Goal: Task Accomplishment & Management: Use online tool/utility

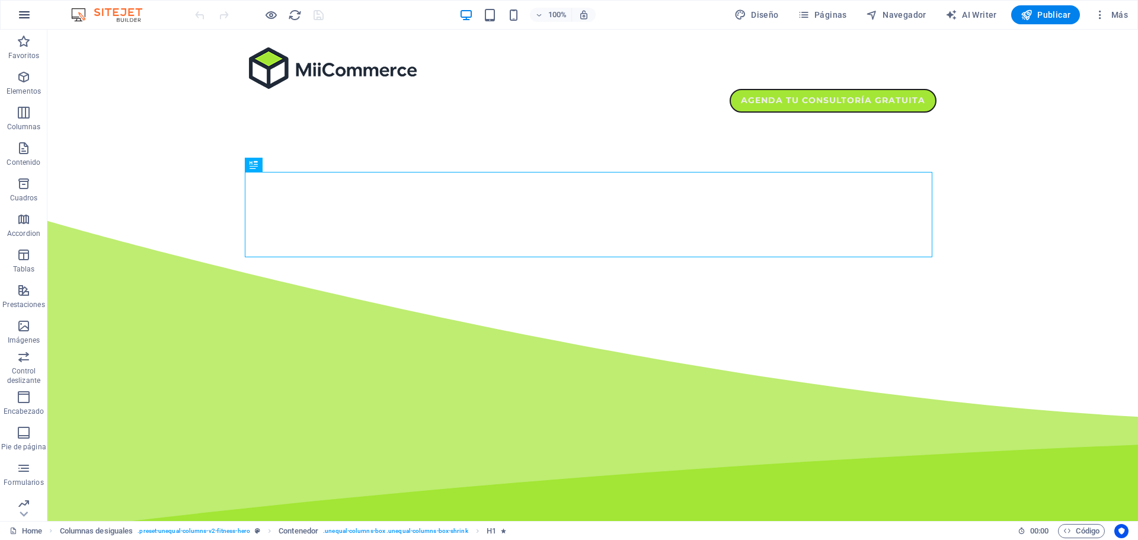
click at [23, 12] on icon "button" at bounding box center [24, 15] width 14 height 14
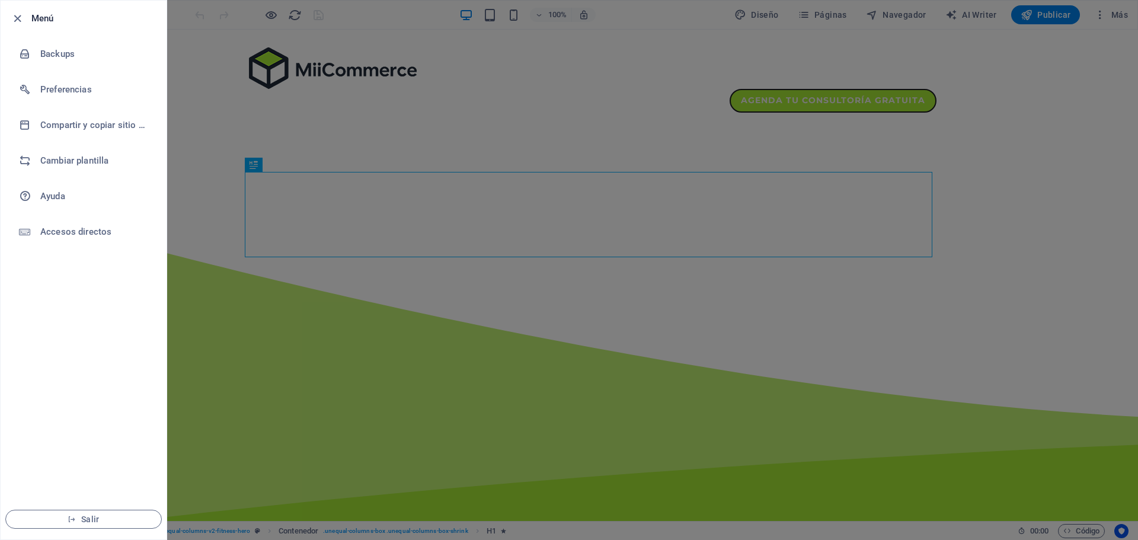
click at [23, 12] on icon "button" at bounding box center [18, 19] width 14 height 14
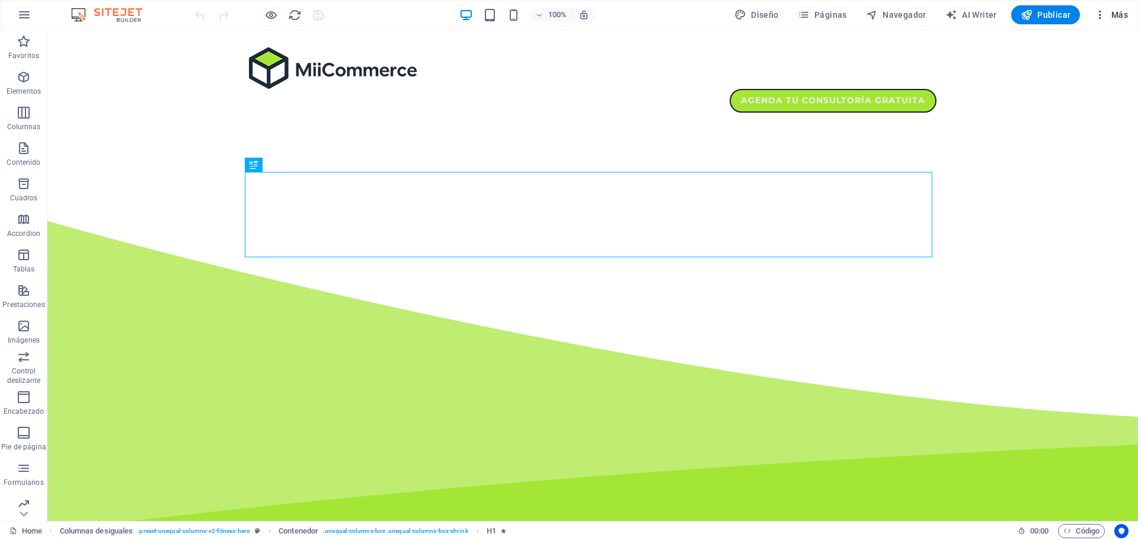
click at [1099, 17] on icon "button" at bounding box center [1100, 15] width 12 height 12
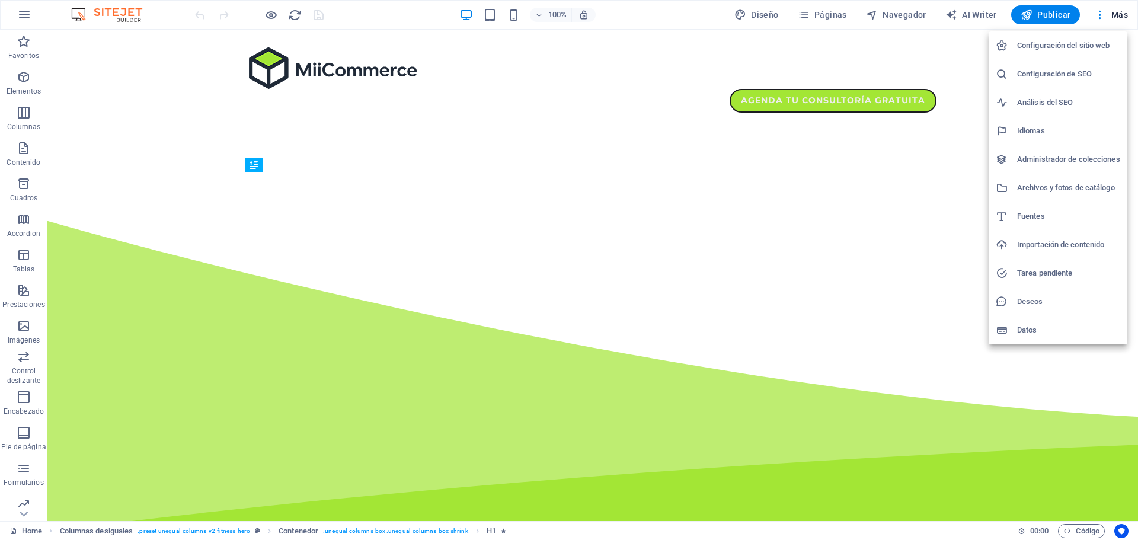
click at [1038, 334] on h6 "Datos" at bounding box center [1068, 330] width 103 height 14
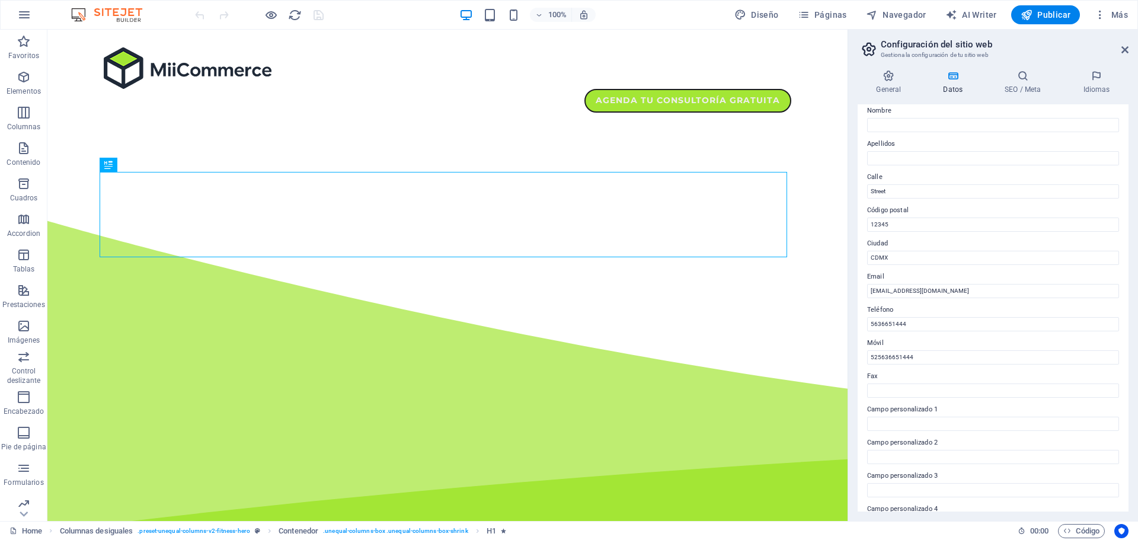
scroll to position [162, 0]
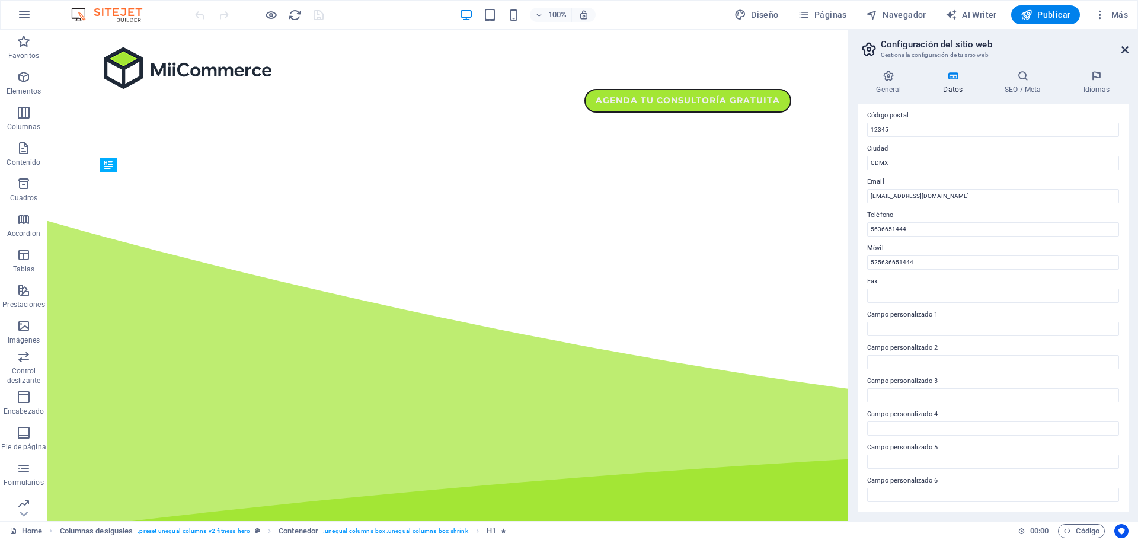
click at [1126, 53] on icon at bounding box center [1125, 49] width 7 height 9
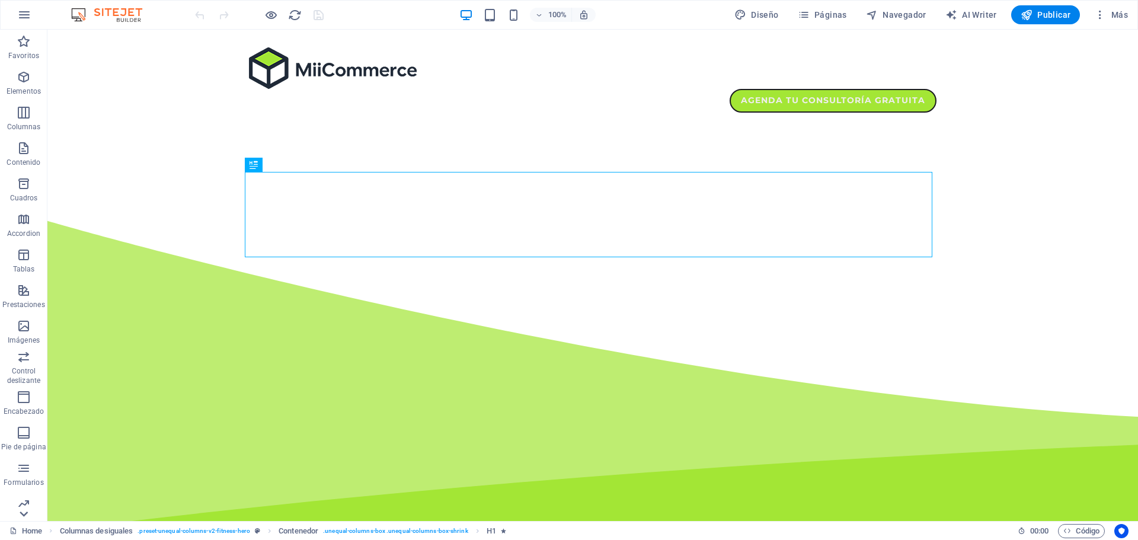
click at [20, 512] on icon at bounding box center [23, 514] width 17 height 17
click at [24, 43] on icon at bounding box center [23, 36] width 17 height 17
click at [26, 78] on icon "button" at bounding box center [24, 77] width 14 height 14
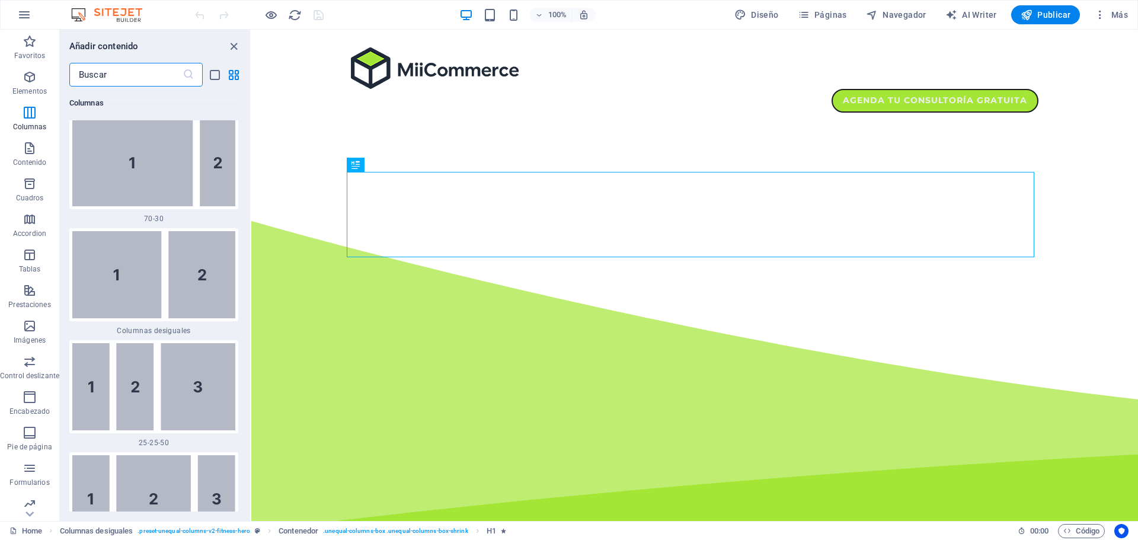
scroll to position [1765, 0]
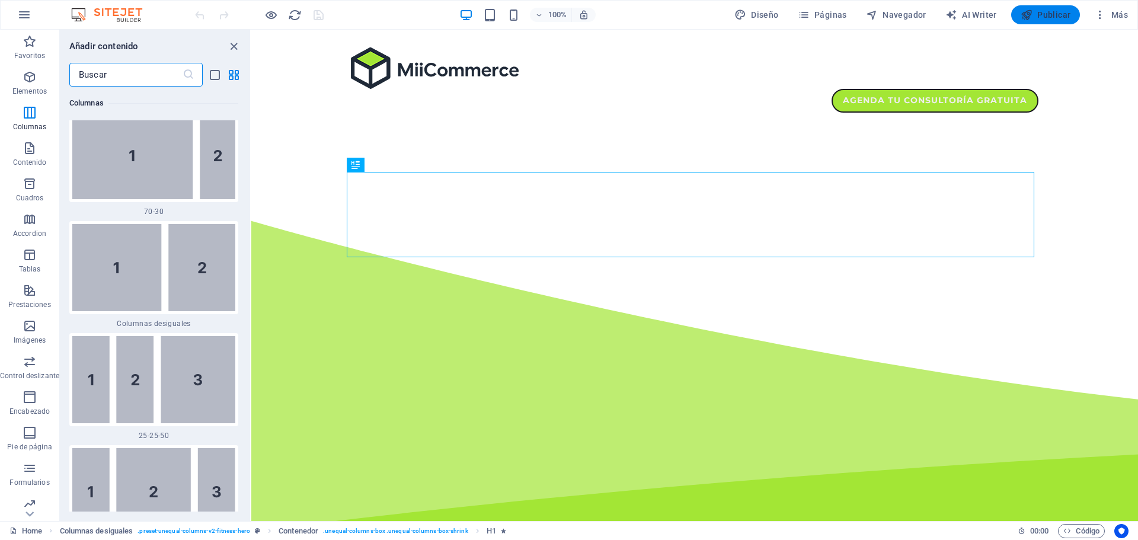
click at [1051, 9] on span "Publicar" at bounding box center [1046, 15] width 50 height 12
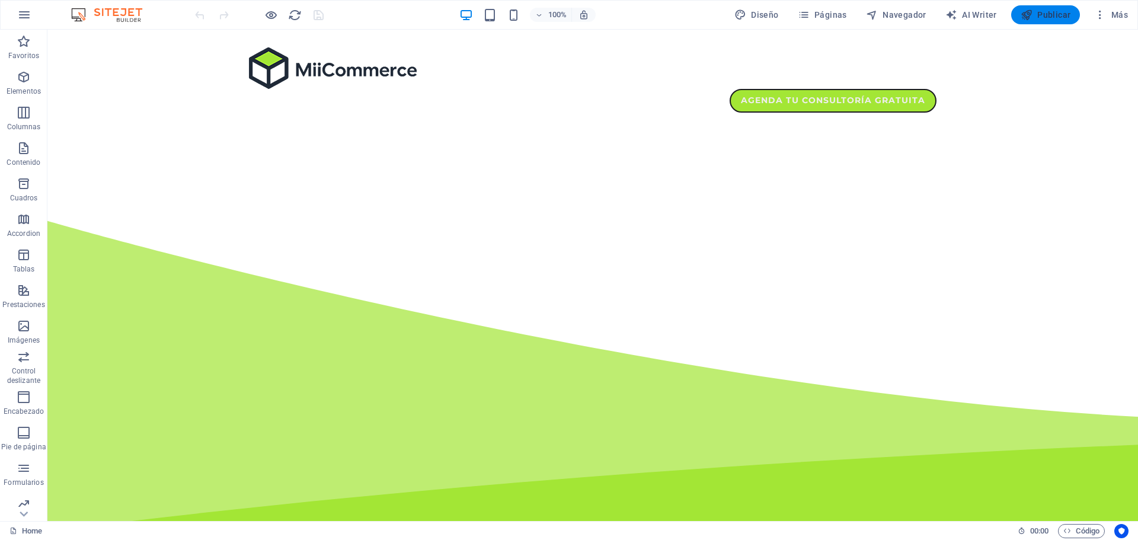
click at [1051, 14] on span "Publicar" at bounding box center [1046, 15] width 50 height 12
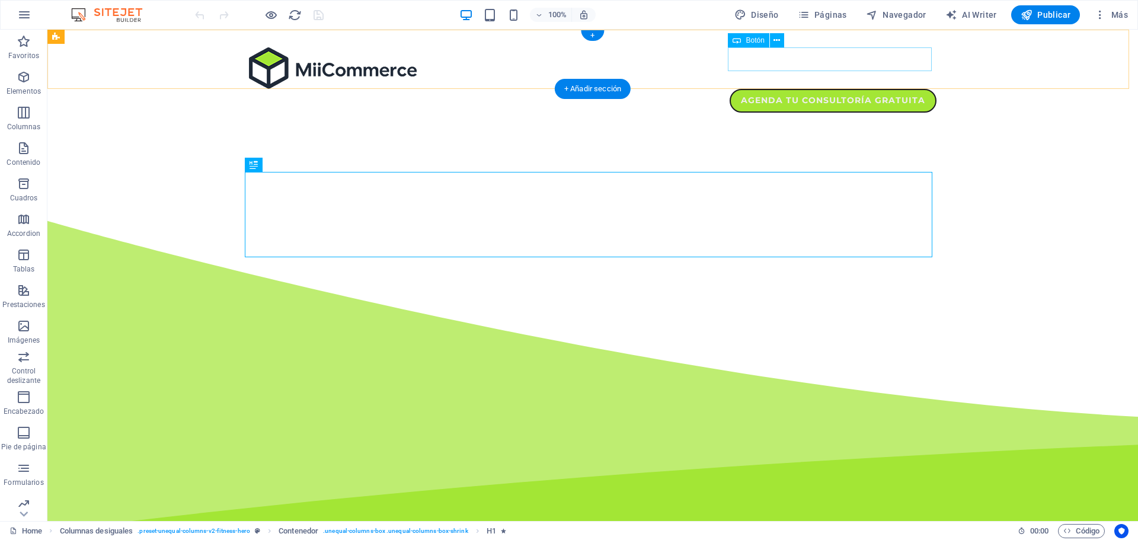
click at [798, 89] on div "Agenda tu consultoría gratuita" at bounding box center [593, 101] width 688 height 24
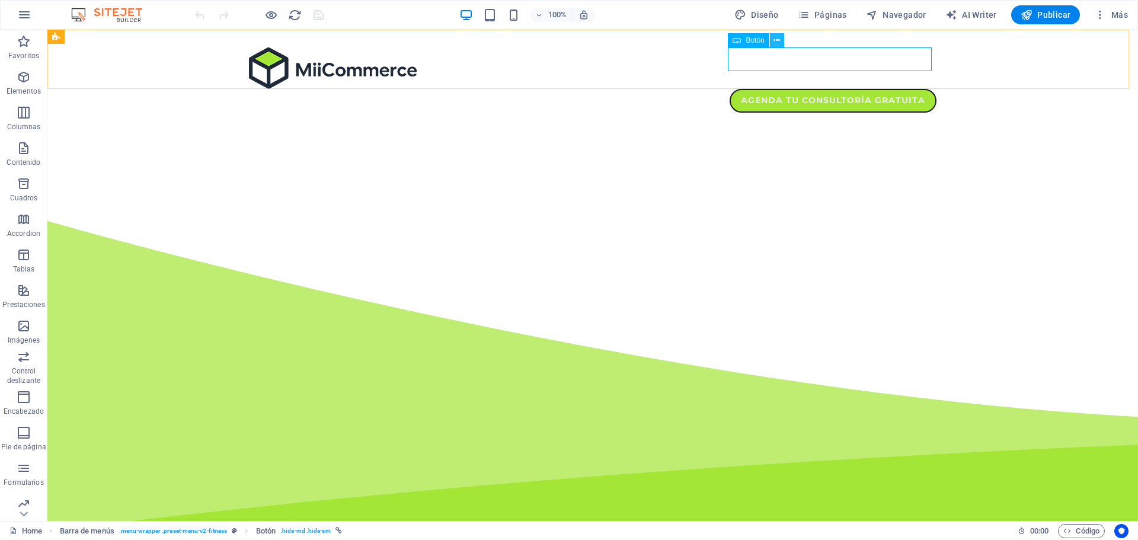
click at [777, 39] on icon at bounding box center [777, 40] width 7 height 12
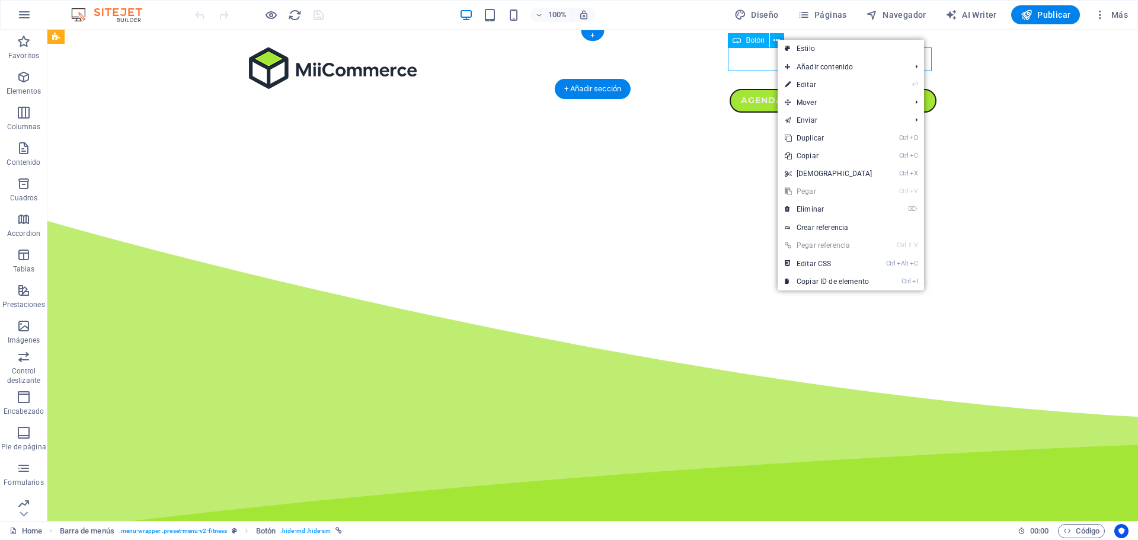
drag, startPoint x: 749, startPoint y: 67, endPoint x: 736, endPoint y: 67, distance: 13.0
click at [736, 89] on div "Agenda tu consultoría gratuita" at bounding box center [593, 101] width 688 height 24
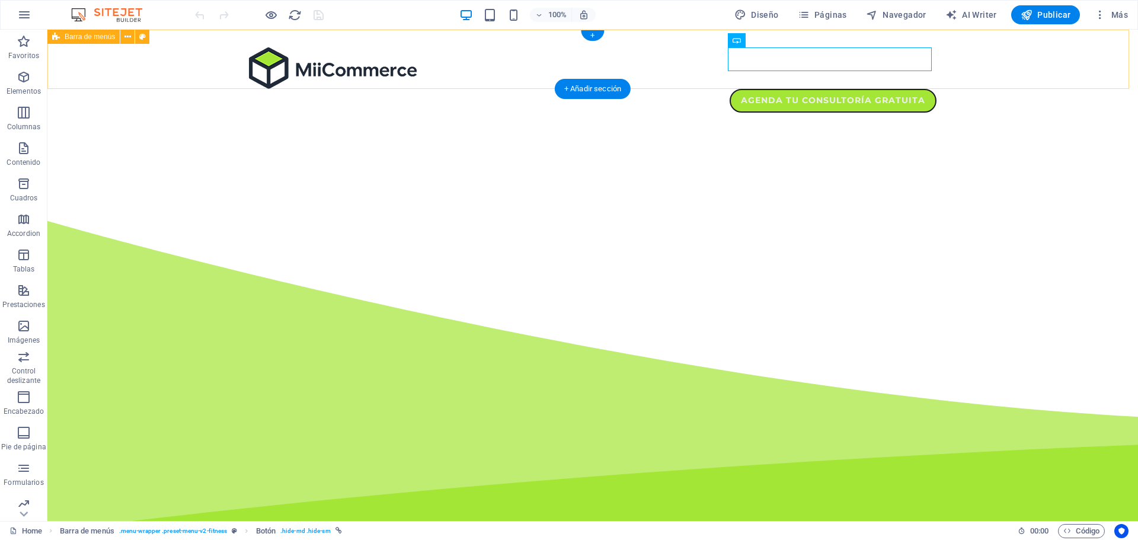
click at [933, 66] on div "Agenda tu consultoría gratuita" at bounding box center [592, 80] width 1091 height 101
drag, startPoint x: 872, startPoint y: 52, endPoint x: 763, endPoint y: 53, distance: 109.1
click at [749, 89] on div "Agenda tu consultoría gratuita" at bounding box center [593, 101] width 688 height 24
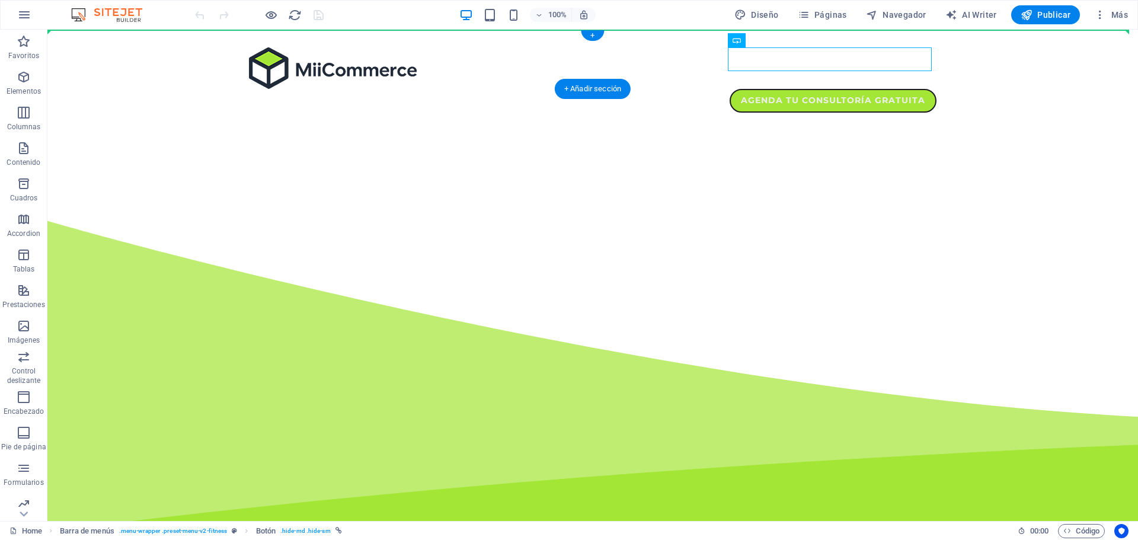
drag, startPoint x: 802, startPoint y: 69, endPoint x: 549, endPoint y: 54, distance: 253.0
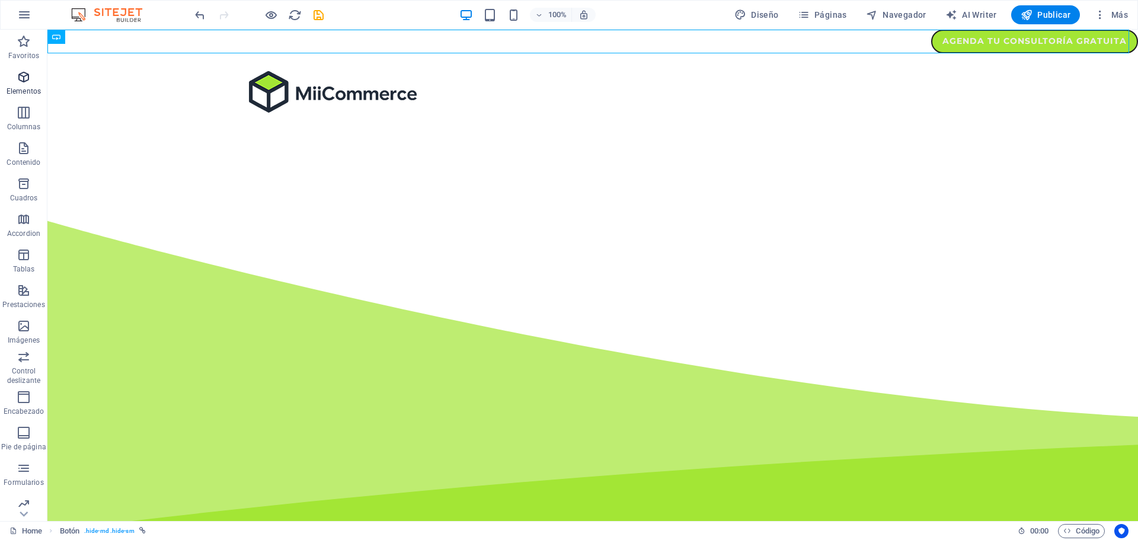
click at [24, 86] on span "Elementos" at bounding box center [23, 84] width 47 height 28
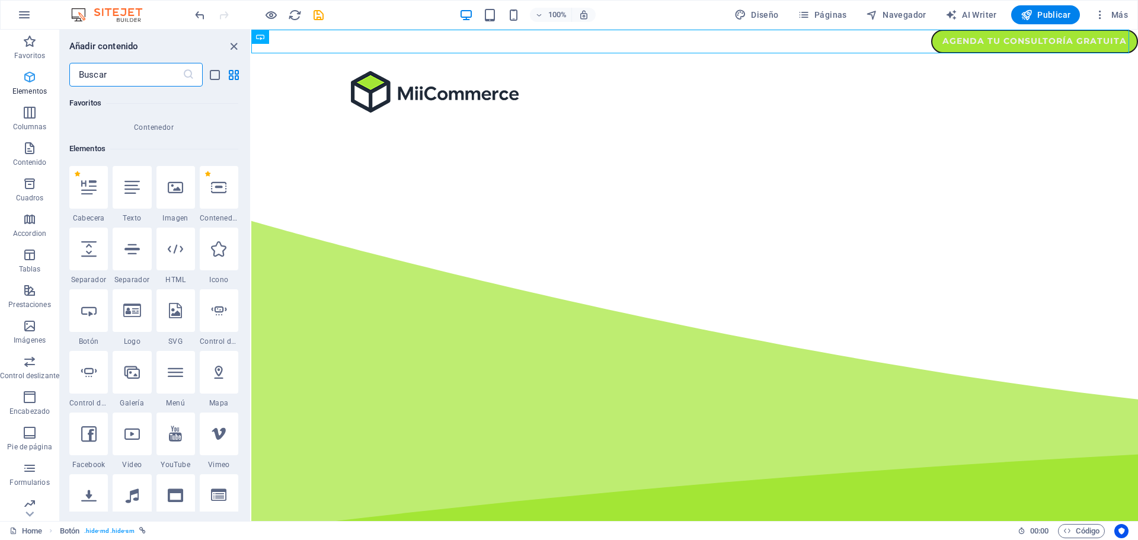
scroll to position [224, 0]
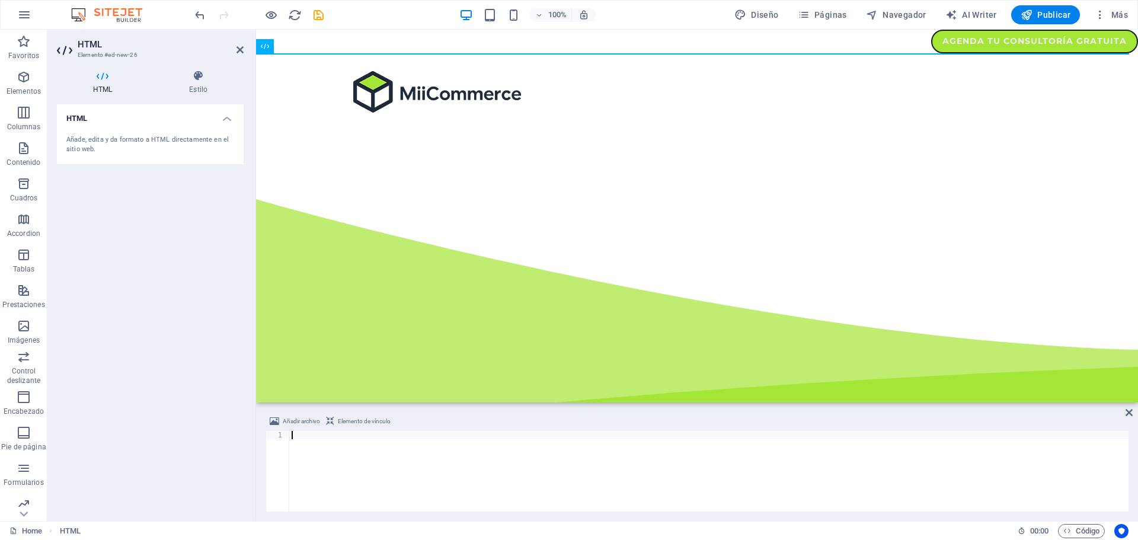
paste textarea "</button>"
type textarea "</button>"
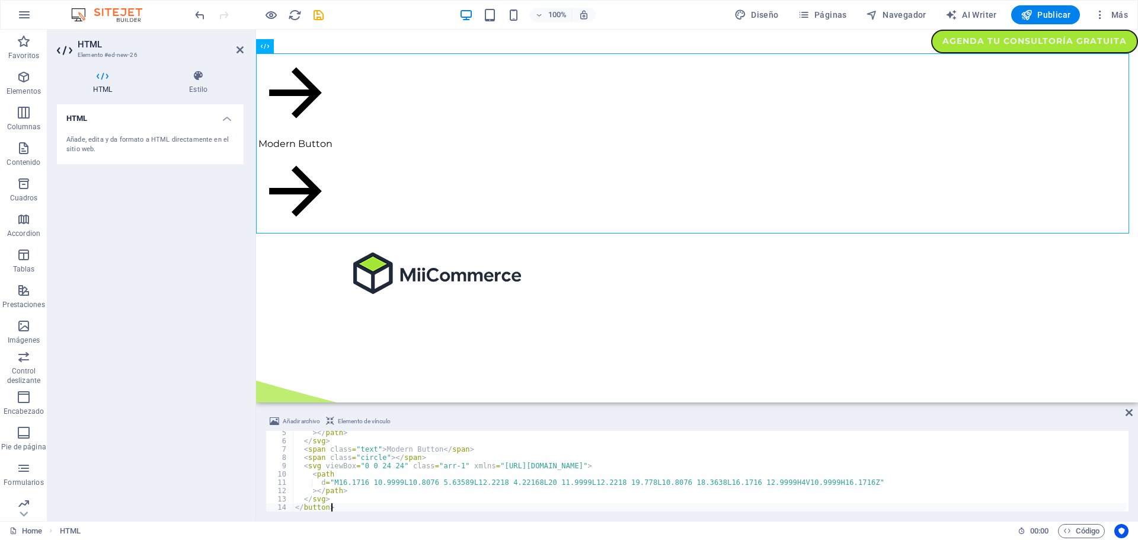
scroll to position [0, 0]
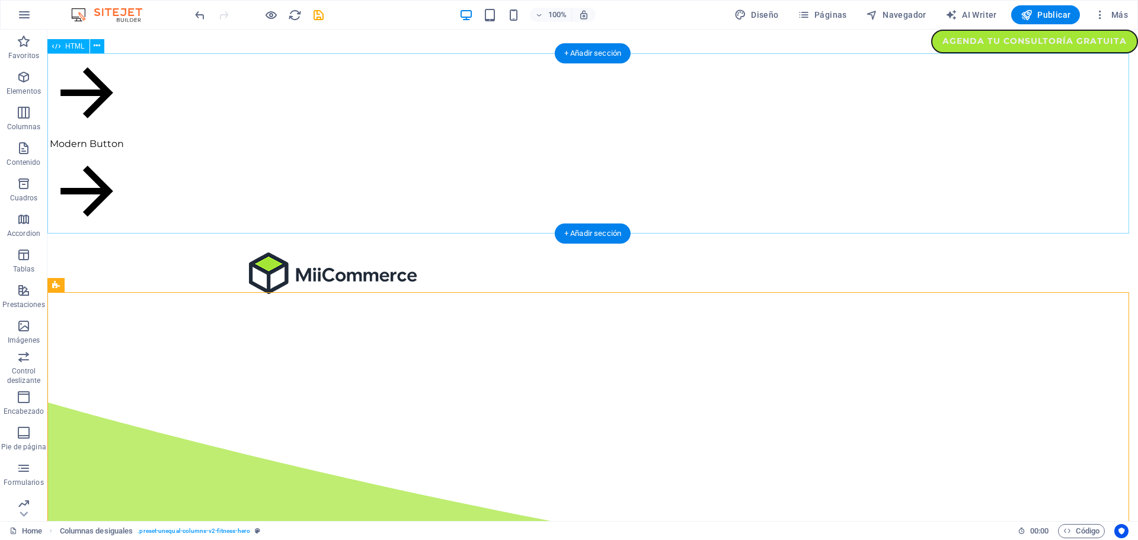
click at [306, 149] on div "Modern Button" at bounding box center [592, 144] width 1091 height 182
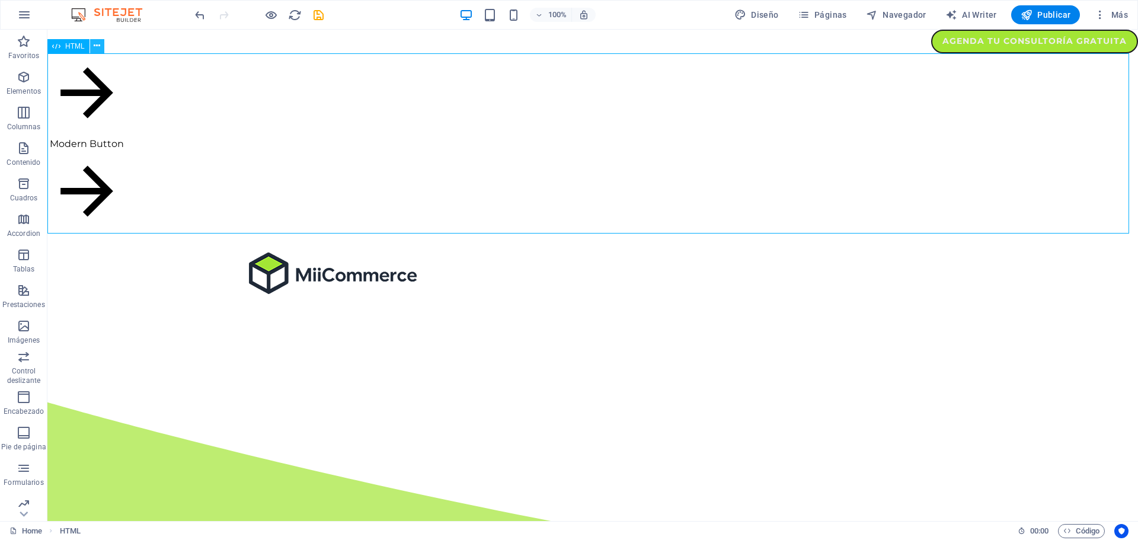
click at [100, 42] on icon at bounding box center [97, 46] width 7 height 12
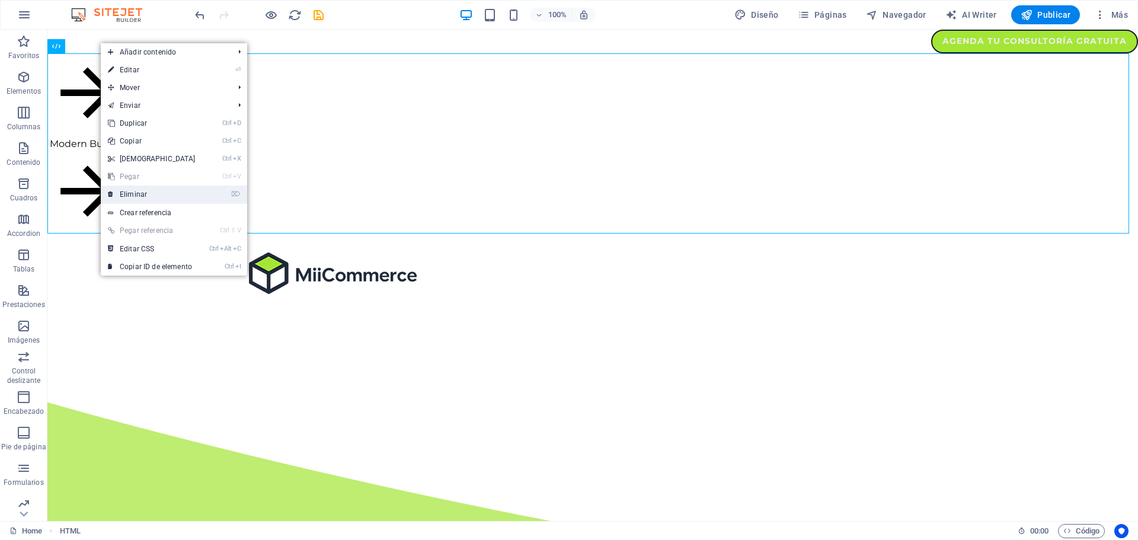
click at [193, 186] on link "⌦ Eliminar" at bounding box center [152, 195] width 102 height 18
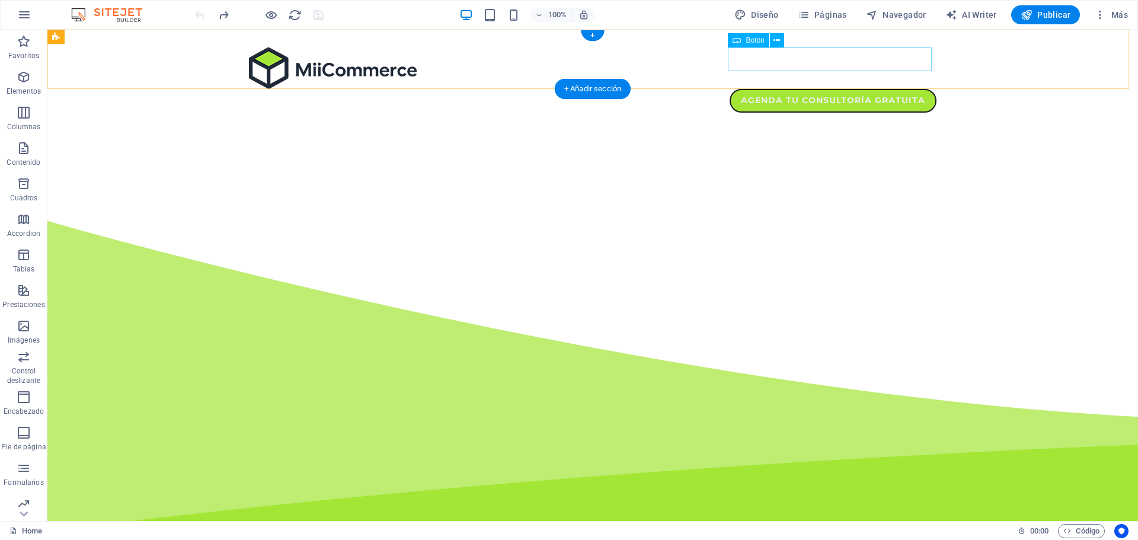
click at [895, 89] on div "Agenda tu consultoría gratuita" at bounding box center [593, 101] width 688 height 24
click at [776, 37] on icon at bounding box center [777, 40] width 7 height 12
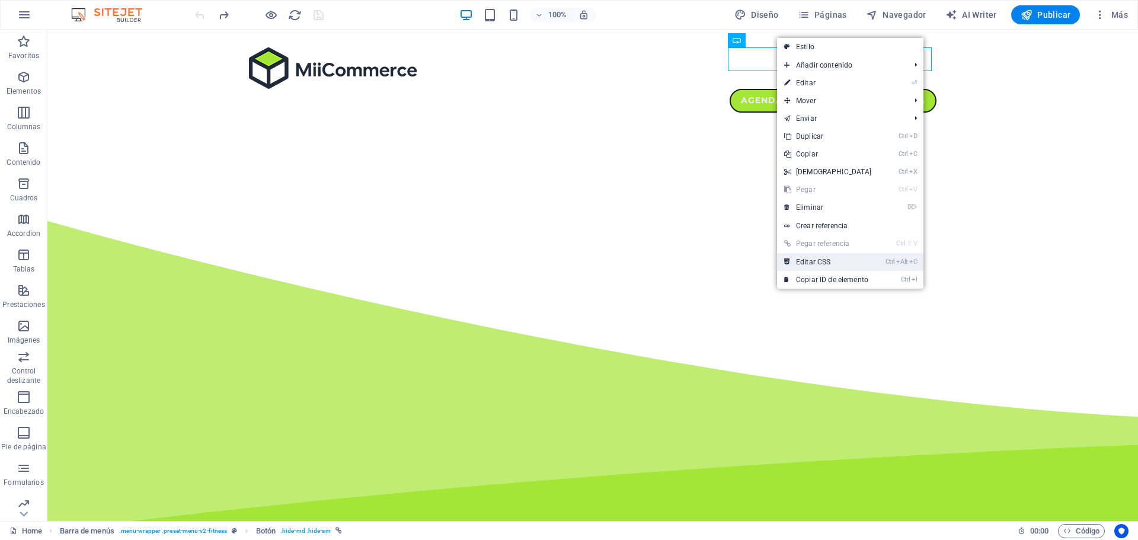
click at [834, 261] on link "Ctrl Alt C Editar CSS" at bounding box center [828, 262] width 102 height 18
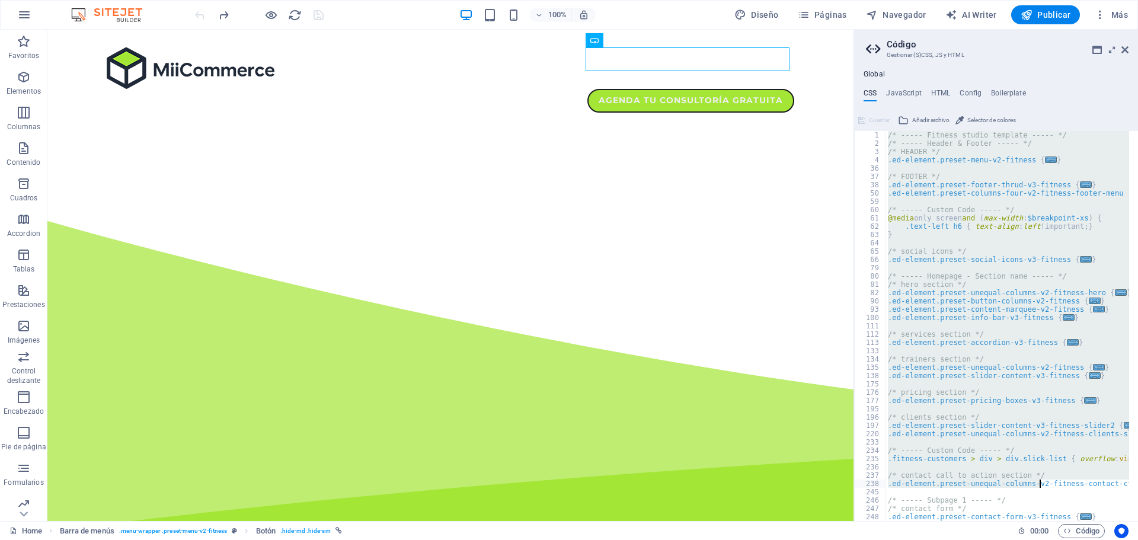
scroll to position [0, 2]
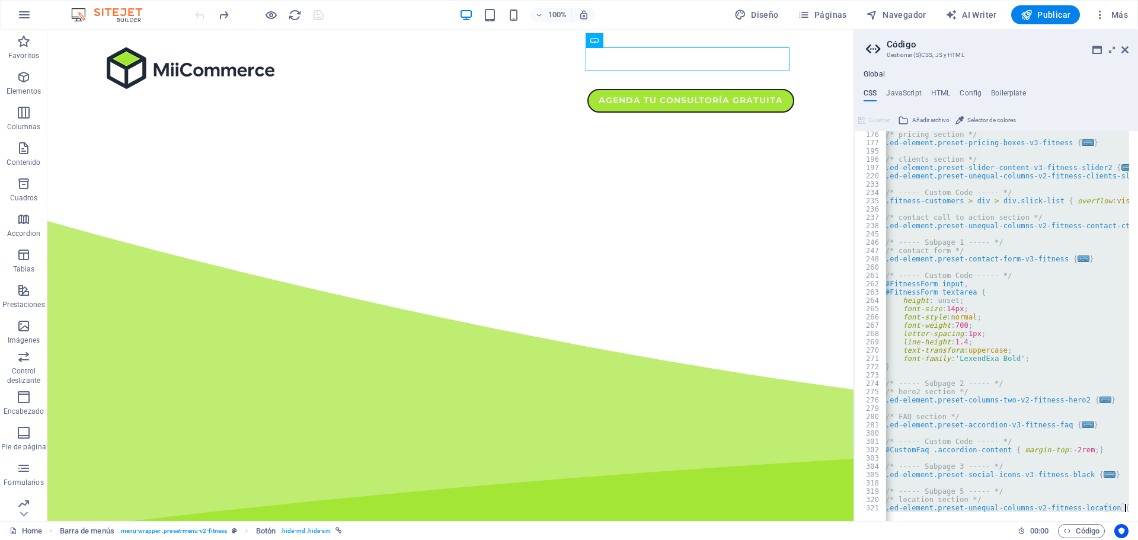
drag, startPoint x: 888, startPoint y: 135, endPoint x: 1121, endPoint y: 568, distance: 492.1
click at [1121, 540] on html "Miicommerce Home Favoritos Elementos Columnas Contenido Cuadros Accordion Tabla…" at bounding box center [569, 270] width 1138 height 540
type textarea "@include unequal-columns-v2($margin: (0rem, null, null), $box-width: (60%, 60%,…"
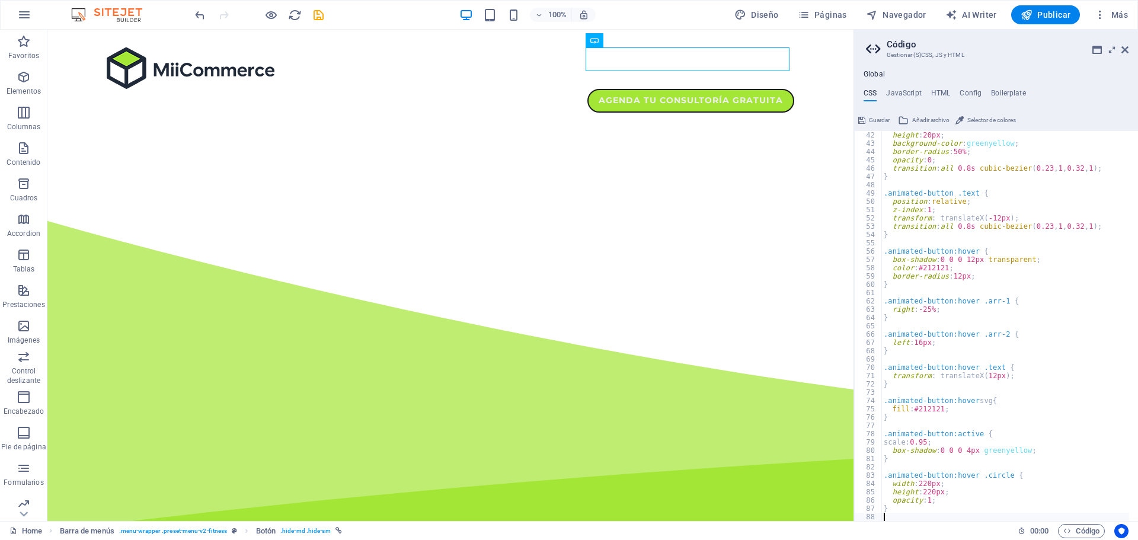
scroll to position [340, 0]
click at [1019, 360] on div "height : 20px ; background-color : greenyellow ; border-radius : 50% ; opacity …" at bounding box center [1006, 334] width 248 height 407
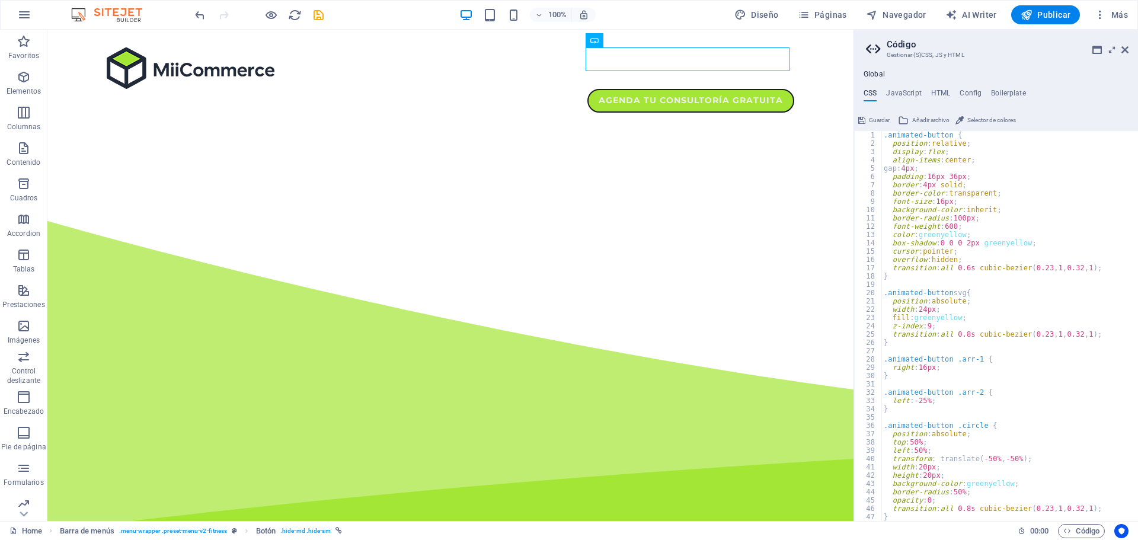
scroll to position [0, 0]
click at [1054, 299] on div ".animated-button { position : relative ; display : flex ; align-items : center …" at bounding box center [1006, 334] width 248 height 407
type textarea "position: absolute;"
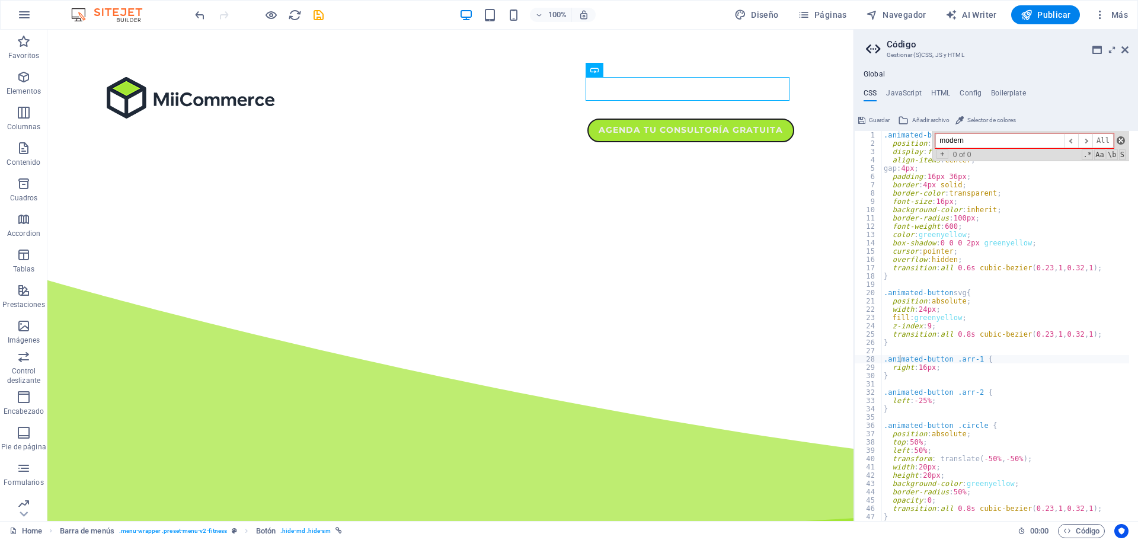
type input "modern"
click at [1117, 138] on span at bounding box center [1121, 140] width 8 height 8
type textarea ".animated-button .arr-1 {"
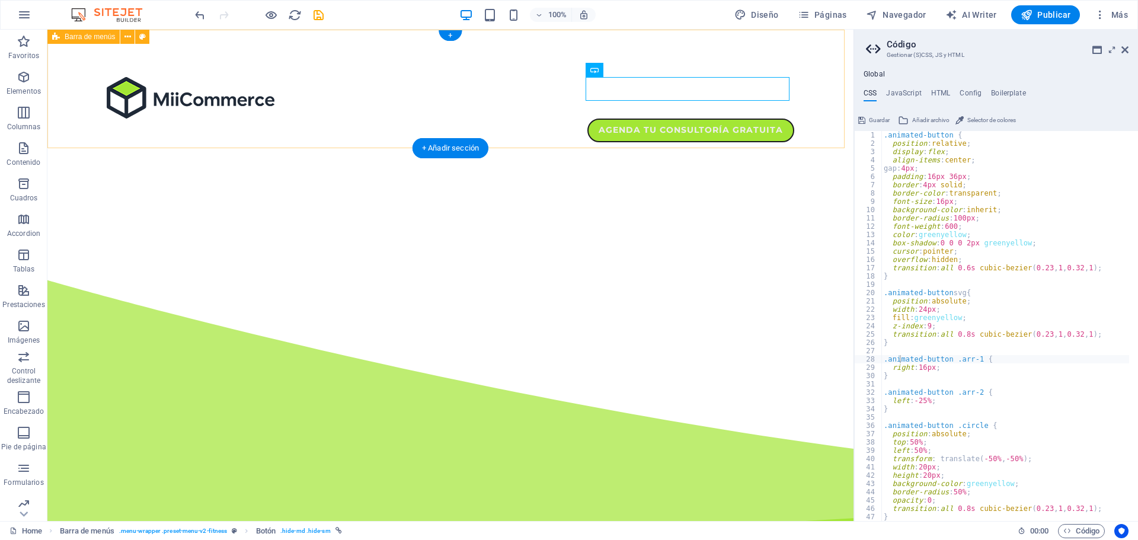
click at [754, 132] on div "Agenda tu consultoría gratuita" at bounding box center [450, 110] width 806 height 160
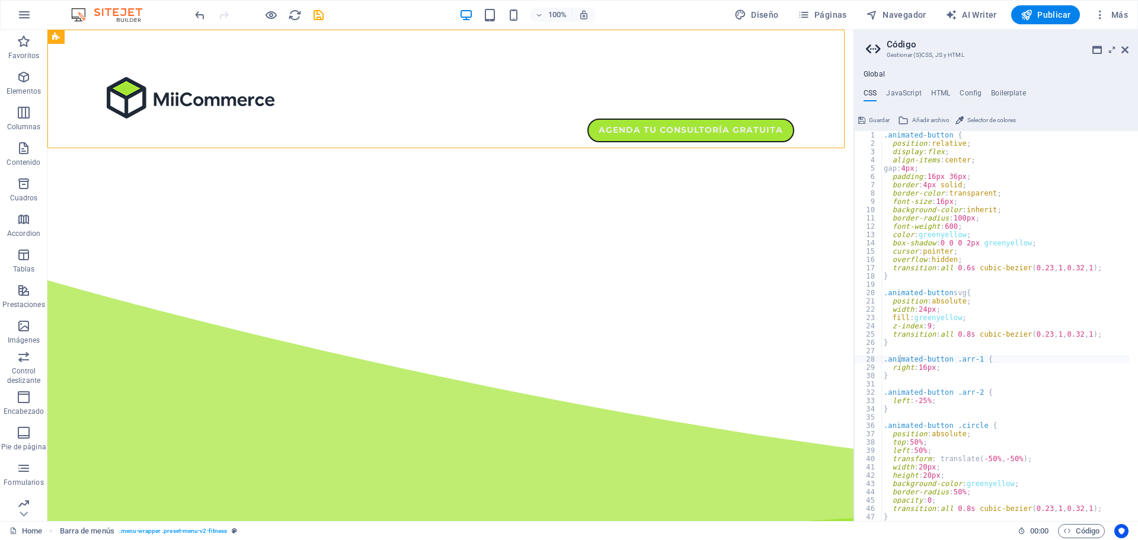
click at [1041, 101] on ul "CSS JavaScript HTML Config Boilerplate" at bounding box center [996, 95] width 284 height 13
click at [1087, 529] on span "Código" at bounding box center [1082, 531] width 36 height 14
click at [1122, 52] on icon at bounding box center [1125, 49] width 7 height 9
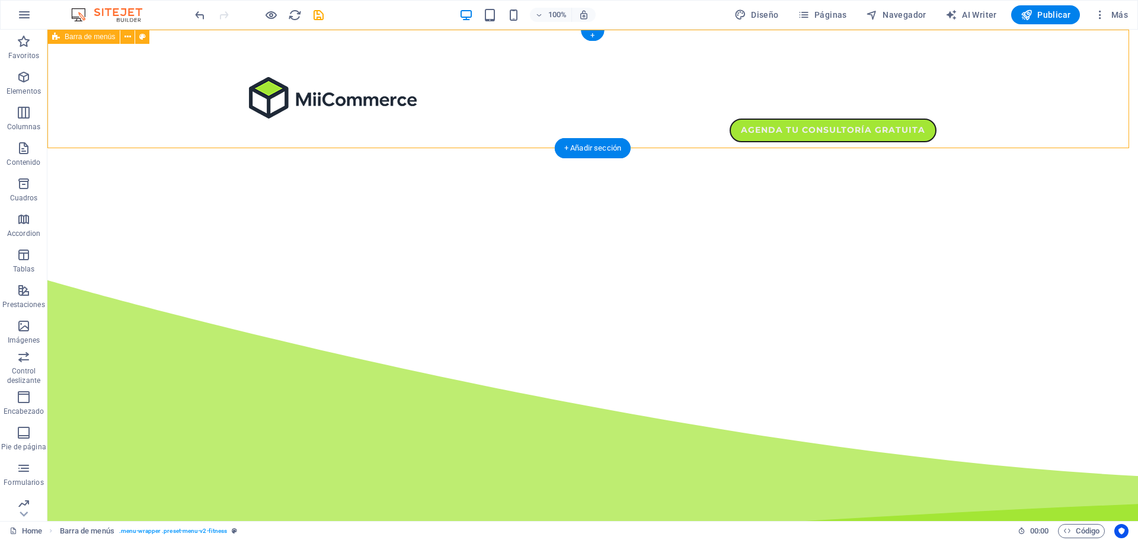
click at [1021, 84] on div "Agenda tu consultoría gratuita" at bounding box center [592, 110] width 1091 height 160
click at [842, 119] on div "Agenda tu consultoría gratuita" at bounding box center [593, 131] width 688 height 24
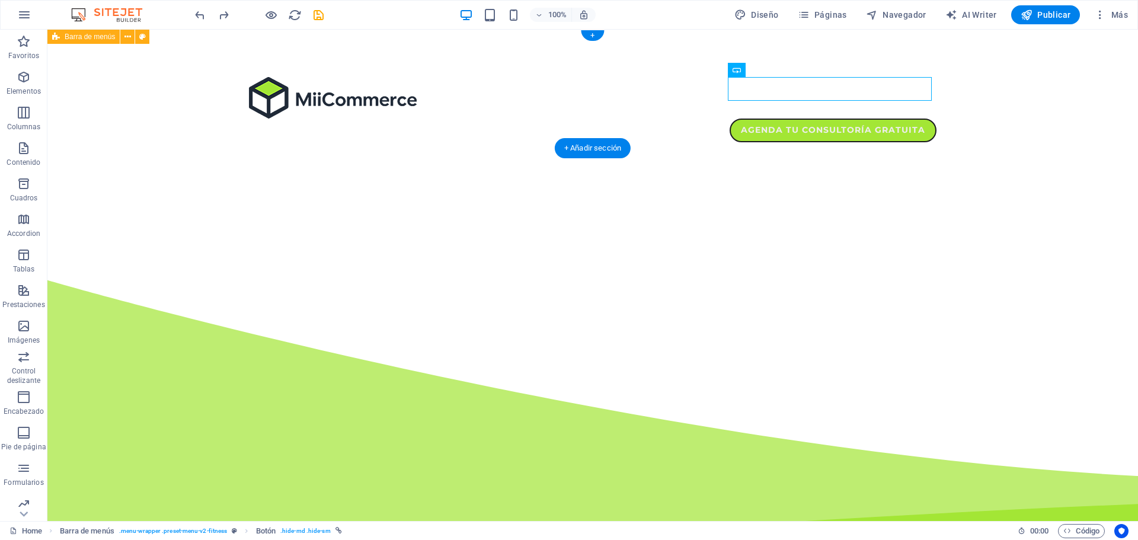
click at [829, 43] on div "Agenda tu consultoría gratuita" at bounding box center [592, 110] width 1091 height 160
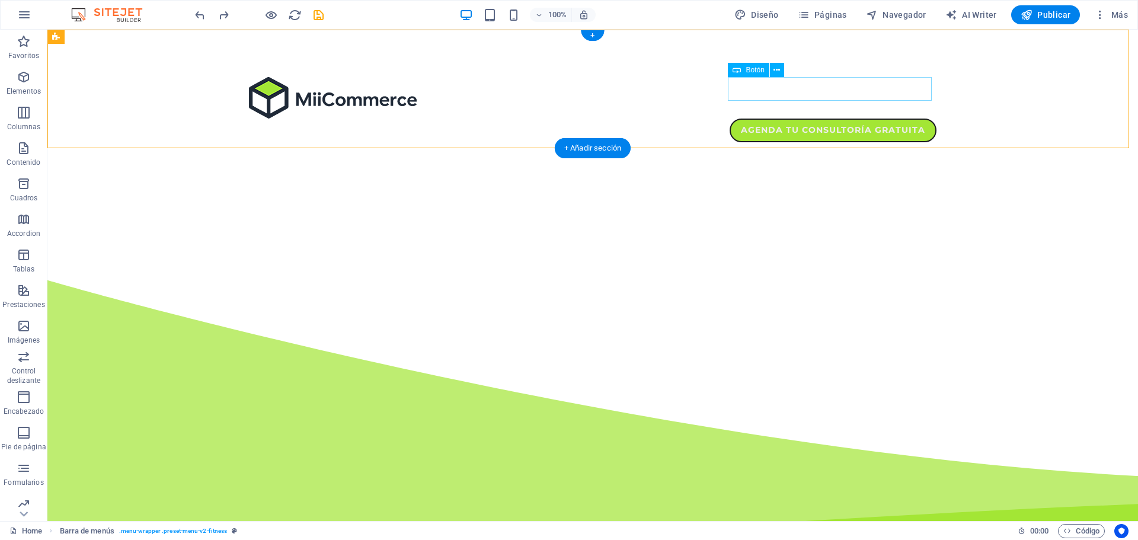
click at [822, 119] on div "Agenda tu consultoría gratuita" at bounding box center [593, 131] width 688 height 24
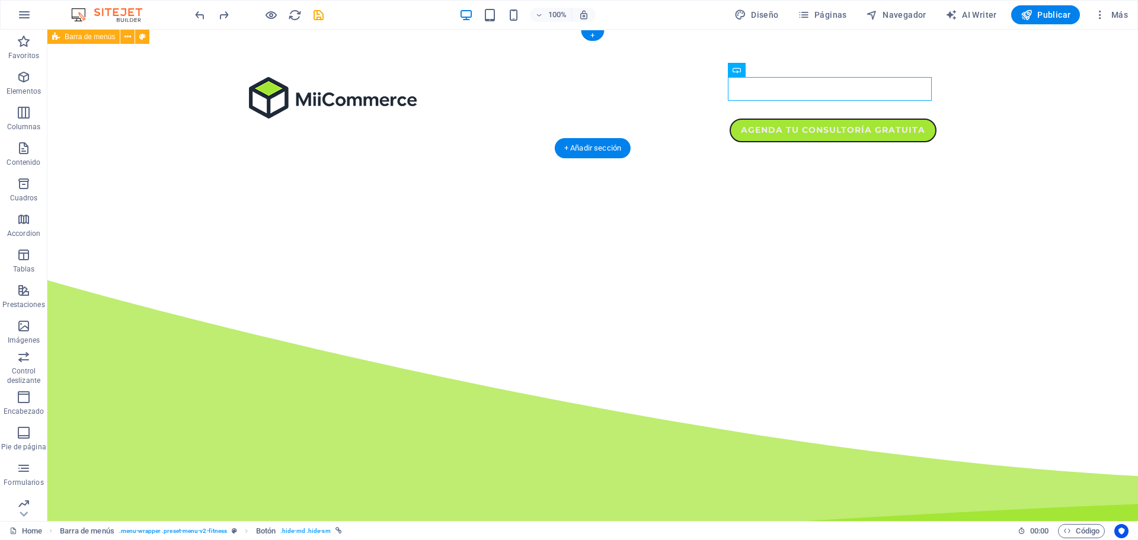
click at [773, 68] on div "Agenda tu consultoría gratuita" at bounding box center [592, 110] width 1091 height 160
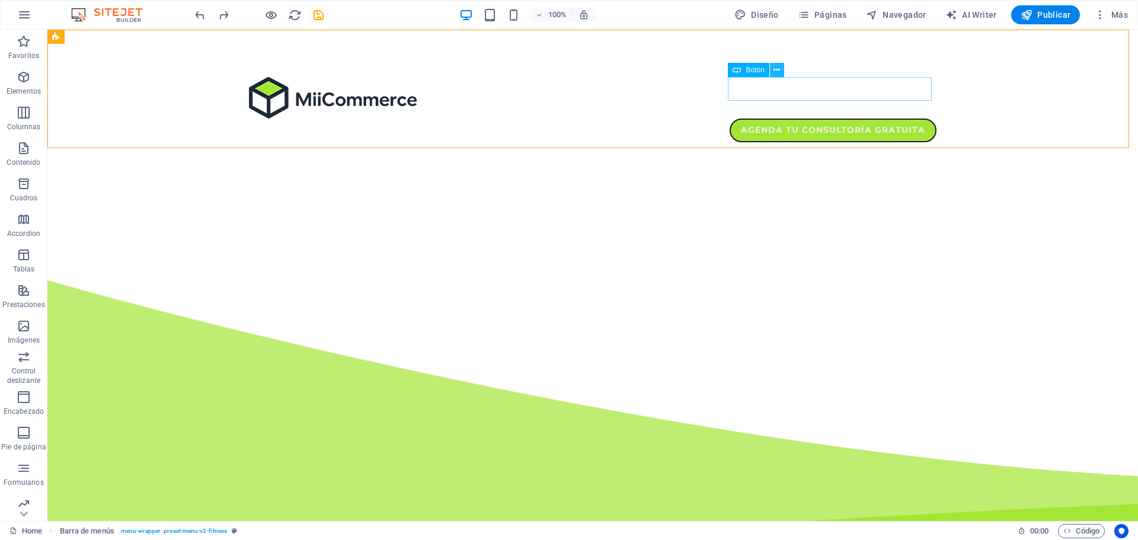
click at [777, 71] on icon at bounding box center [777, 70] width 7 height 12
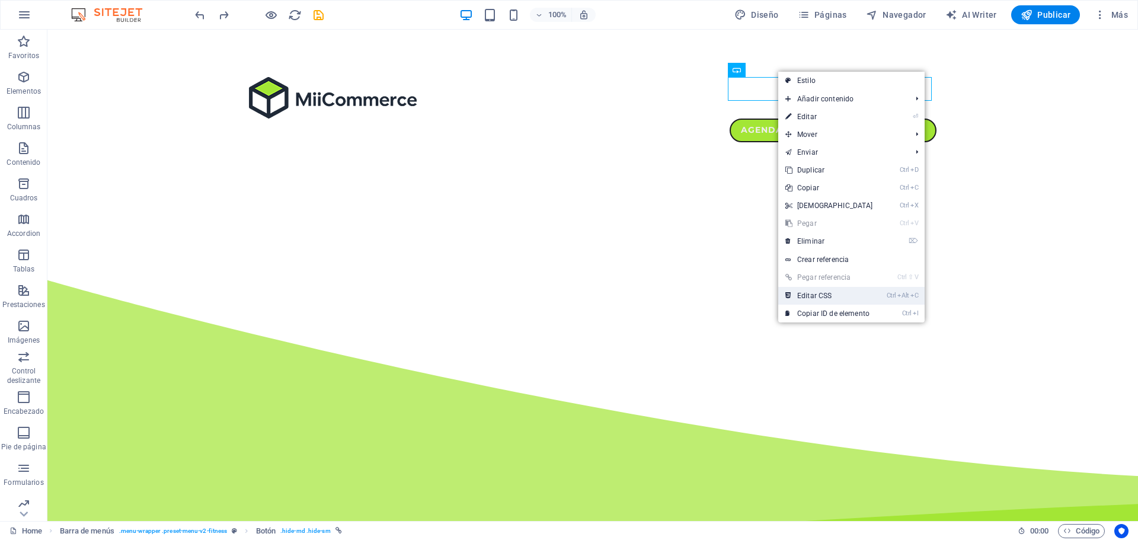
click at [850, 298] on link "Ctrl Alt C Editar CSS" at bounding box center [829, 296] width 102 height 18
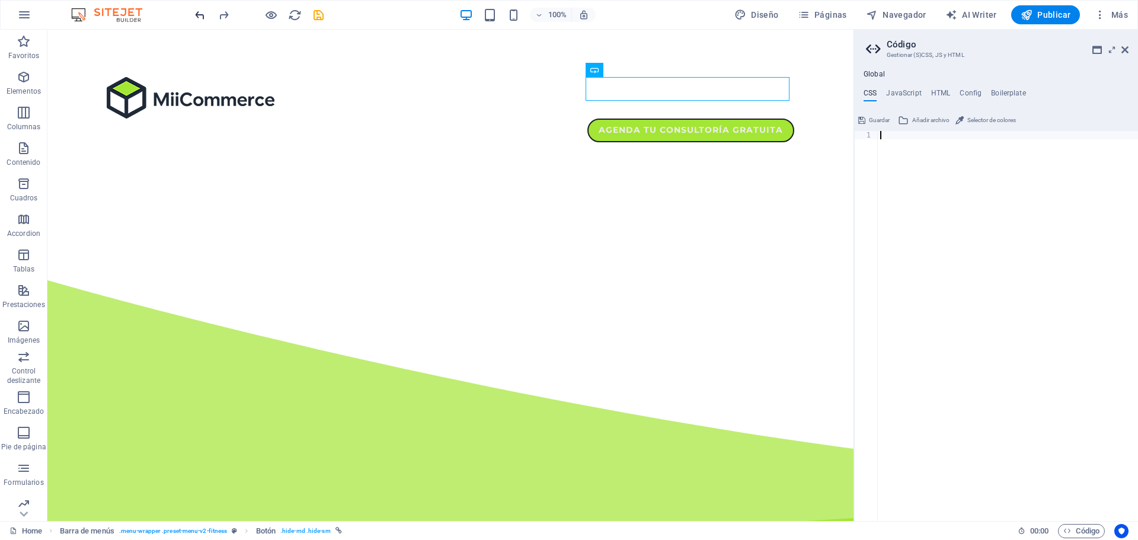
click at [202, 17] on icon "undo" at bounding box center [200, 15] width 14 height 14
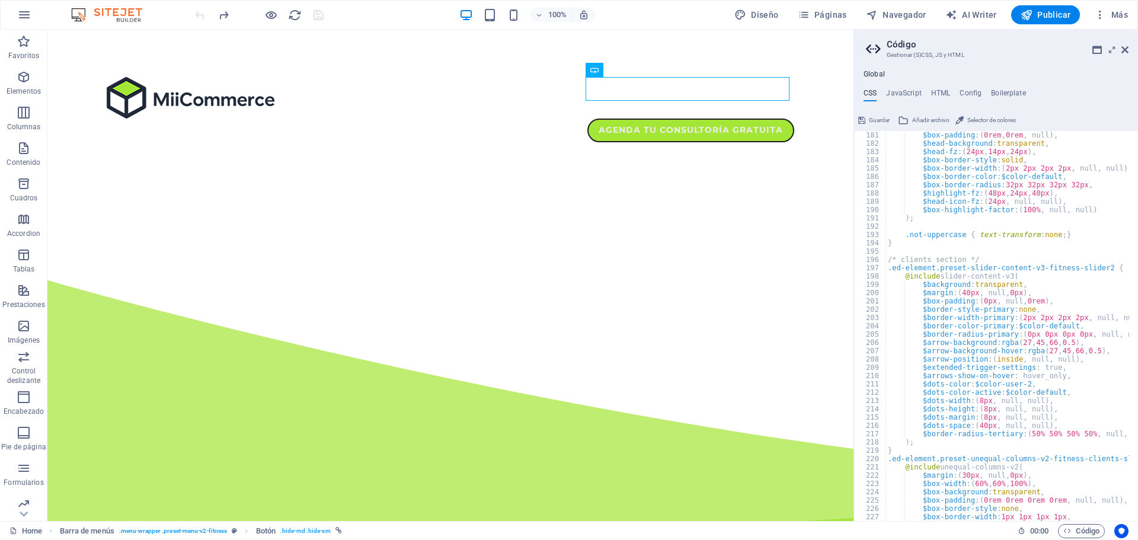
scroll to position [1743, 0]
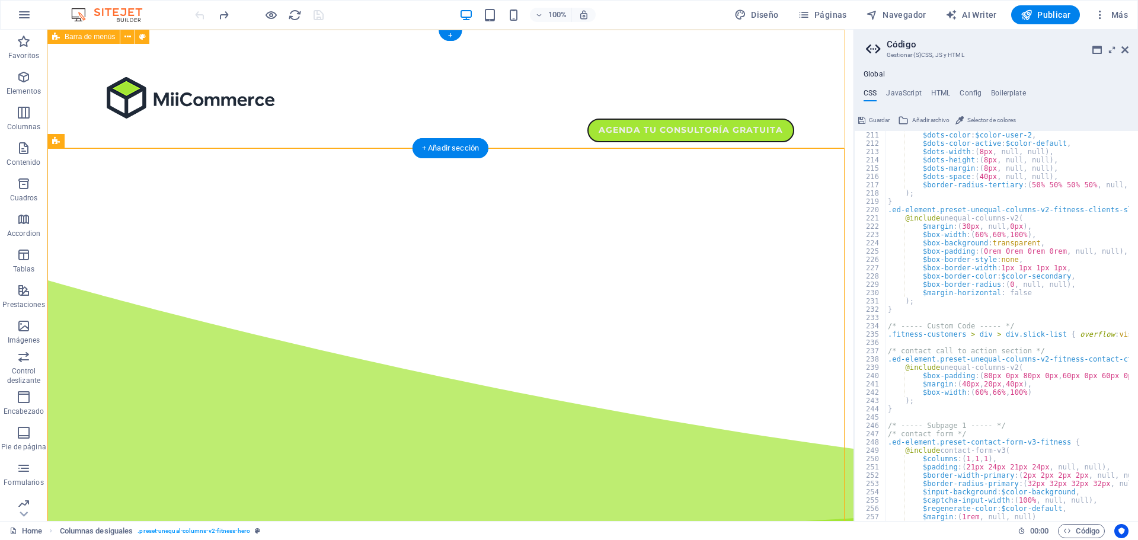
click at [806, 138] on div "Agenda tu consultoría gratuita" at bounding box center [450, 110] width 806 height 160
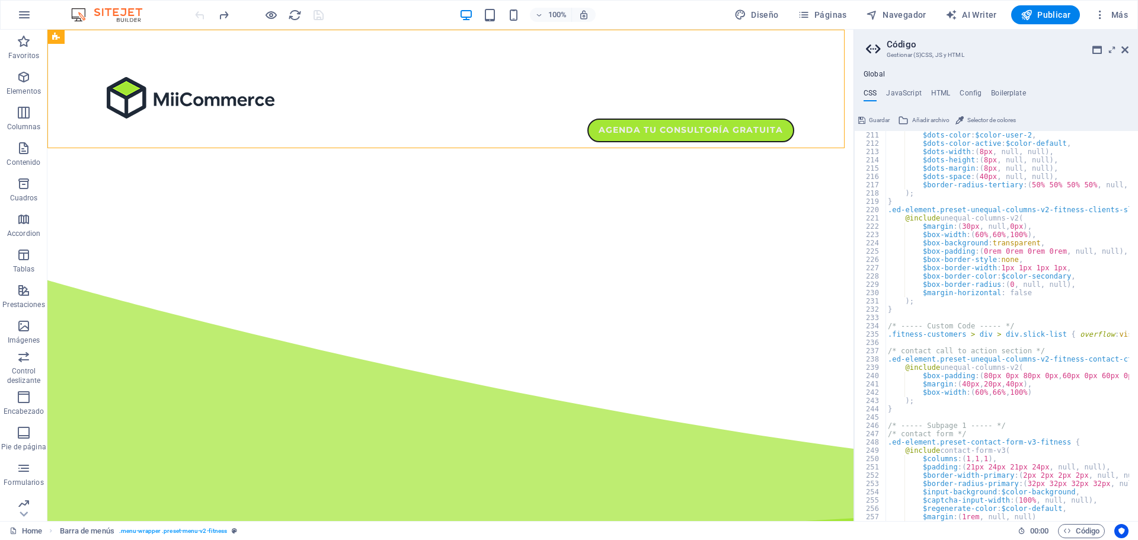
click at [1129, 46] on aside "Código Gestionar (S)CSS, JS y HTML Global CSS JavaScript HTML Config Boilerplat…" at bounding box center [996, 275] width 285 height 491
click at [1124, 50] on icon at bounding box center [1125, 49] width 7 height 9
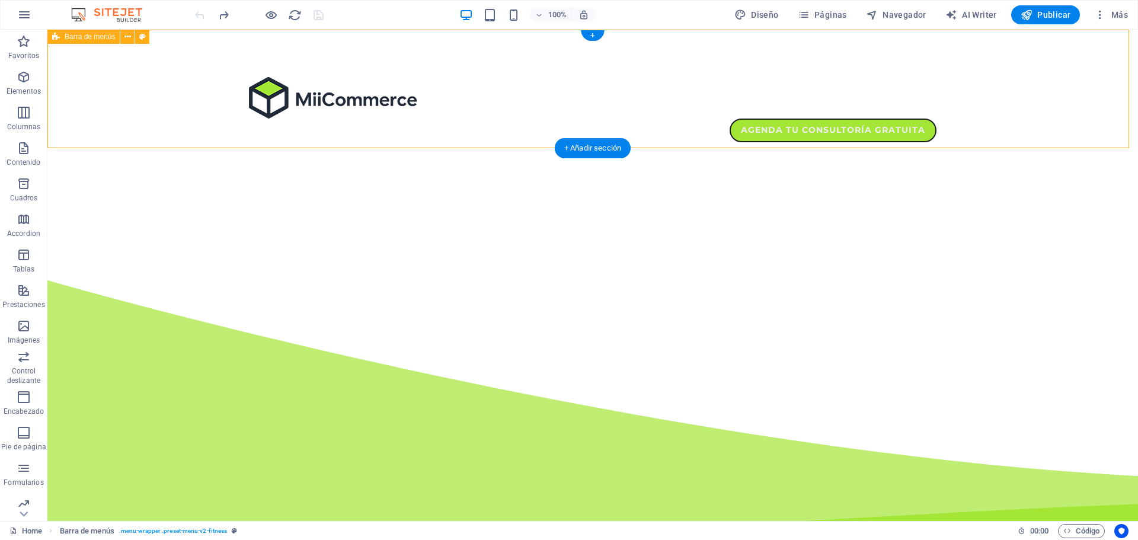
click at [840, 115] on div "Agenda tu consultoría gratuita" at bounding box center [592, 110] width 1091 height 160
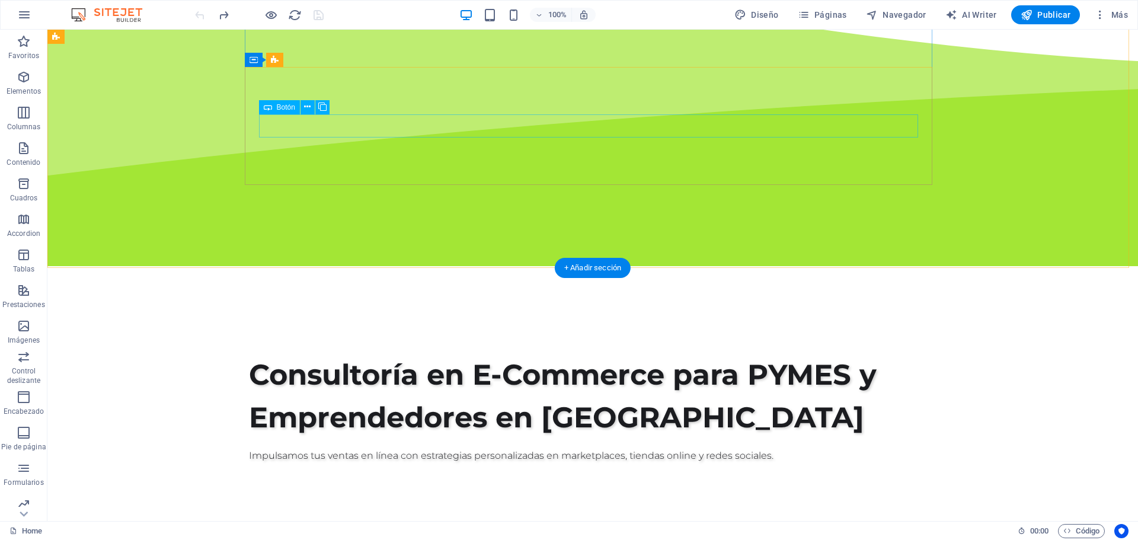
scroll to position [178, 0]
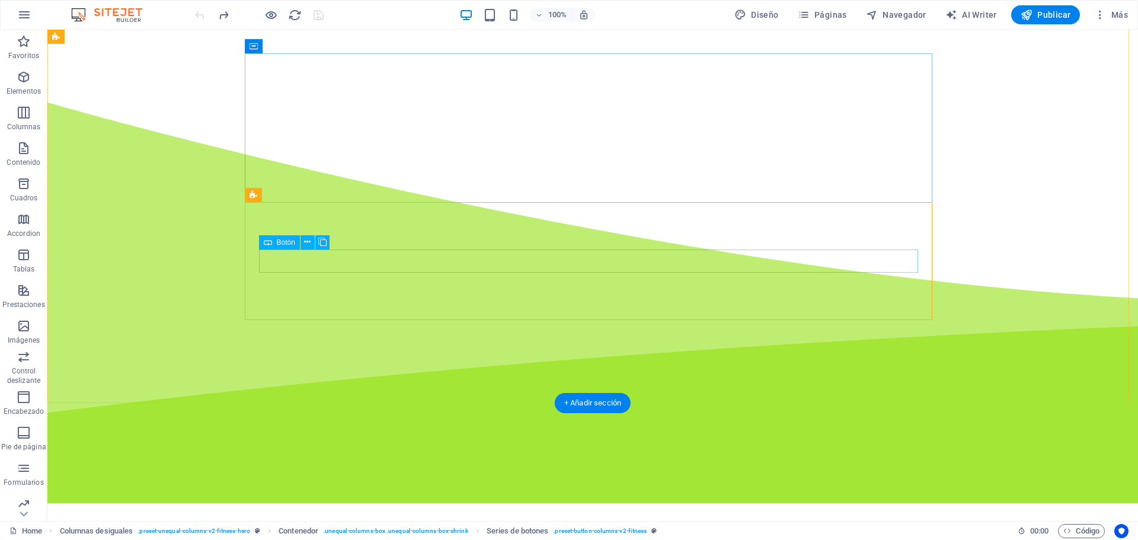
click at [23, 78] on icon "button" at bounding box center [24, 77] width 14 height 14
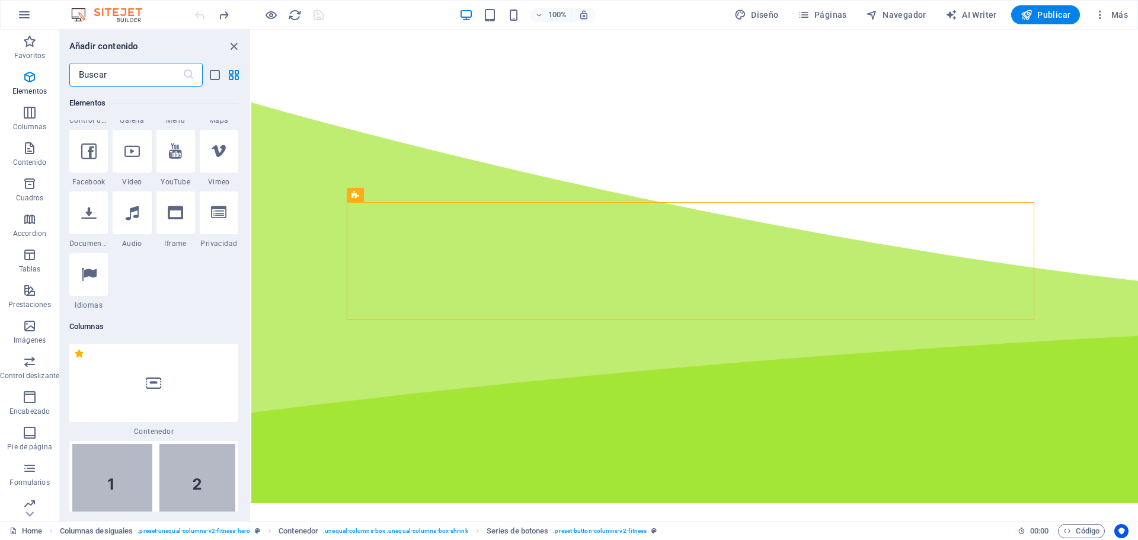
scroll to position [105, 0]
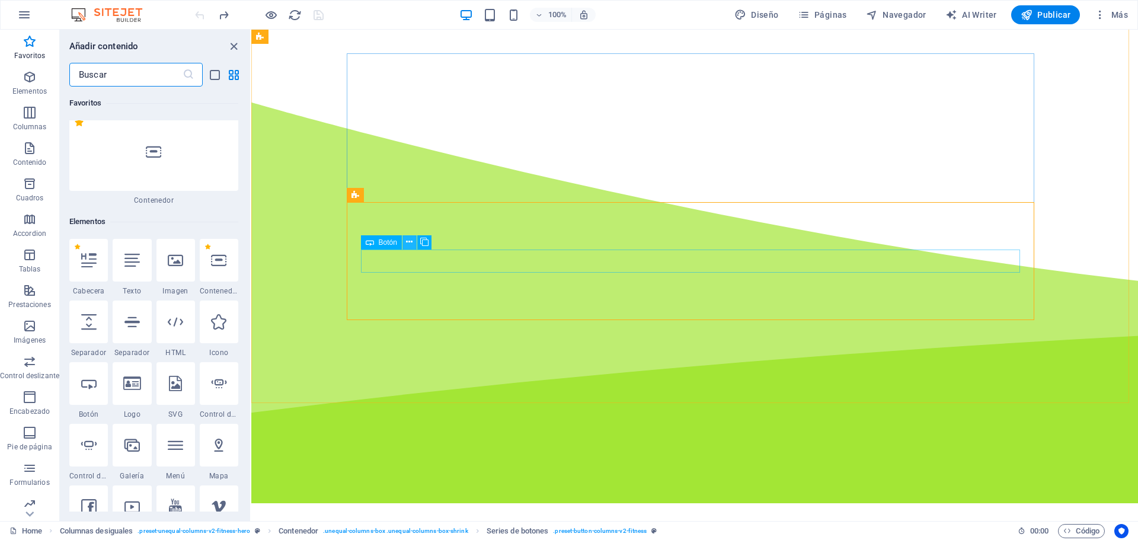
click at [412, 244] on icon at bounding box center [409, 242] width 7 height 12
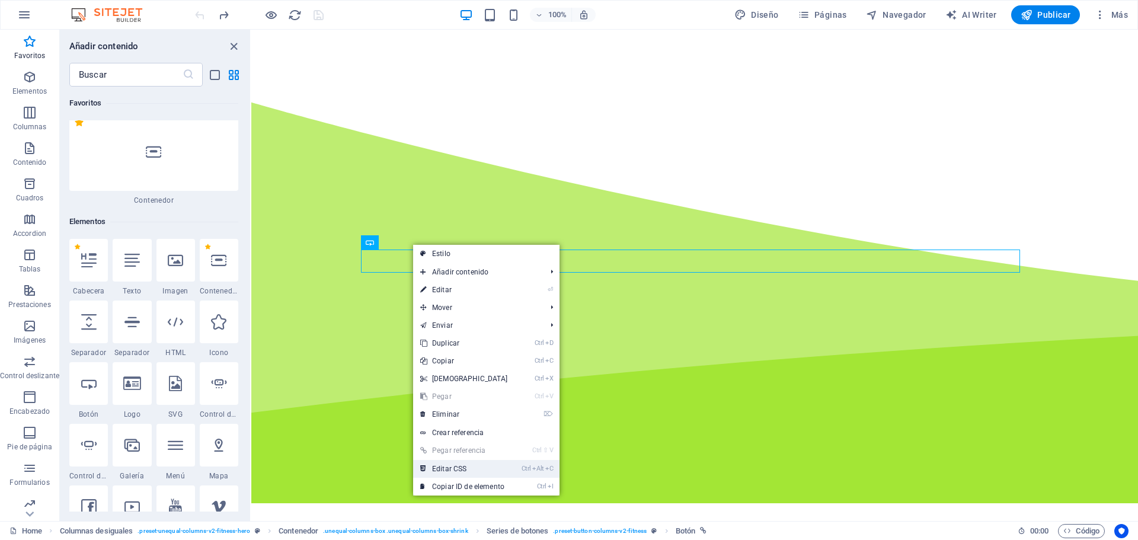
click at [480, 466] on link "Ctrl Alt C Editar CSS" at bounding box center [464, 469] width 102 height 18
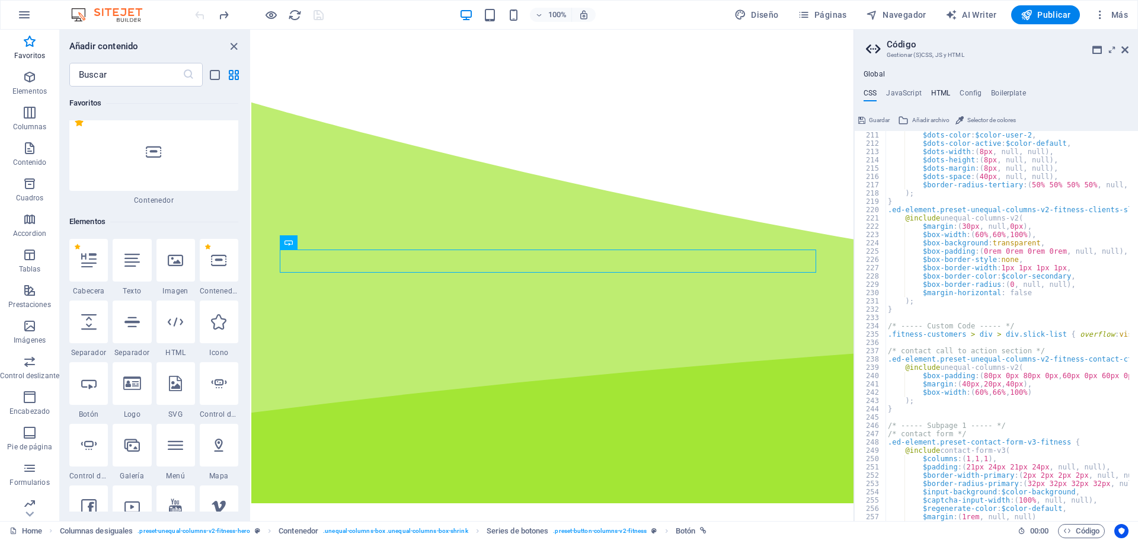
click at [932, 89] on h4 "HTML" at bounding box center [941, 95] width 20 height 13
type textarea "<a href="#main-content" class="wv-link-content button">Skip to main content</a>"
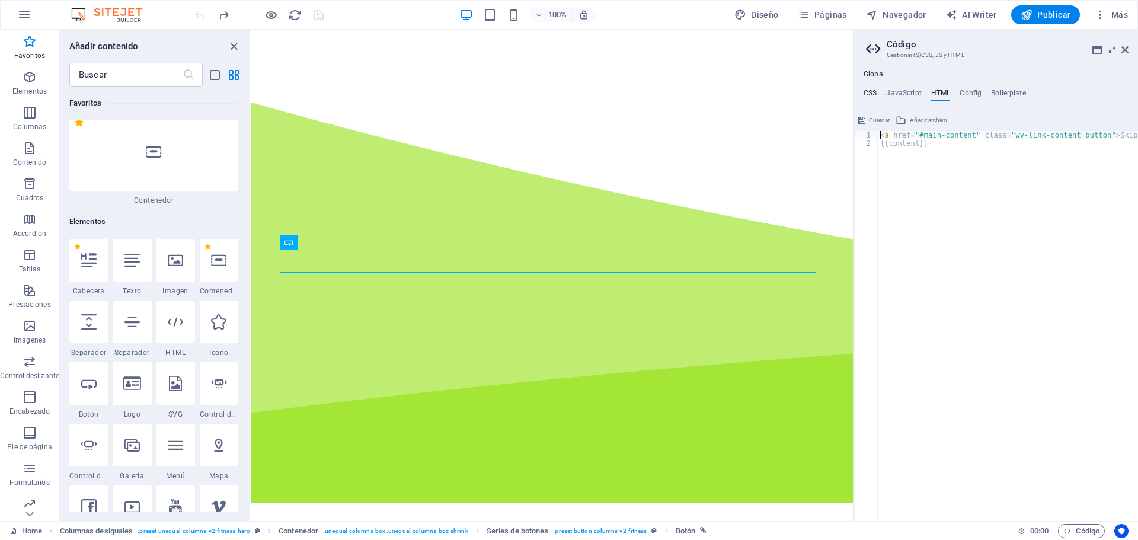
click at [872, 90] on h4 "CSS" at bounding box center [870, 95] width 13 height 13
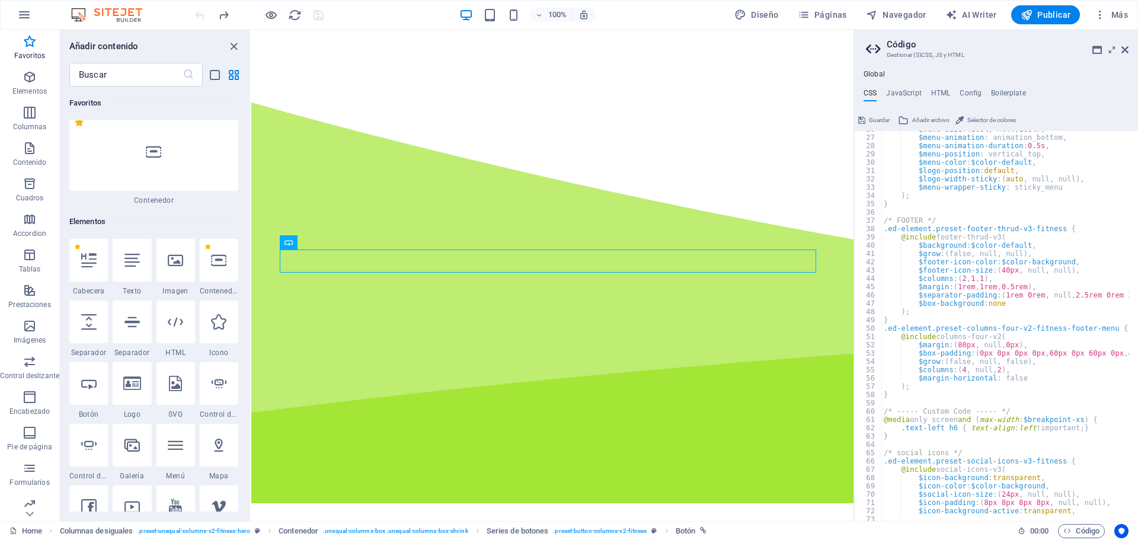
scroll to position [71, 0]
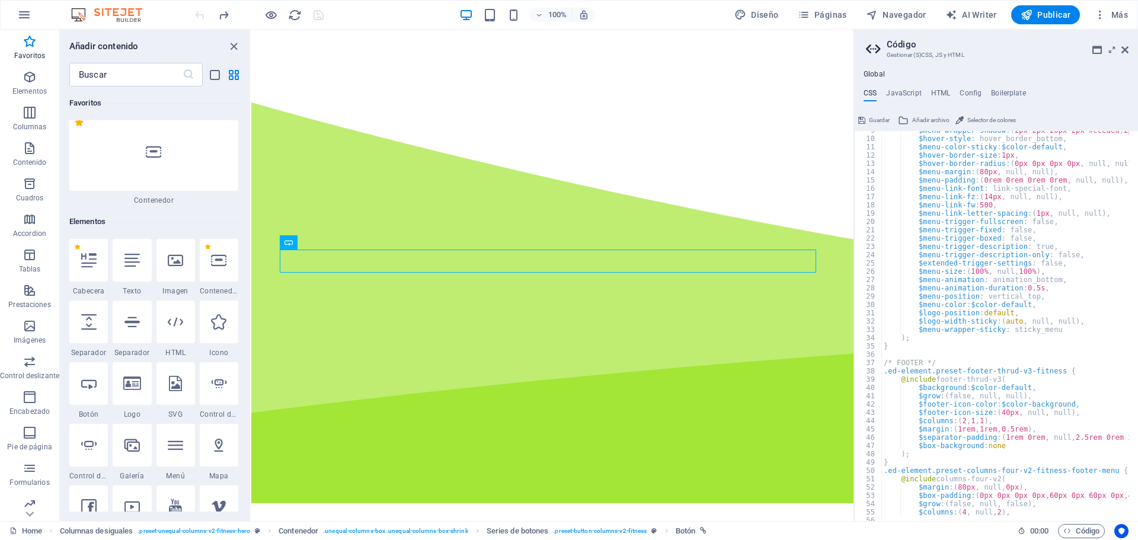
click at [903, 160] on div "$menu-wrapper-shadow : ( 2px 2px 20px 2px #eeeded , 2px , 4px ) , $hover-style …" at bounding box center [1076, 325] width 388 height 398
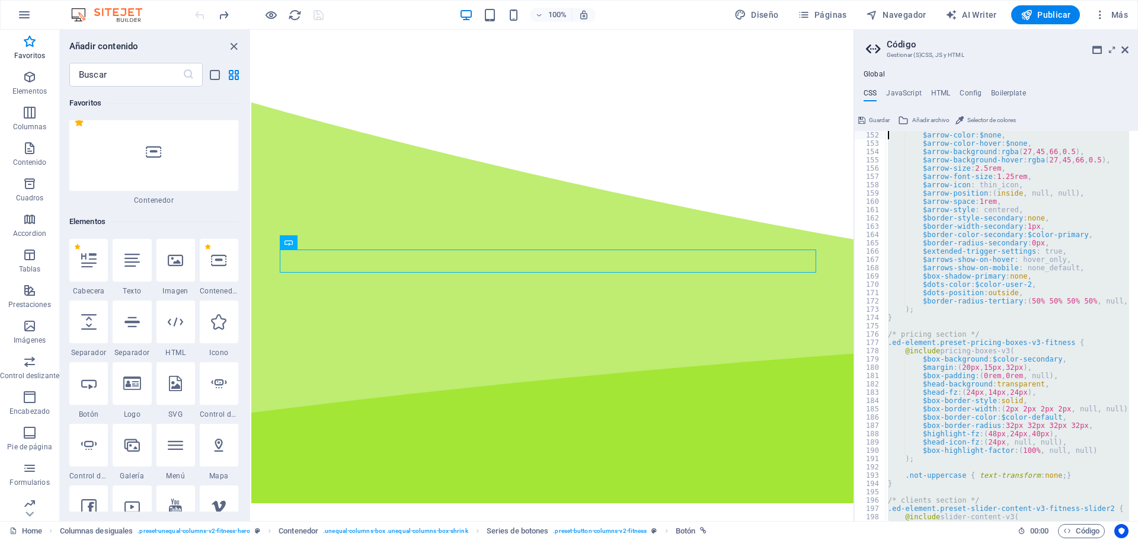
scroll to position [0, 0]
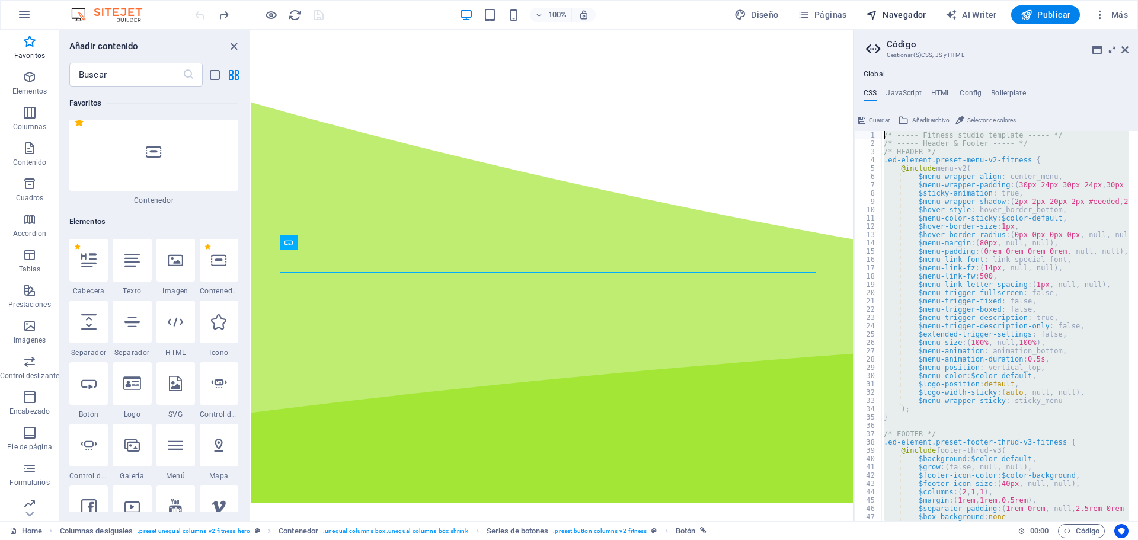
drag, startPoint x: 1127, startPoint y: 501, endPoint x: 895, endPoint y: 24, distance: 530.6
click at [895, 30] on div "Home Favoritos Elementos Columnas Contenido Cuadros Accordion Tablas Prestacion…" at bounding box center [569, 275] width 1138 height 491
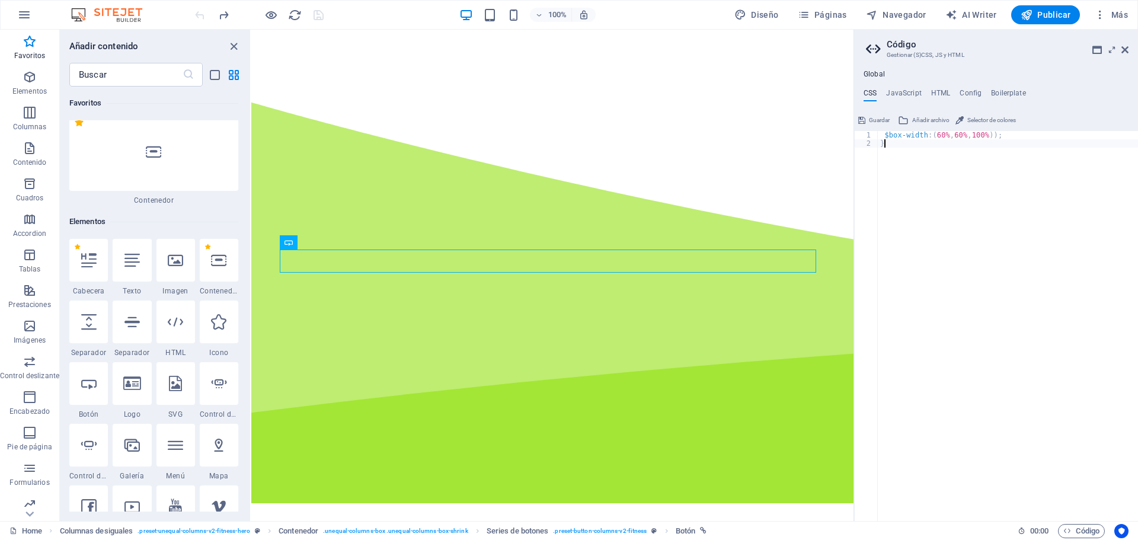
drag, startPoint x: 1187, startPoint y: 206, endPoint x: 831, endPoint y: 34, distance: 395.1
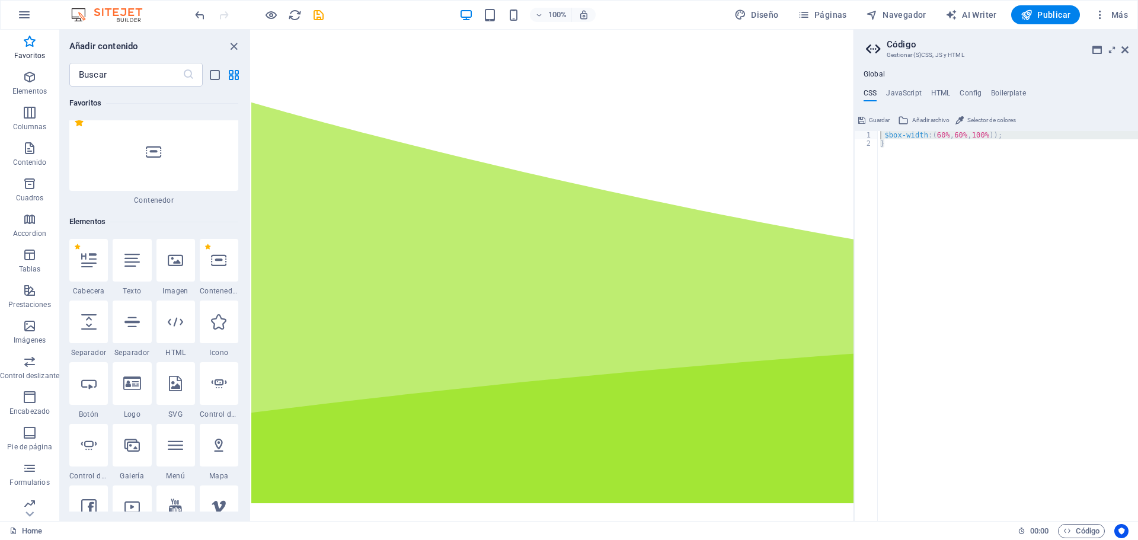
click at [992, 195] on div "$box-width : ( 60% , 60% , 100% )) ; } modern ​ ​ All Replace All + 0 of 0 .* A…" at bounding box center [1008, 326] width 260 height 390
drag, startPoint x: 972, startPoint y: 178, endPoint x: 866, endPoint y: 124, distance: 119.3
click at [866, 124] on div "} 1 2 $box-width : ( 60% , 60% , 100% )) ; } modern ​ ​ All Replace All + 0 of …" at bounding box center [996, 316] width 284 height 410
type textarea "$box-width: (60%, 60%, 100%)); }"
click at [939, 91] on h4 "HTML" at bounding box center [941, 95] width 20 height 13
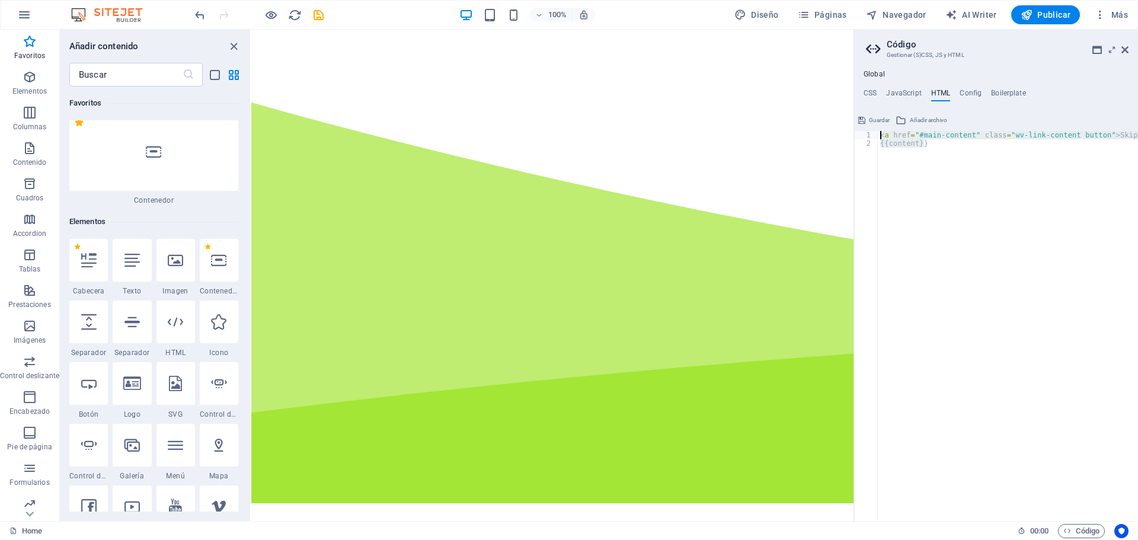
drag, startPoint x: 1197, startPoint y: 191, endPoint x: 838, endPoint y: 89, distance: 372.9
type textarea "<a href="#main-content" class="wv-link-content button">Skip to main content</a>…"
paste textarea
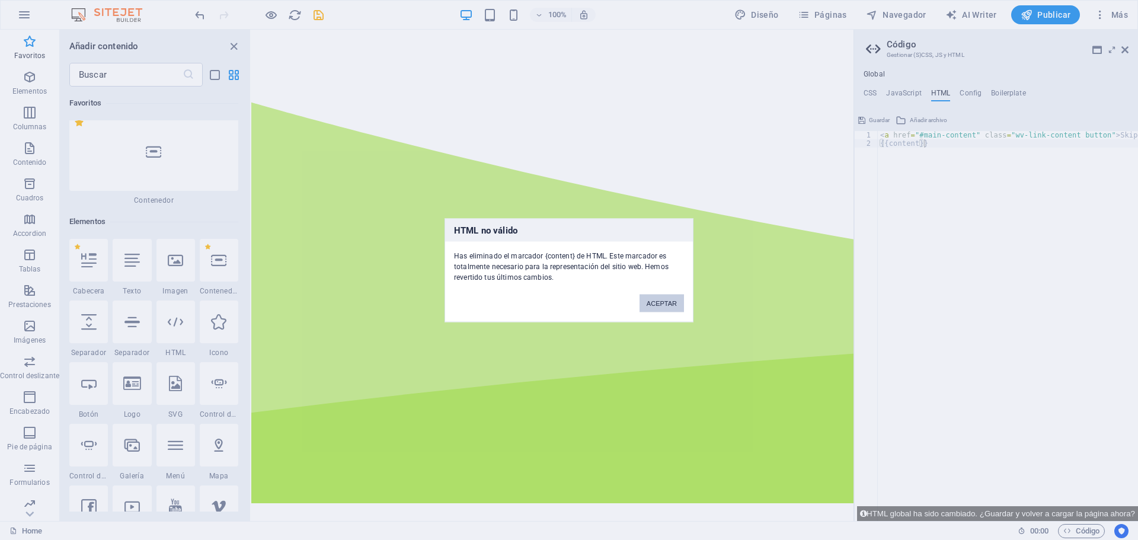
click at [660, 301] on button "ACEPTAR" at bounding box center [662, 303] width 44 height 18
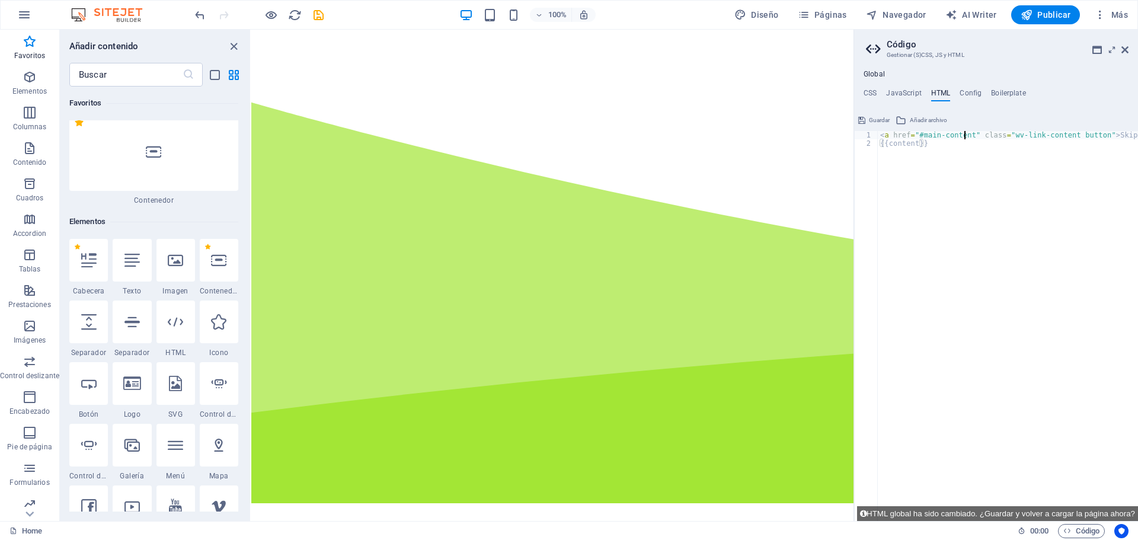
click at [963, 139] on div "< a href = "#main-content" class = "wv-link-content button" > Skip to main cont…" at bounding box center [1038, 330] width 320 height 398
click at [959, 139] on div "< a href = "#main-content" class = "wv-link-content button" > Skip to main cont…" at bounding box center [1038, 330] width 320 height 398
click at [939, 146] on div "< a href = "#main-content" class = "wv-link-content button" > Skip to main cont…" at bounding box center [1038, 330] width 320 height 398
type textarea "{{content}}"
paste textarea "<a href="#main-content" class="wv-link-content button">Skip to main content</a>"
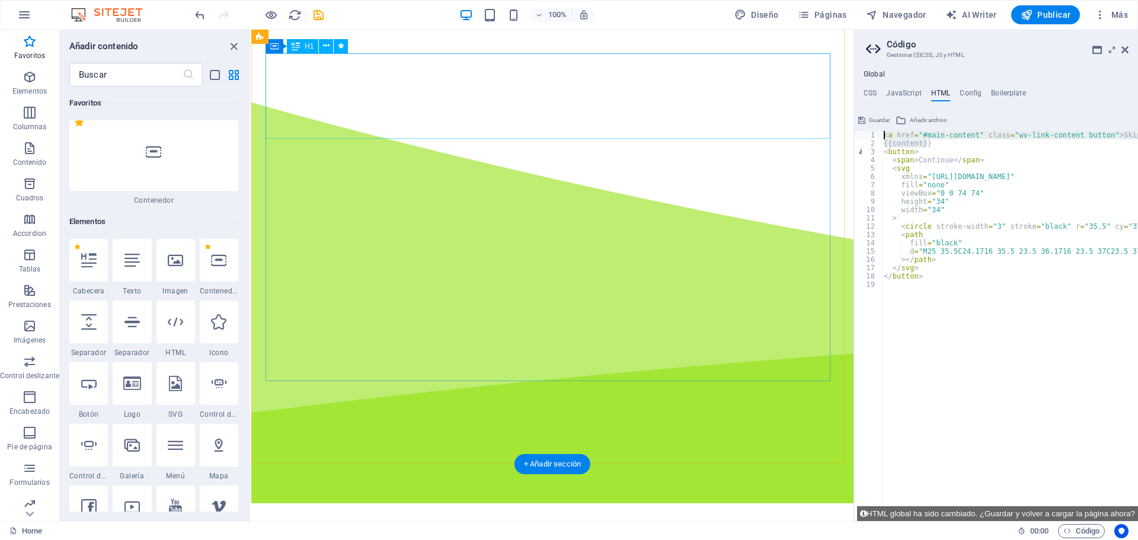
drag, startPoint x: 1191, startPoint y: 176, endPoint x: 824, endPoint y: 129, distance: 369.4
type textarea "<a href="#main-content" class="wv-link-content button">Skip to main content</a>"
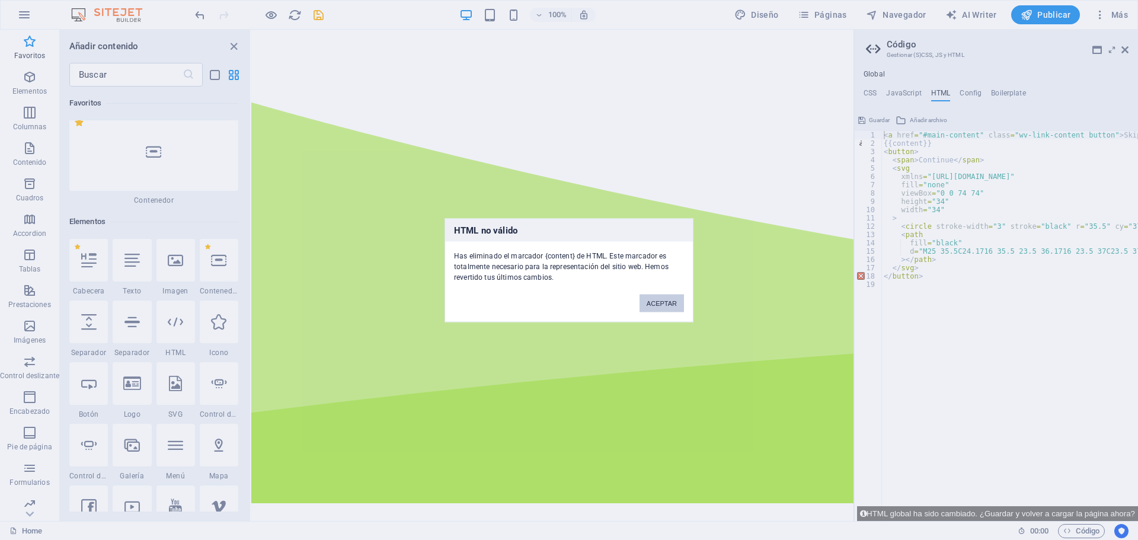
drag, startPoint x: 655, startPoint y: 309, endPoint x: 405, endPoint y: 279, distance: 252.0
click at [656, 308] on button "ACEPTAR" at bounding box center [662, 303] width 44 height 18
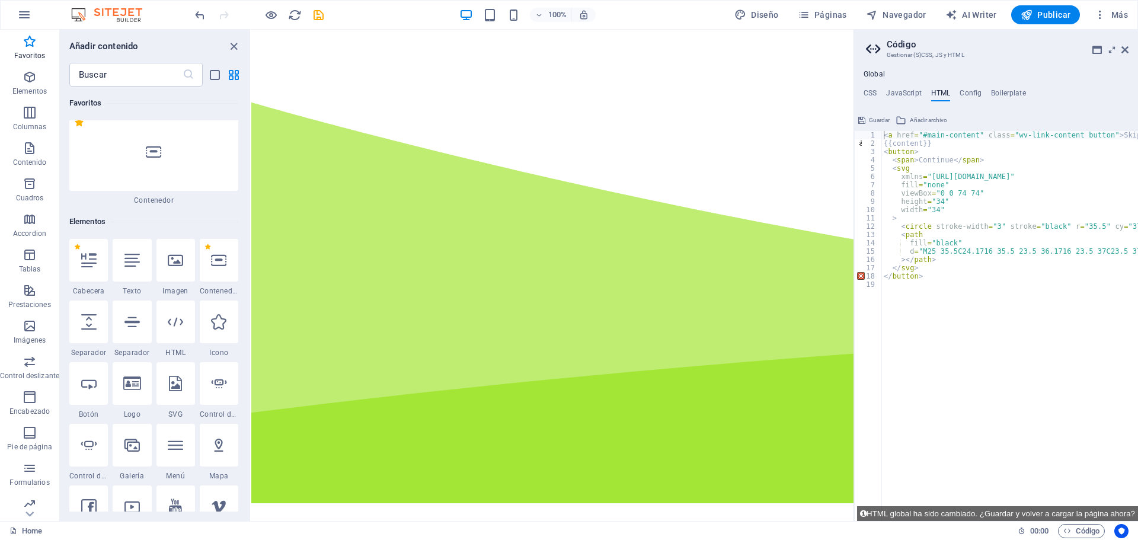
click at [1126, 53] on icon at bounding box center [1125, 49] width 7 height 9
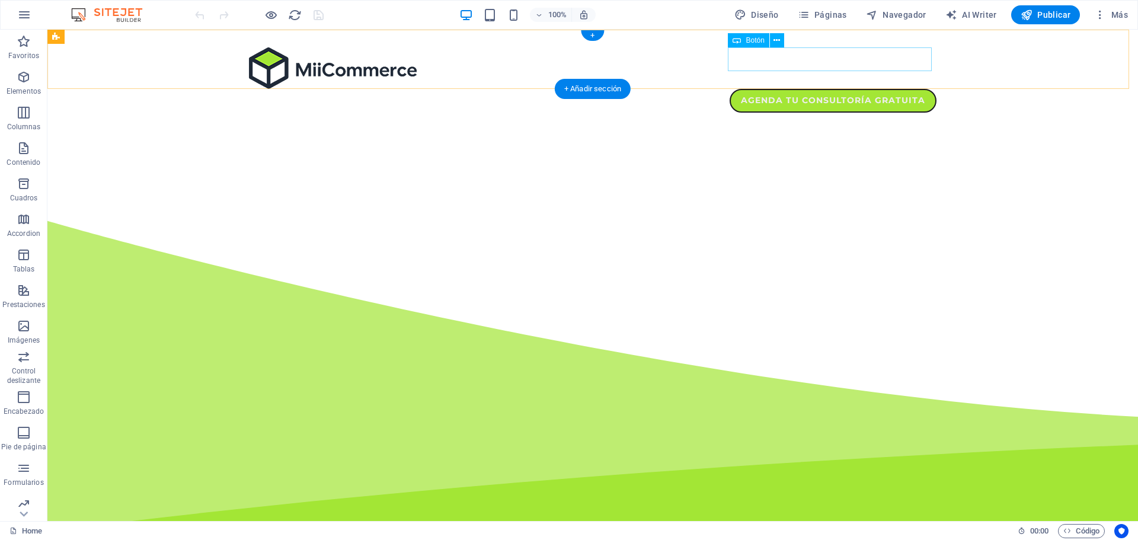
click at [902, 89] on div "Agenda tu consultoría gratuita" at bounding box center [593, 101] width 688 height 24
click at [746, 42] on span "Botón" at bounding box center [755, 40] width 18 height 7
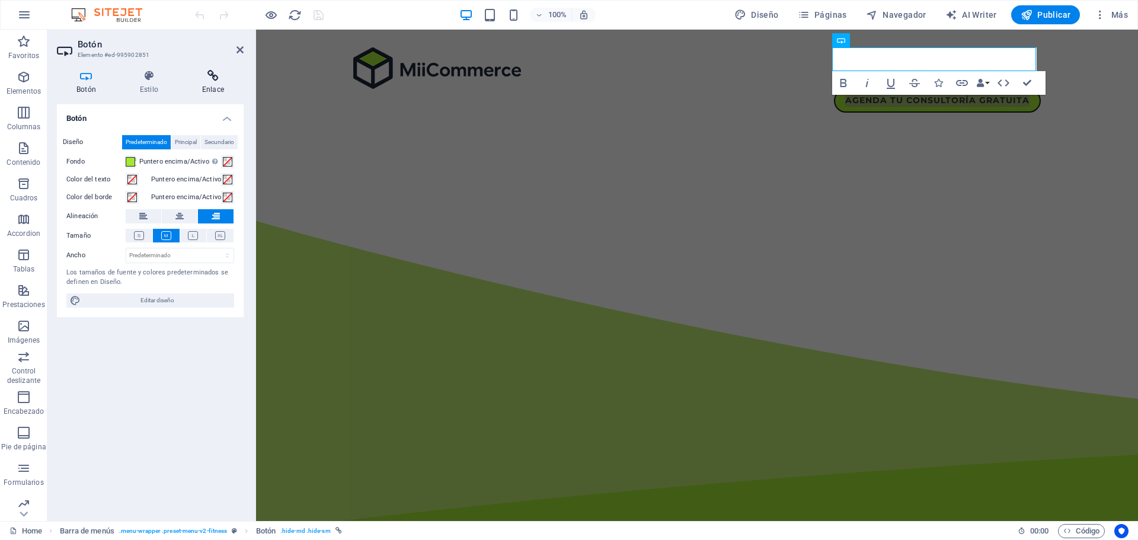
click at [203, 86] on h4 "Enlace" at bounding box center [213, 82] width 61 height 25
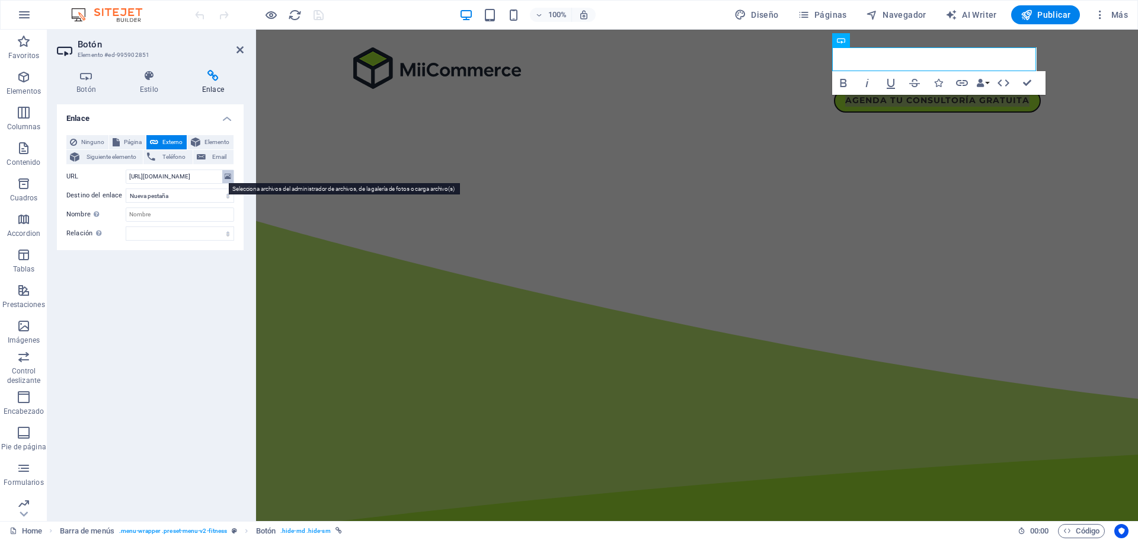
click at [226, 177] on icon at bounding box center [228, 176] width 7 height 13
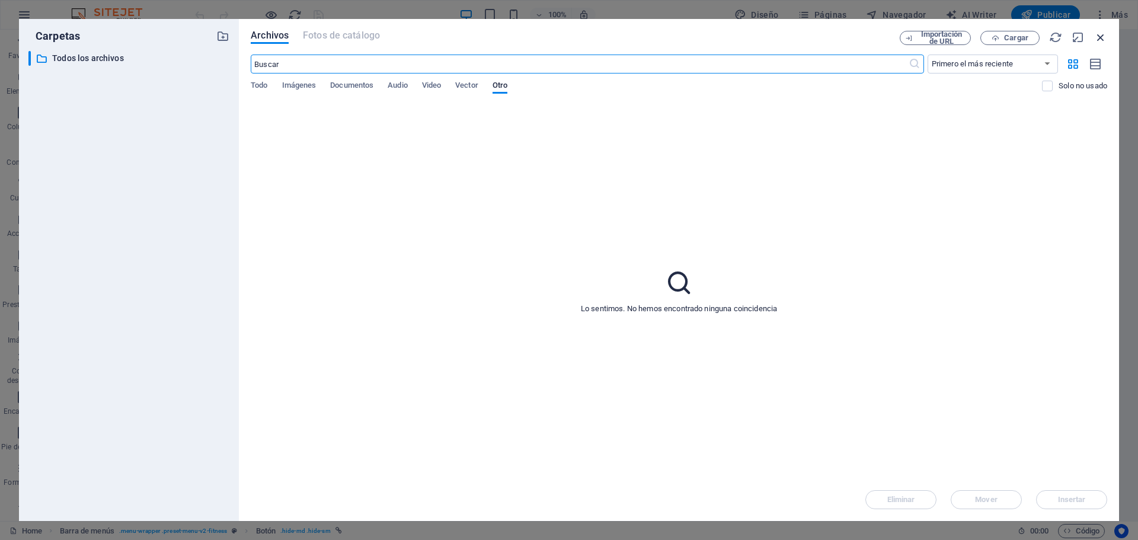
click at [1097, 38] on icon "button" at bounding box center [1100, 37] width 13 height 13
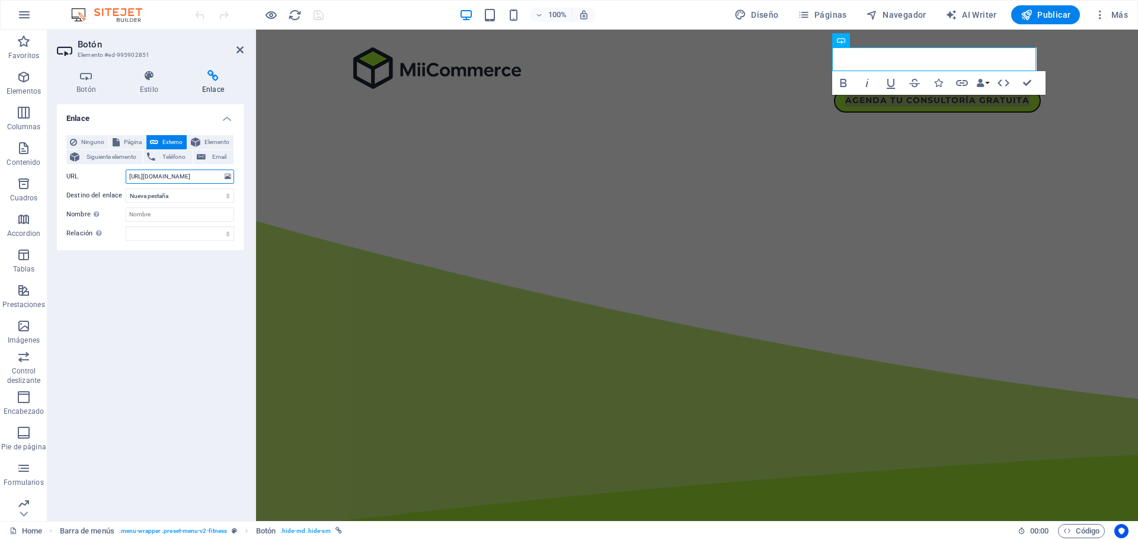
click at [135, 173] on input "https://wa.me/525636651444?text=Hola%20quiero%20agendar%20mi%20consultoría%20gr…" at bounding box center [180, 177] width 108 height 14
click at [861, 136] on div "Consultoría en E-Commerce para PYMES y Emprendedores en México Impulsamos tus v…" at bounding box center [697, 539] width 882 height 819
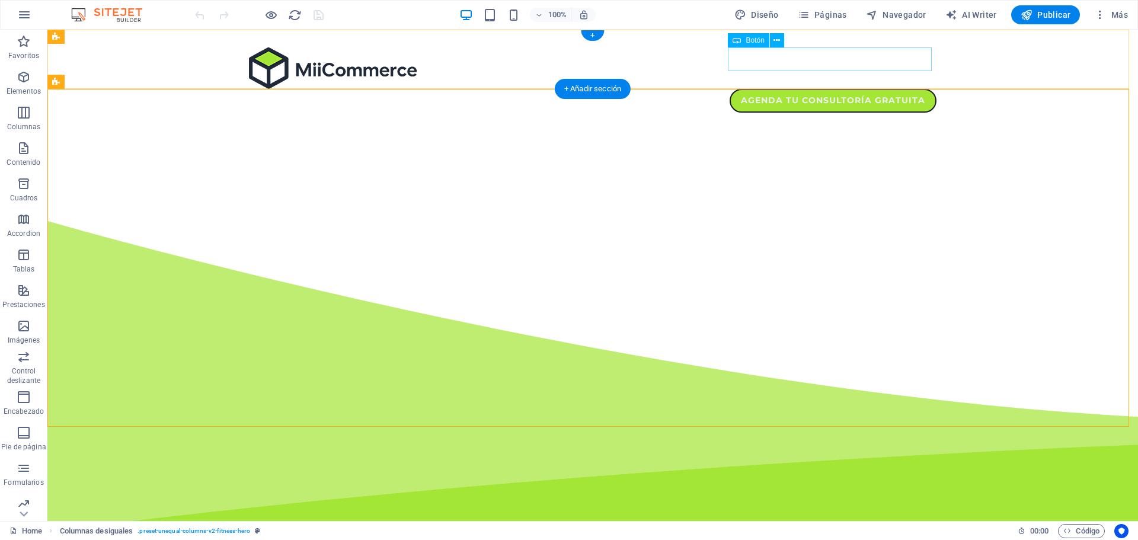
click at [767, 89] on div "Agenda tu consultoría gratuita" at bounding box center [593, 101] width 688 height 24
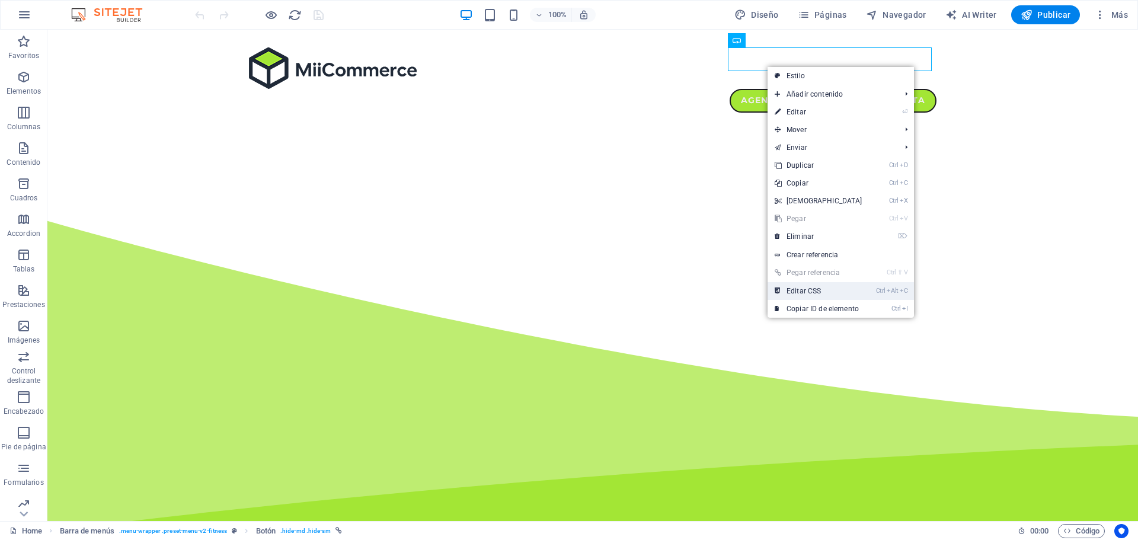
click at [817, 293] on link "Ctrl Alt C Editar CSS" at bounding box center [819, 291] width 102 height 18
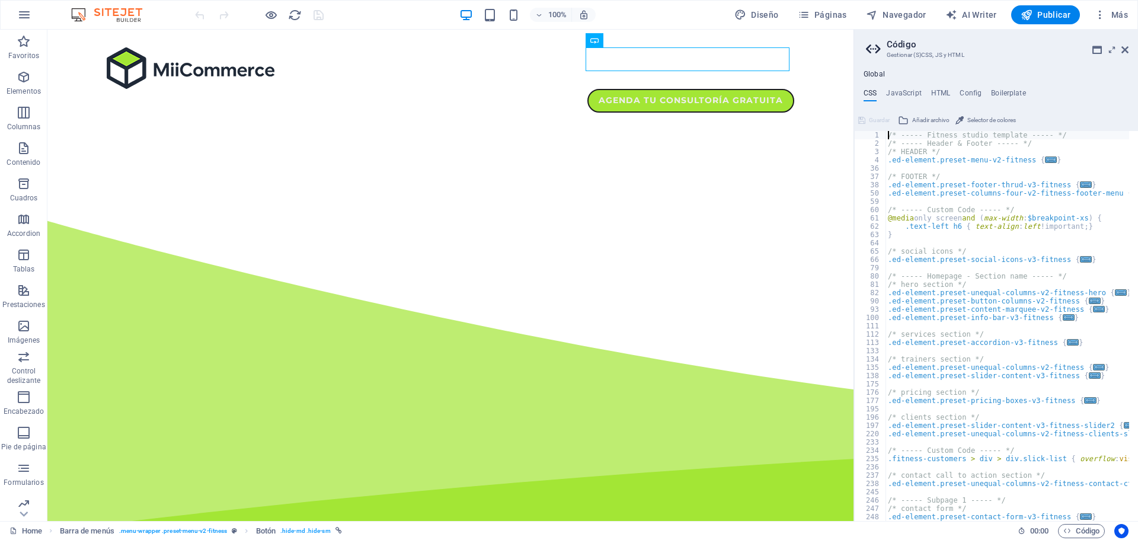
drag, startPoint x: 886, startPoint y: 135, endPoint x: 914, endPoint y: 220, distance: 89.8
click at [914, 220] on div "/* ----- Fitness studio template ----- */ 1 2 3 4 36 37 38 50 59 60 61 62 63 64…" at bounding box center [996, 326] width 284 height 390
drag, startPoint x: 885, startPoint y: 133, endPoint x: 949, endPoint y: 182, distance: 80.3
click at [949, 182] on div "/* ----- Fitness studio template ----- */ 1 2 3 4 36 37 38 50 59 60 61 62 63 64…" at bounding box center [996, 326] width 284 height 390
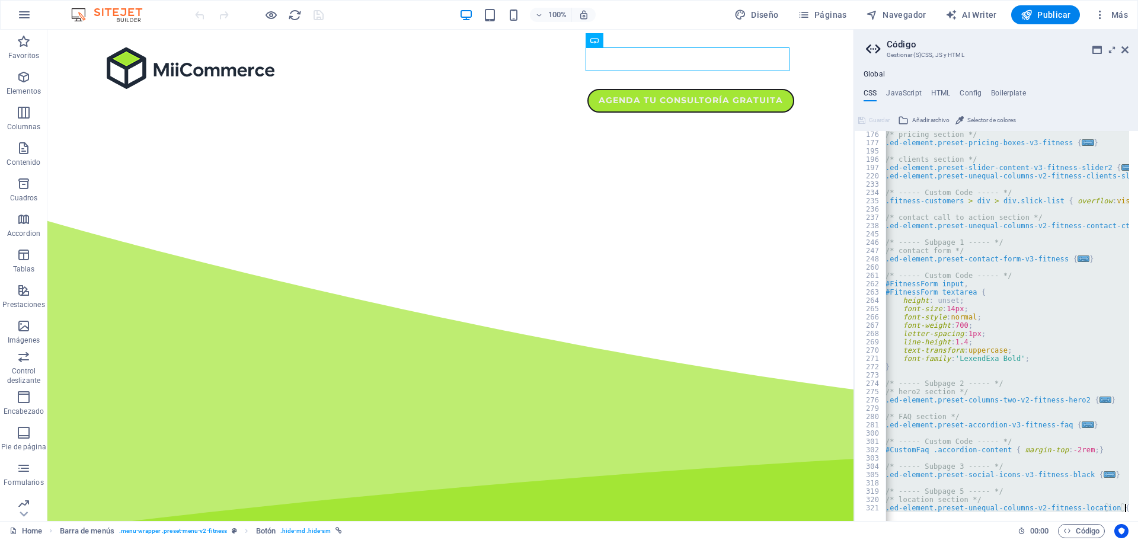
scroll to position [0, 2]
drag, startPoint x: 890, startPoint y: 136, endPoint x: 1075, endPoint y: 568, distance: 470.1
click at [1075, 540] on html "Miicommerce Home Favoritos Elementos Columnas Contenido Cuadros Accordion Tabla…" at bounding box center [569, 270] width 1138 height 540
type textarea "@include unequal-columns-v2($margin: (0rem, null, null), $box-width: (60%, 60%,…"
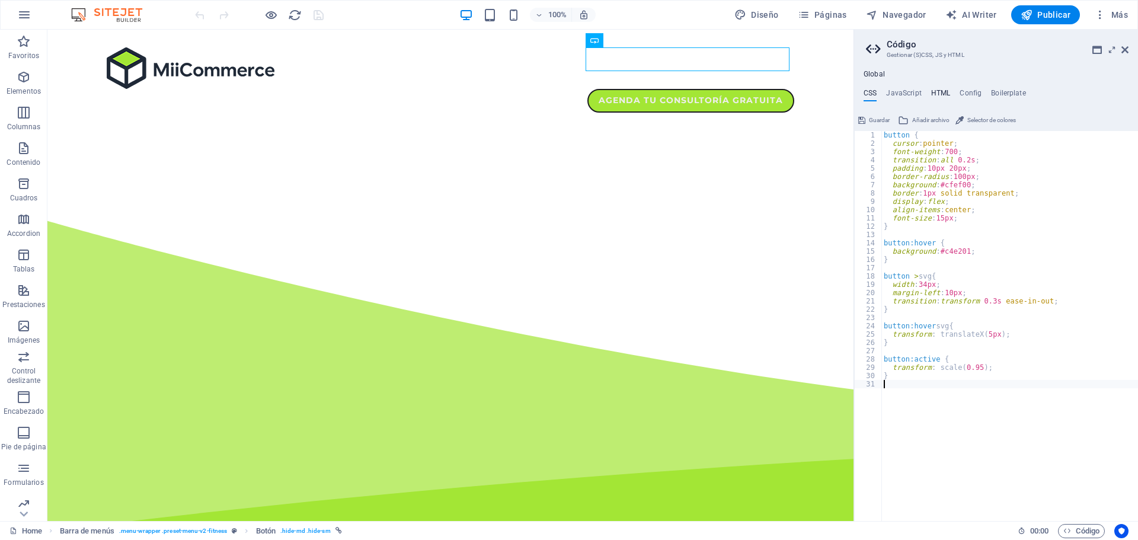
click at [943, 90] on h4 "HTML" at bounding box center [941, 95] width 20 height 13
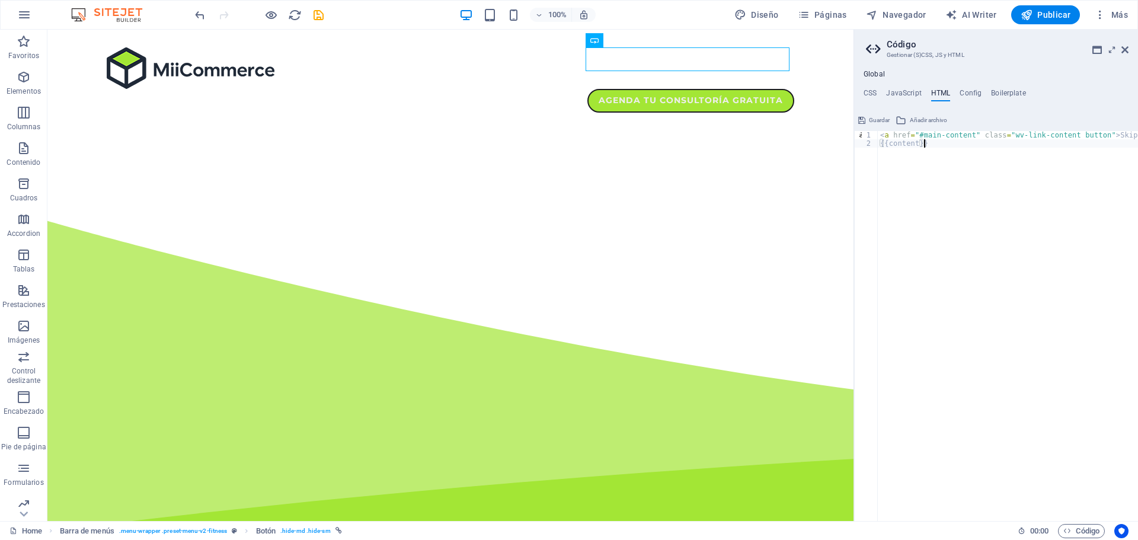
click at [949, 186] on div "< a href = "#main-content" class = "wv-link-content button" > Skip to main cont…" at bounding box center [1038, 330] width 320 height 398
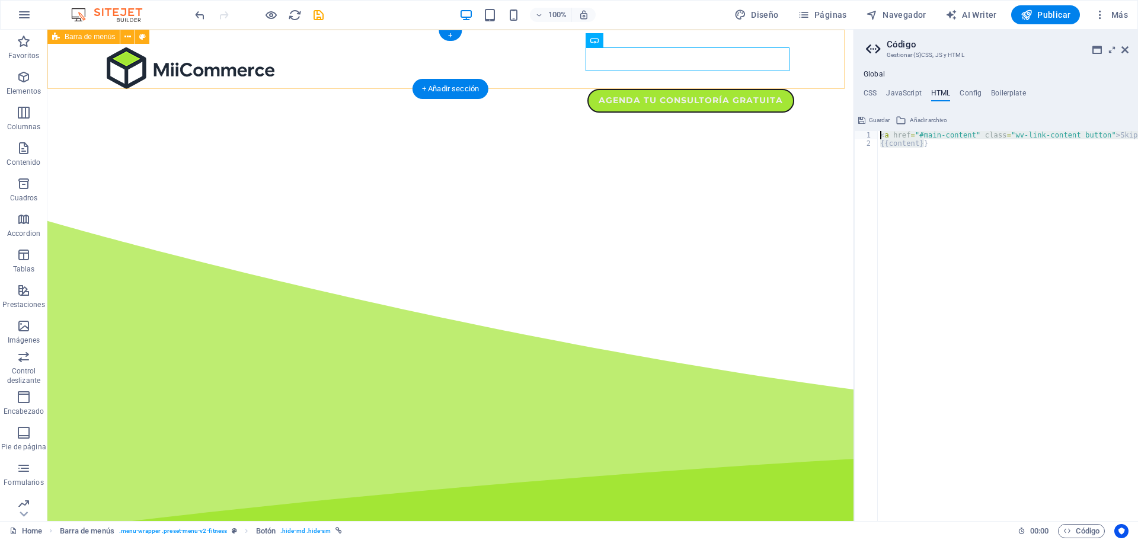
drag, startPoint x: 1016, startPoint y: 221, endPoint x: 816, endPoint y: 81, distance: 243.6
click at [915, 136] on div "< a href = "#main-content" class = "wv-link-content button" > Skip to main cont…" at bounding box center [1008, 326] width 260 height 390
click at [930, 144] on div "< a href = "#main-content" class = "wv-link-content button" > Skip to main cont…" at bounding box center [1038, 330] width 320 height 398
type textarea "{{content}}"
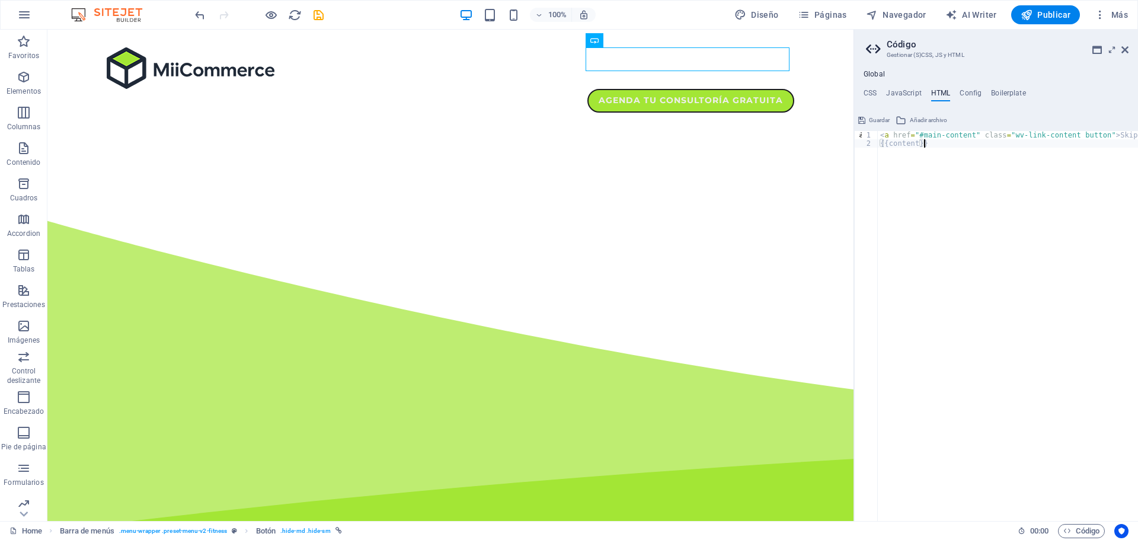
paste textarea
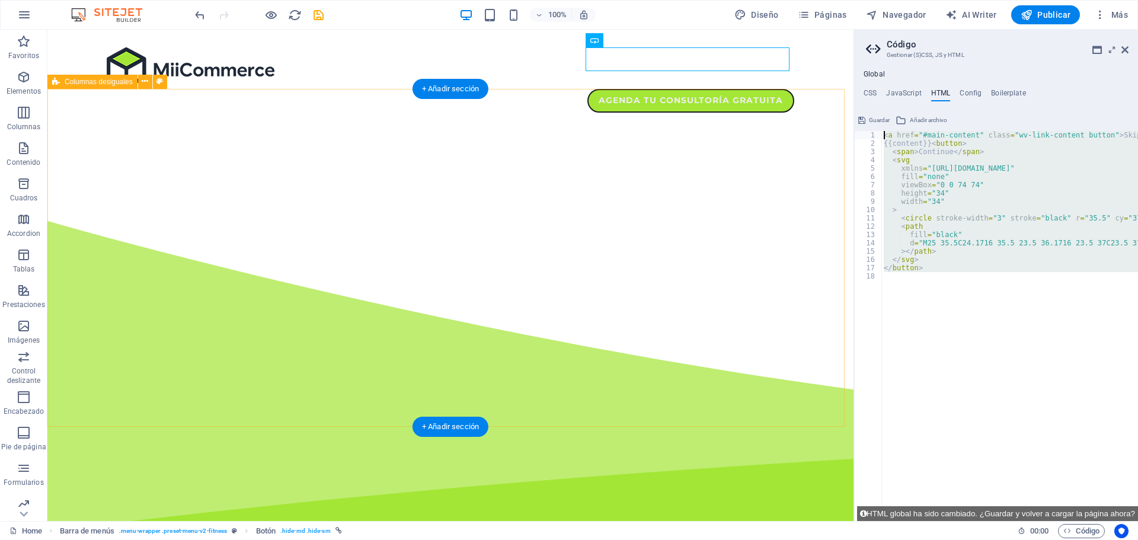
drag, startPoint x: 979, startPoint y: 320, endPoint x: 840, endPoint y: 90, distance: 268.4
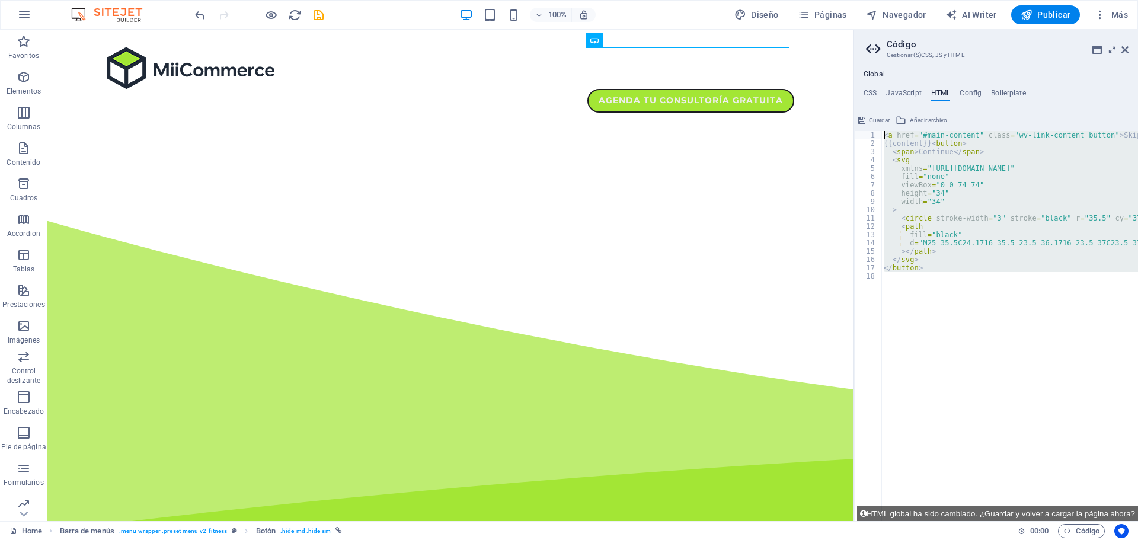
paste textarea "/"
type textarea "</button>"
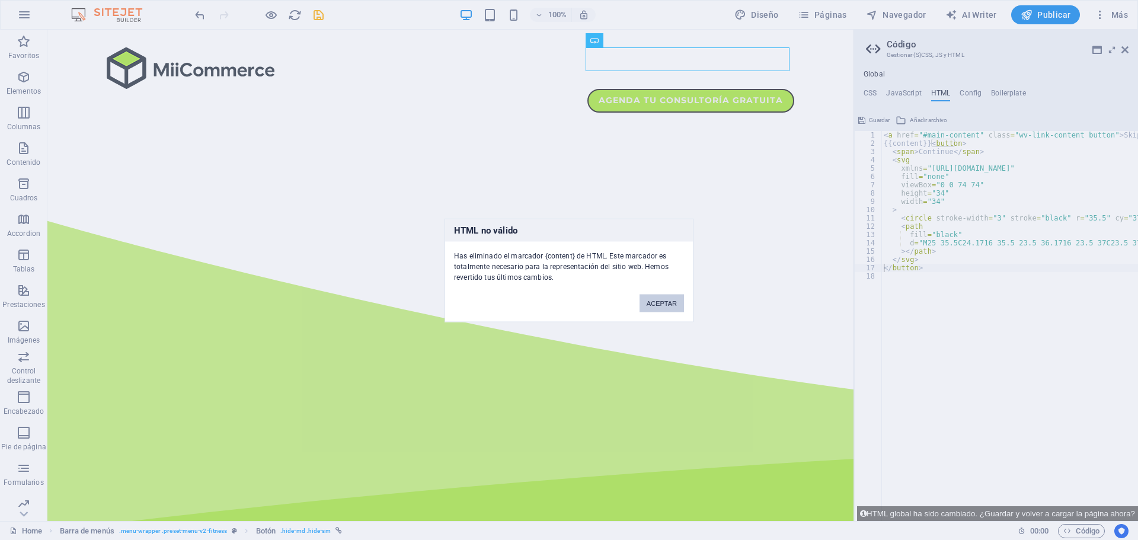
click at [669, 299] on button "ACEPTAR" at bounding box center [662, 303] width 44 height 18
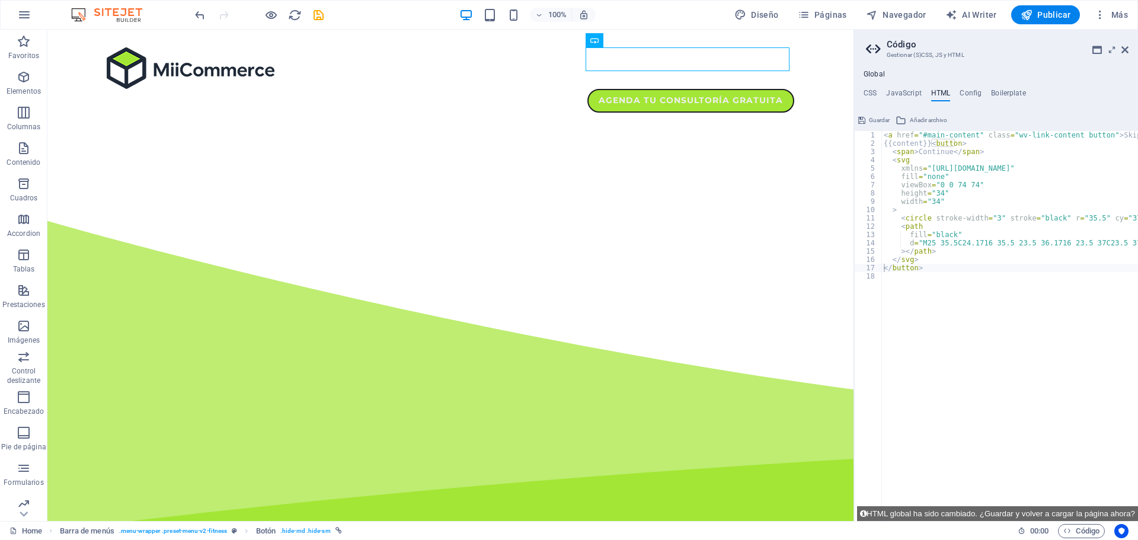
click at [1128, 101] on ul "CSS JavaScript HTML Config Boilerplate" at bounding box center [996, 95] width 284 height 13
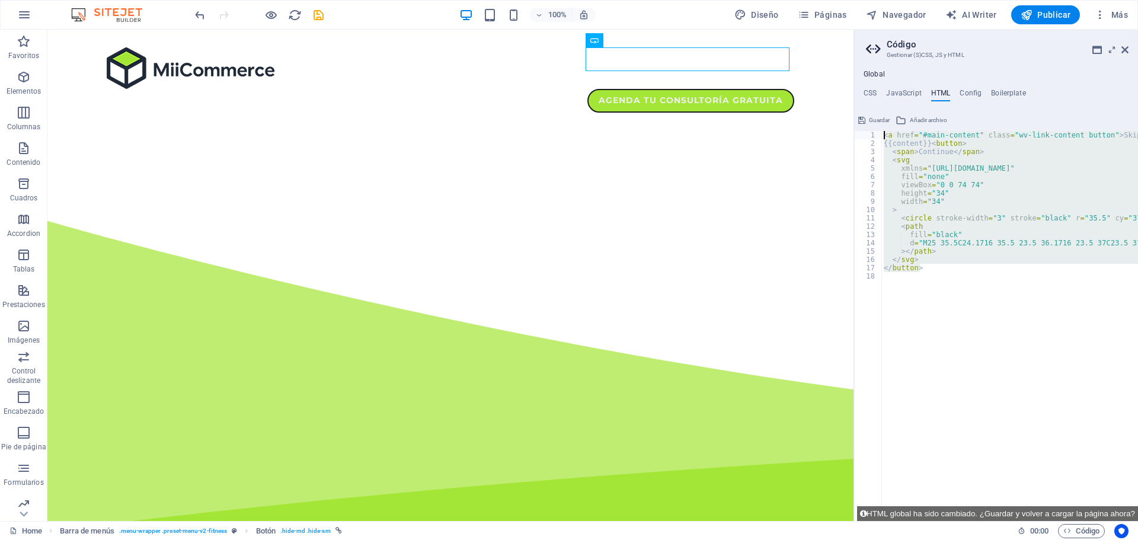
drag, startPoint x: 987, startPoint y: 270, endPoint x: 866, endPoint y: 128, distance: 186.7
click at [866, 128] on div "1 2 3 4 5 6 7 8 9 10 11 12 13 14 15 16 17 18 < a href = "#main-content" class =…" at bounding box center [996, 316] width 284 height 410
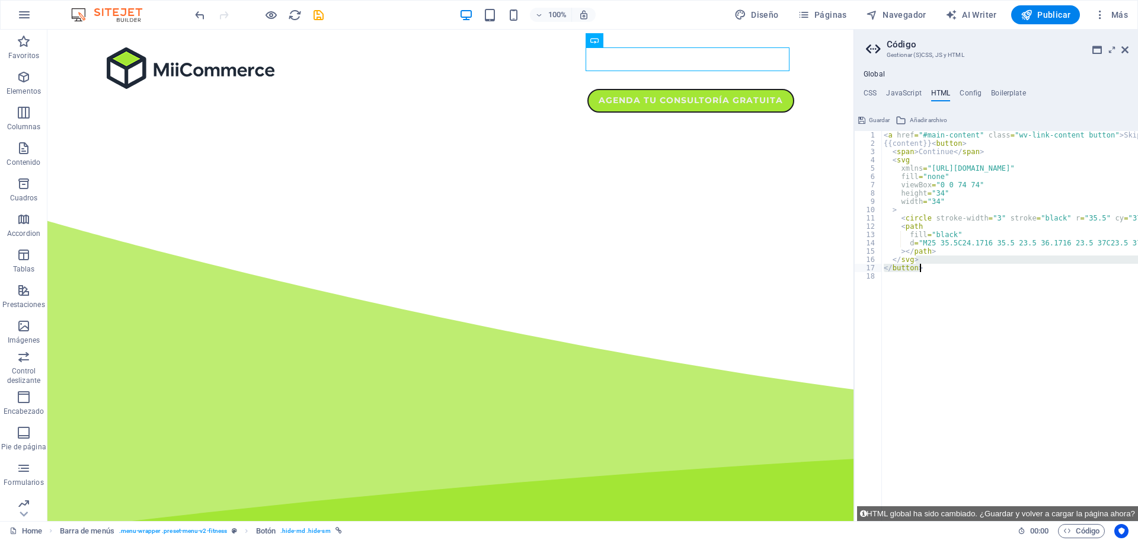
click at [937, 270] on div "< a href = "#main-content" class = "wv-link-content button" > Skip to main cont…" at bounding box center [1010, 326] width 257 height 390
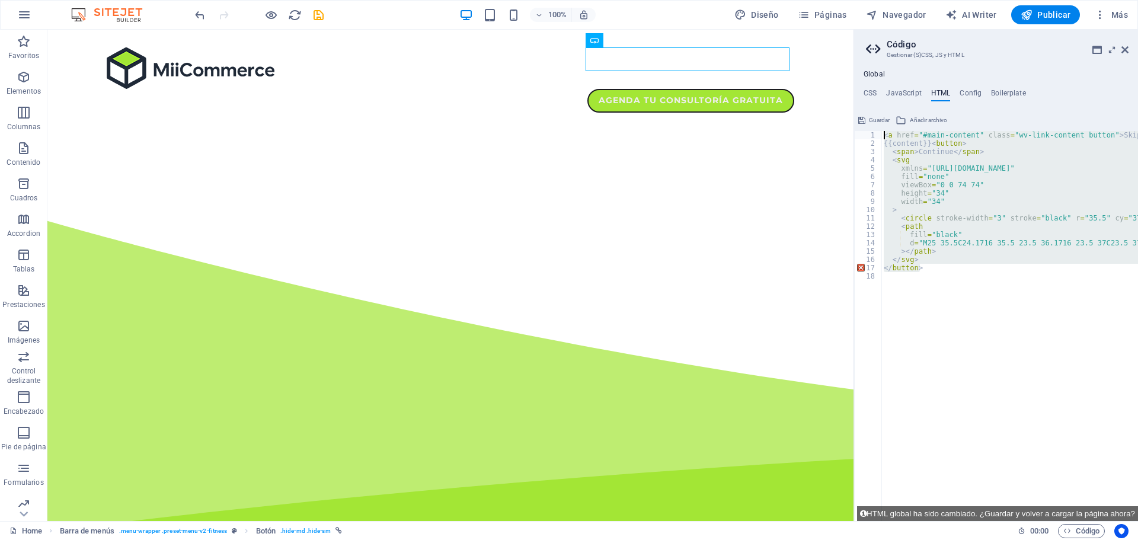
drag, startPoint x: 937, startPoint y: 270, endPoint x: 872, endPoint y: 130, distance: 153.6
click at [872, 130] on div "</button> 1 2 3 4 5 6 7 8 9 10 11 12 13 14 15 16 17 18 < a href = "#main-conten…" at bounding box center [996, 316] width 284 height 410
type textarea "<a href="#main-content" class="wv-link-content button">Skip to main content</a>"
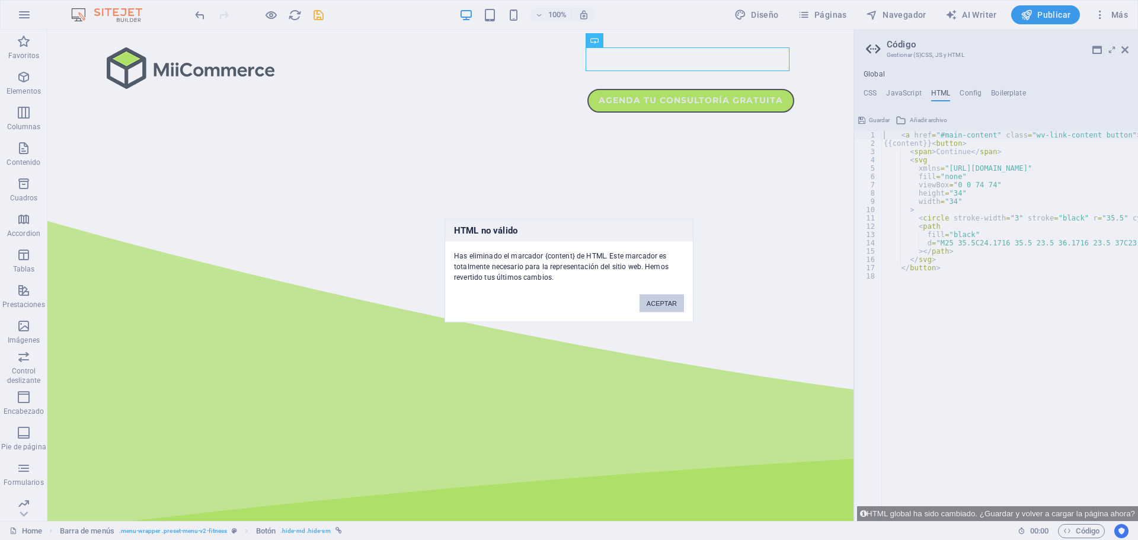
click at [664, 304] on button "ACEPTAR" at bounding box center [662, 303] width 44 height 18
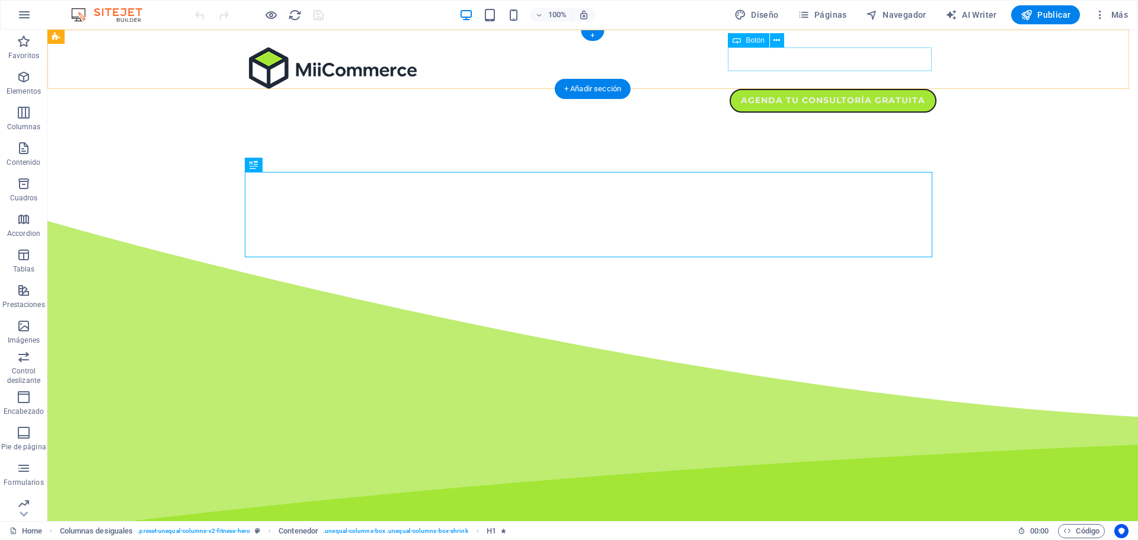
click at [767, 89] on div "Agenda tu consultoría gratuita" at bounding box center [593, 101] width 688 height 24
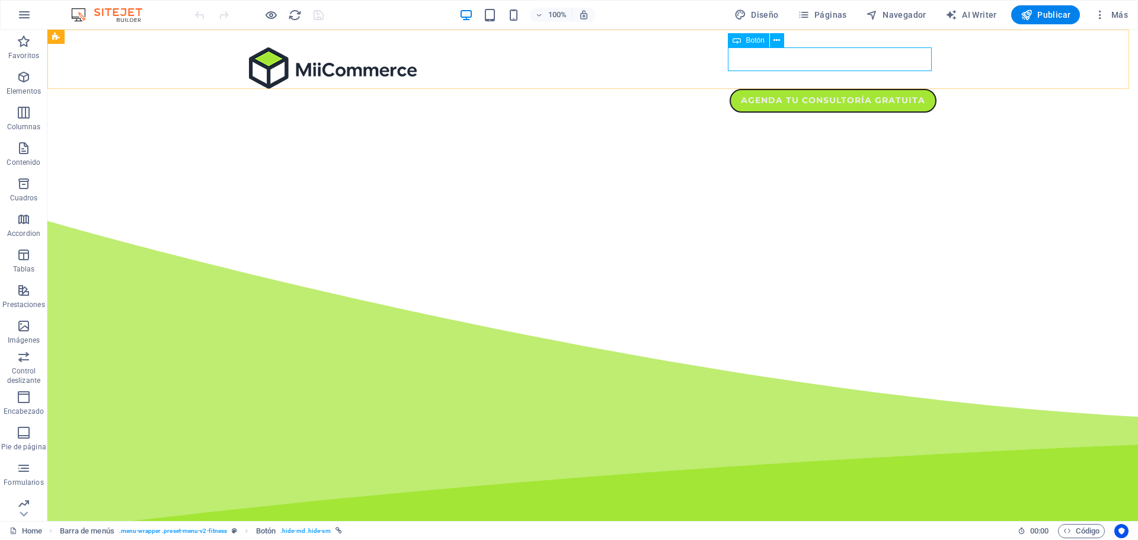
click at [747, 37] on span "Botón" at bounding box center [755, 40] width 18 height 7
click at [772, 37] on button at bounding box center [777, 40] width 14 height 14
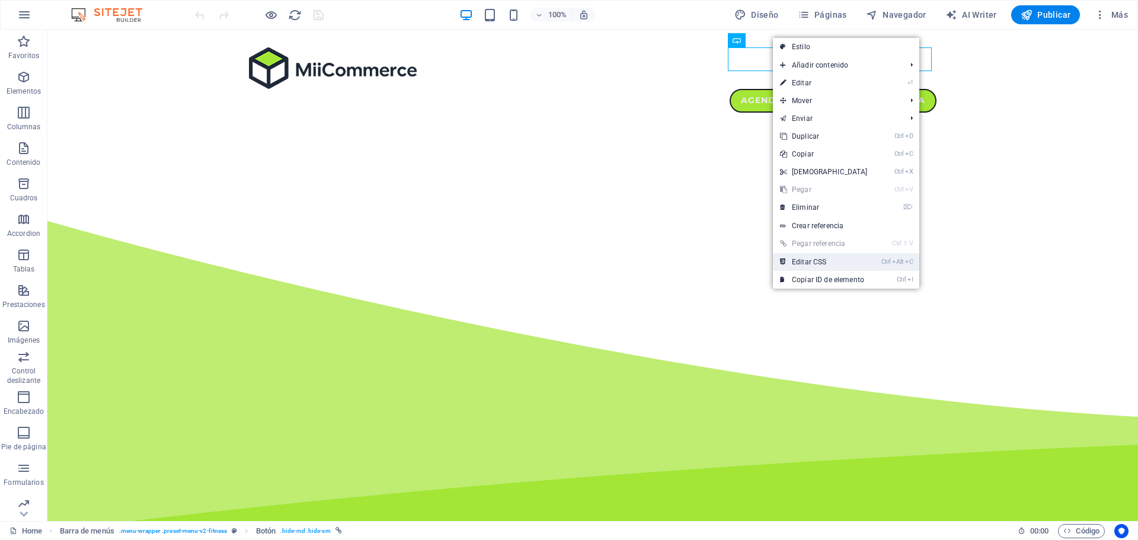
click at [812, 260] on link "Ctrl Alt C Editar CSS" at bounding box center [824, 262] width 102 height 18
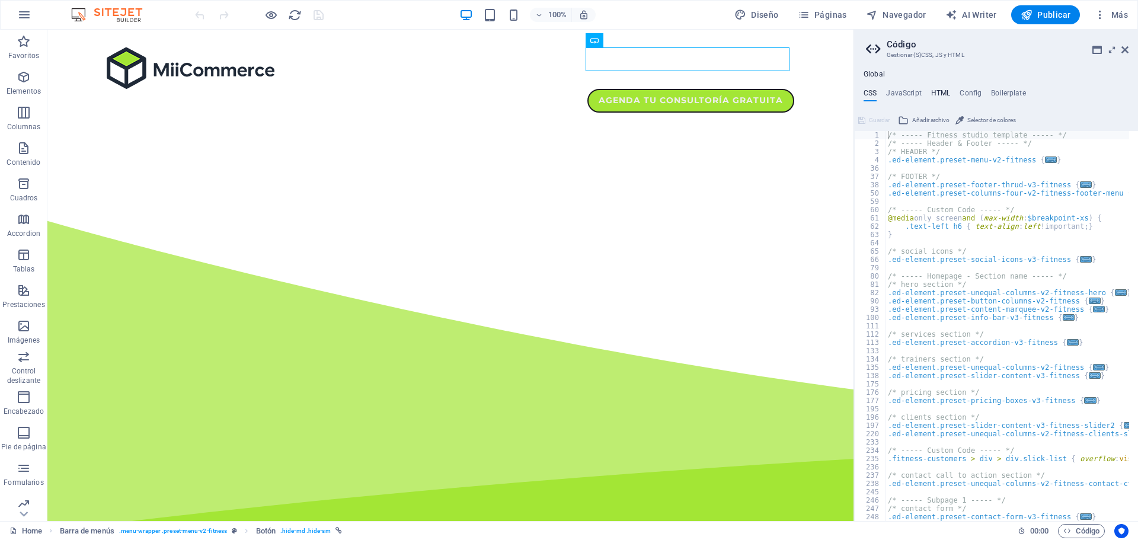
click at [936, 95] on h4 "HTML" at bounding box center [941, 95] width 20 height 13
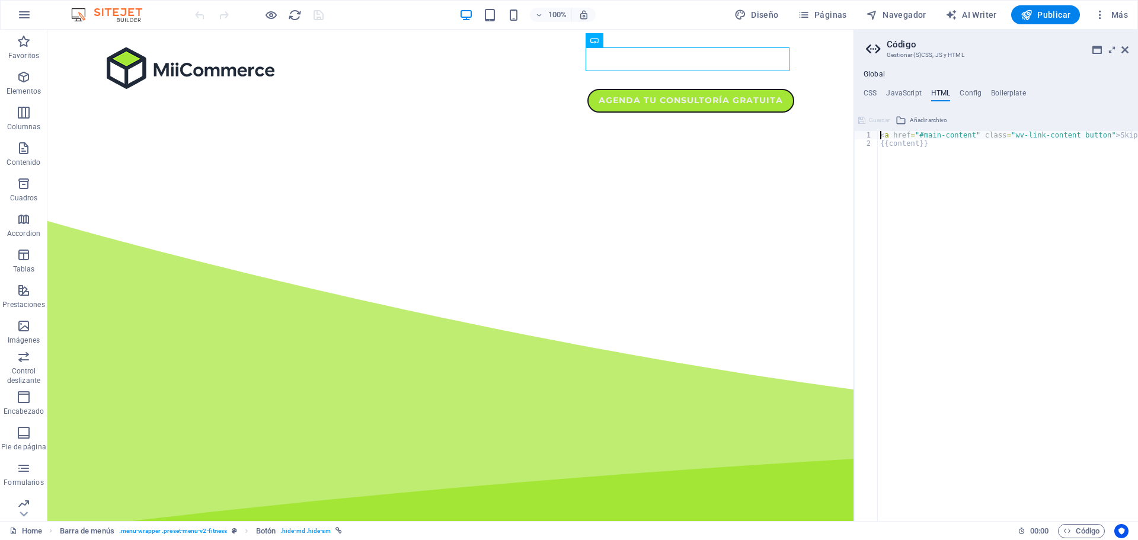
click at [939, 162] on div "< a href = "#main-content" class = "wv-link-content button" > Skip to main cont…" at bounding box center [1038, 330] width 320 height 398
type textarea "{{content}}"
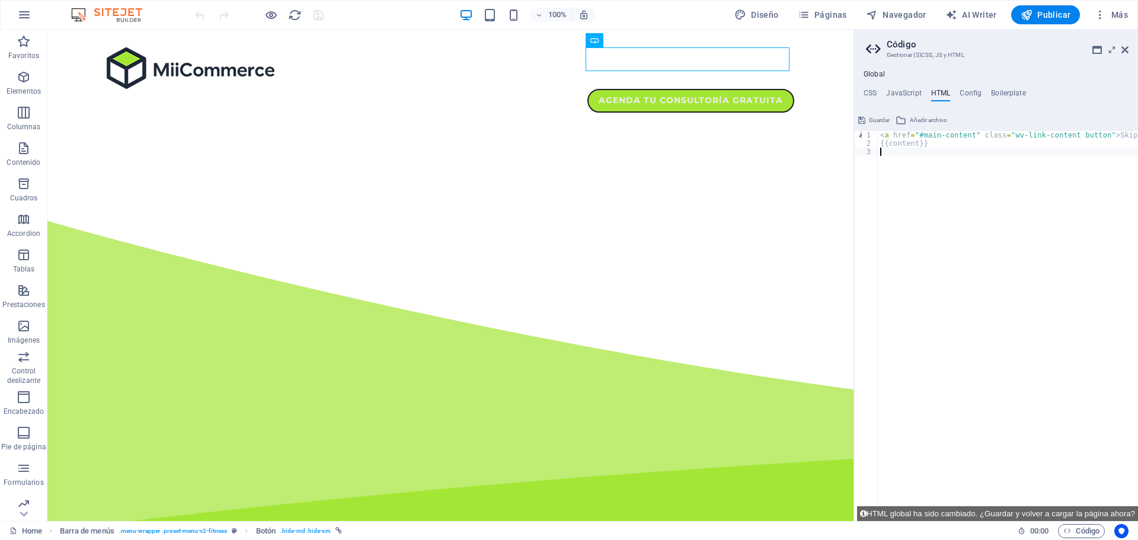
paste textarea "<a href="#main-content" class="wv-link-content button">Skip to main content</a>…"
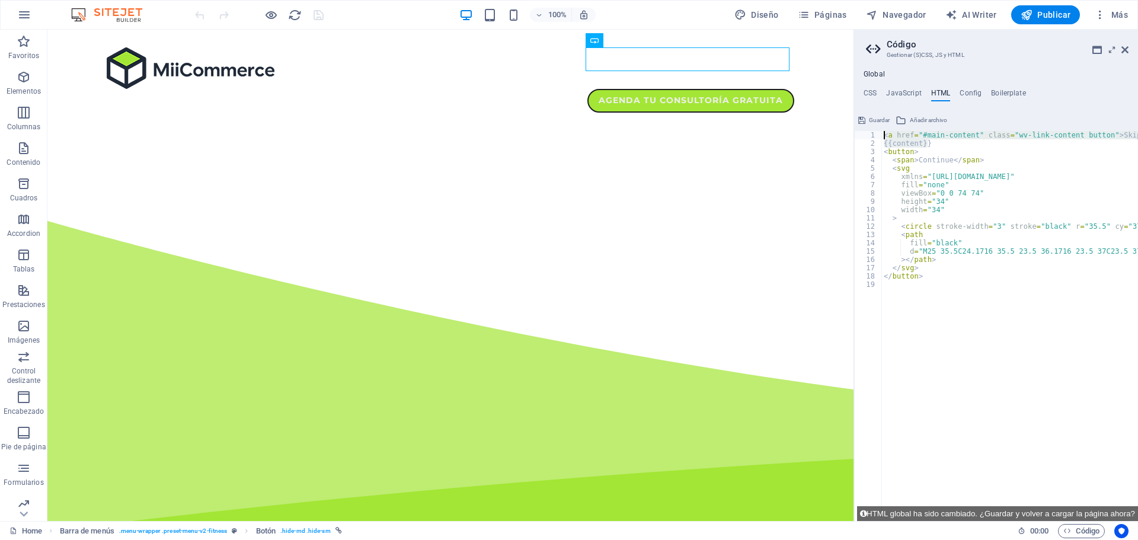
drag, startPoint x: 931, startPoint y: 142, endPoint x: 880, endPoint y: 137, distance: 50.7
click at [880, 137] on div "1 2 3 4 5 6 7 8 9 10 11 12 13 14 15 16 17 18 19 < a href = "#main-content" clas…" at bounding box center [996, 326] width 284 height 390
type textarea "<a href="#main-content" class="wv-link-content button">Skip to main content</a>…"
click at [867, 92] on h4 "CSS" at bounding box center [870, 95] width 13 height 13
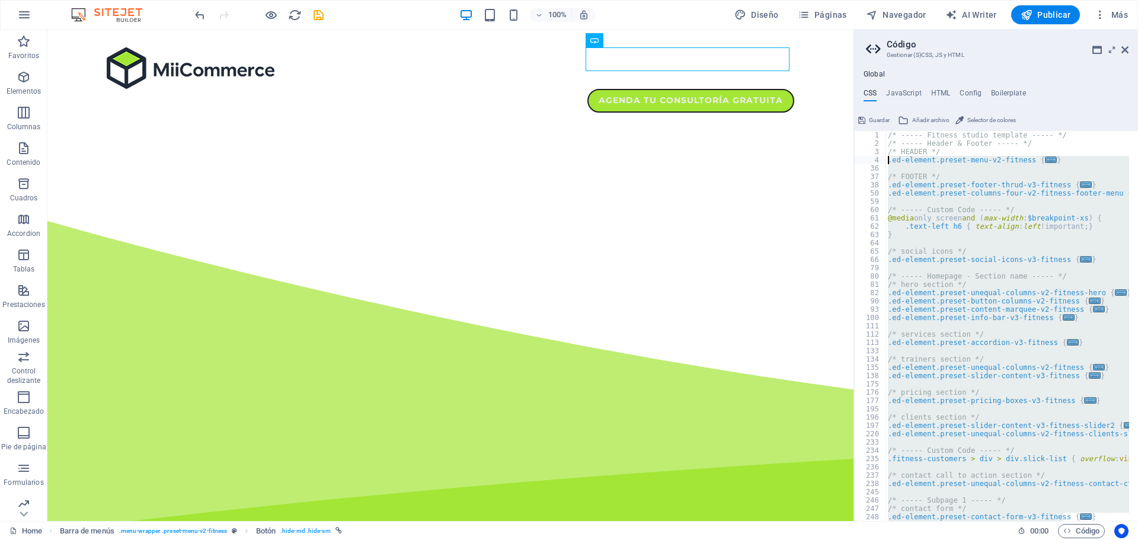
drag, startPoint x: 1126, startPoint y: 507, endPoint x: 889, endPoint y: 158, distance: 421.3
click at [889, 158] on div "/* ----- Fitness studio template ----- */ /* ----- Header & Footer ----- */ /* …" at bounding box center [1016, 330] width 260 height 398
paste textarea "}"
type textarea "}"
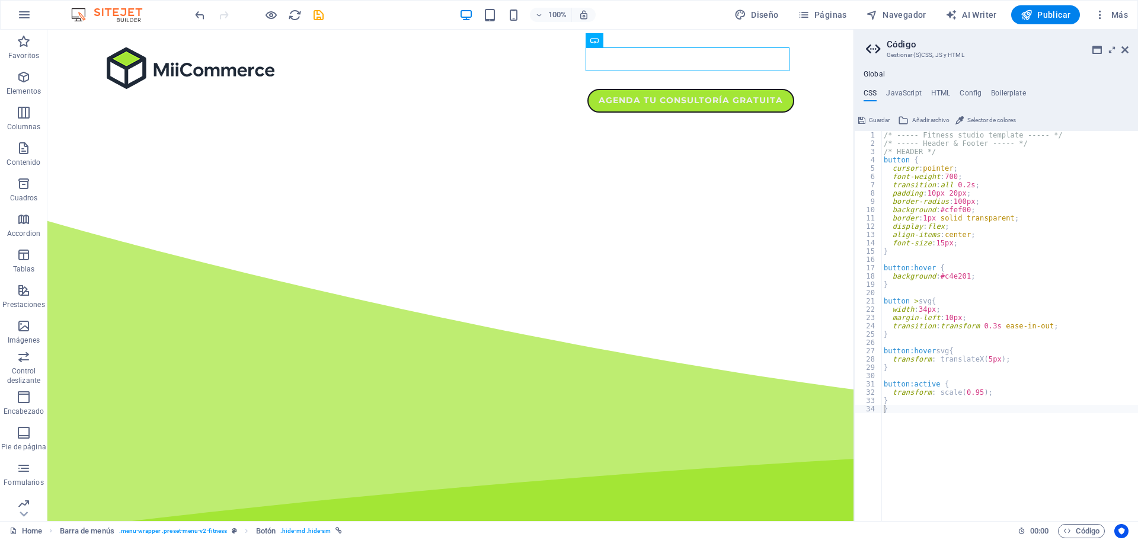
click at [875, 115] on span "Guardar" at bounding box center [879, 120] width 21 height 14
click at [941, 406] on div "/* ----- Fitness studio template ----- */ /* ----- Header & Footer ----- */ /* …" at bounding box center [1010, 334] width 257 height 407
click at [879, 117] on span "Guardar" at bounding box center [879, 120] width 21 height 14
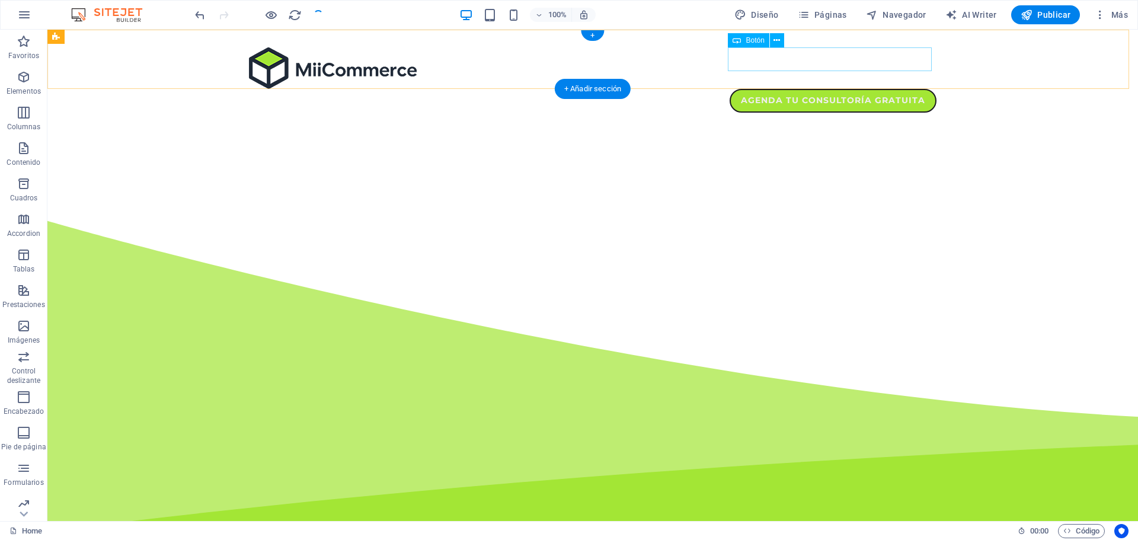
click at [837, 89] on div "Agenda tu consultoría gratuita" at bounding box center [593, 101] width 688 height 24
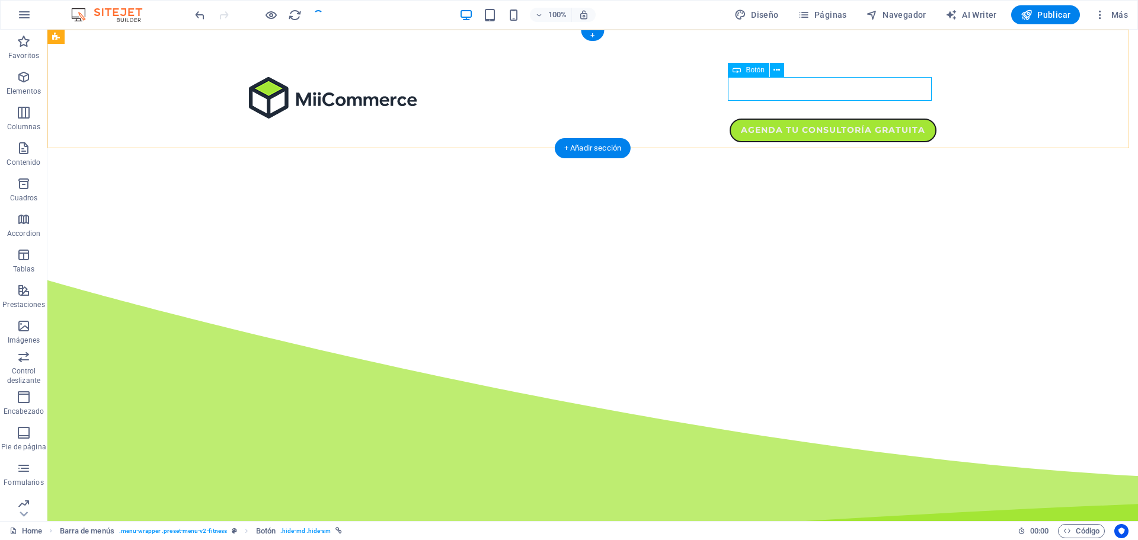
click at [832, 119] on div "Agenda tu consultoría gratuita" at bounding box center [593, 131] width 688 height 24
click at [759, 119] on div "Agenda tu consultoría gratuita" at bounding box center [593, 131] width 688 height 24
click at [777, 66] on icon at bounding box center [777, 70] width 7 height 12
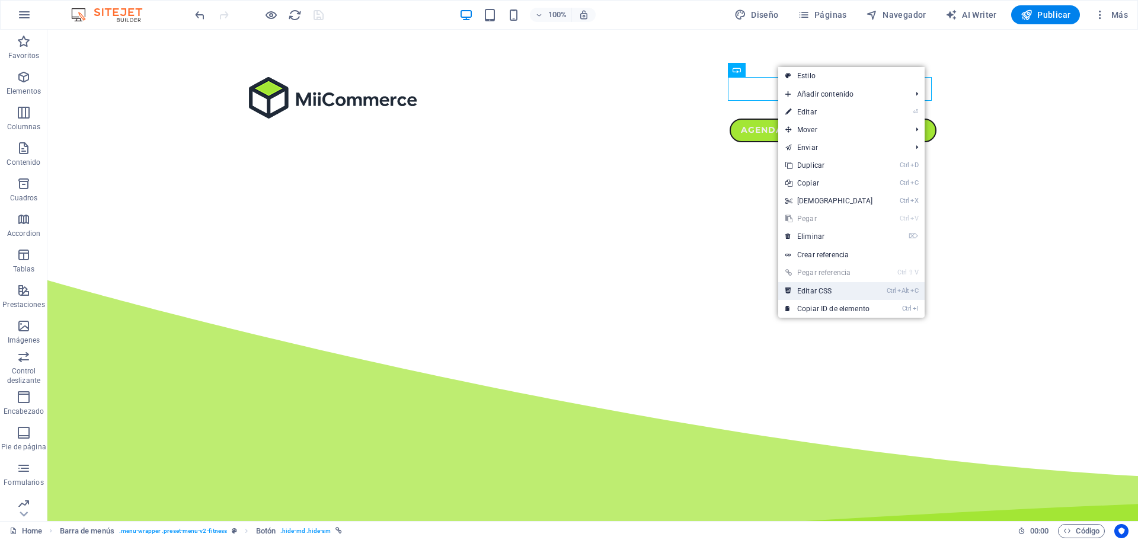
click at [836, 295] on link "Ctrl Alt C Editar CSS" at bounding box center [829, 291] width 102 height 18
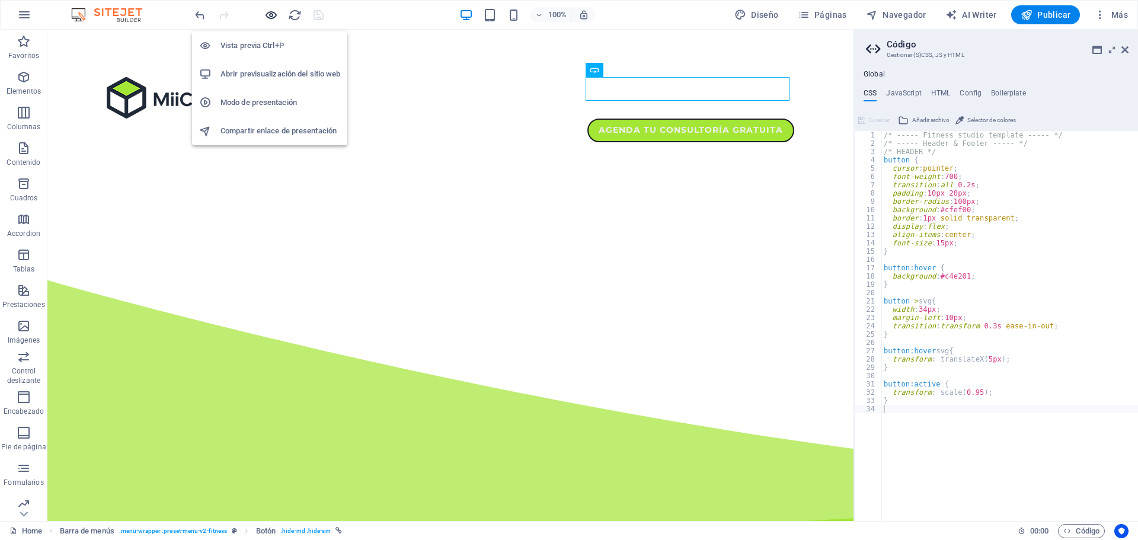
click at [267, 10] on icon "button" at bounding box center [271, 15] width 14 height 14
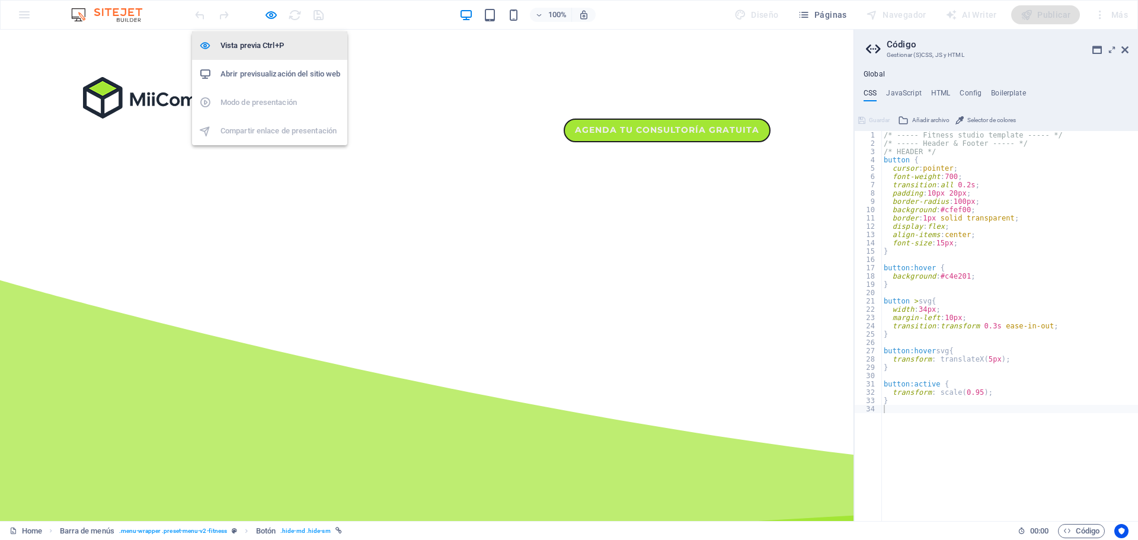
click at [273, 42] on h6 "Vista previa Ctrl+P" at bounding box center [281, 46] width 120 height 14
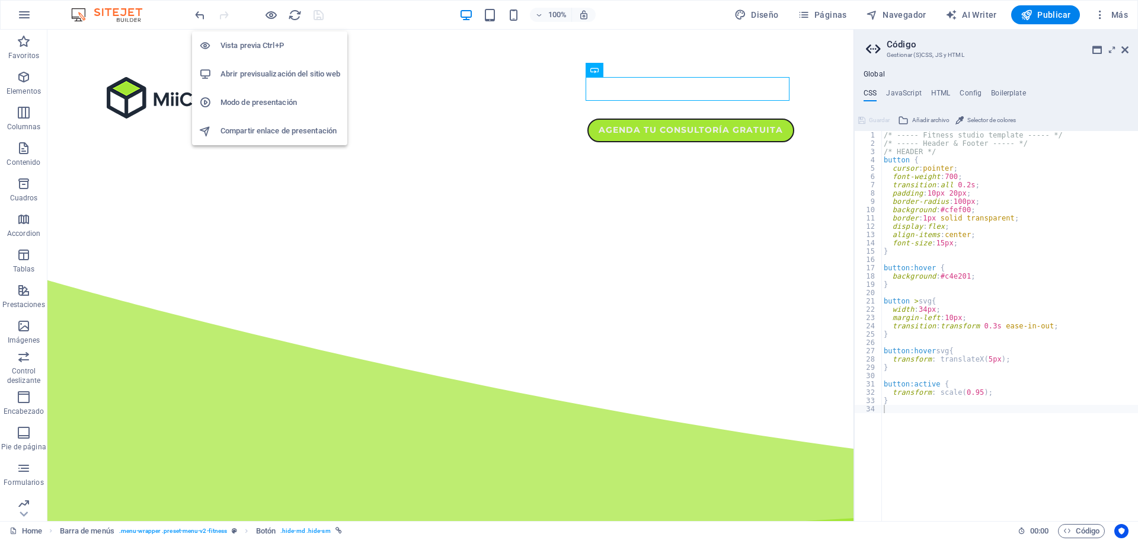
click at [273, 42] on h6 "Vista previa Ctrl+P" at bounding box center [281, 46] width 120 height 14
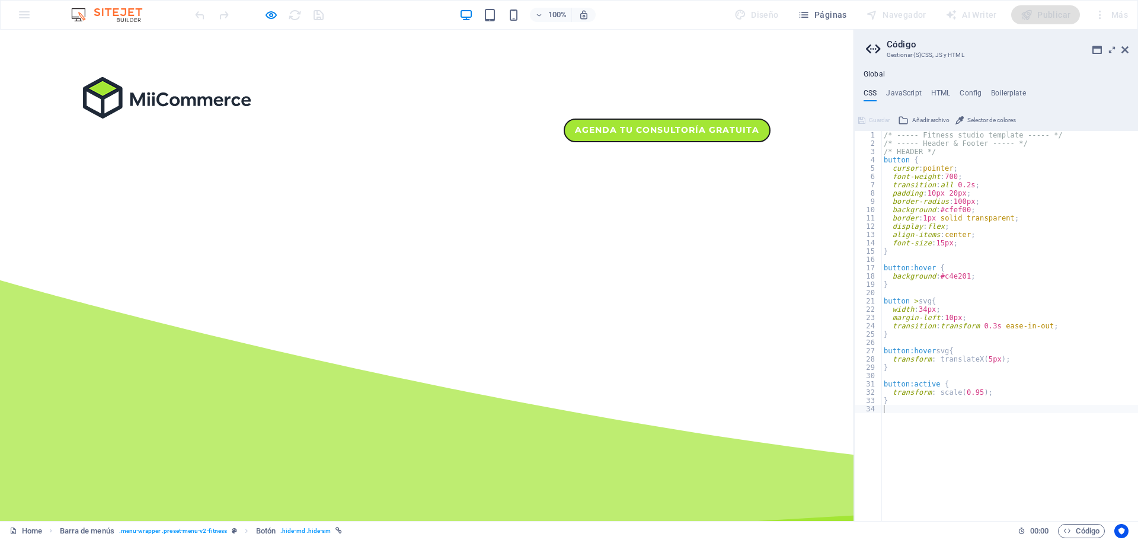
click at [627, 119] on link "Agenda tu consultoría gratuita" at bounding box center [667, 131] width 207 height 24
click at [747, 144] on header "Agenda tu consultoría gratuita" at bounding box center [427, 110] width 716 height 160
click at [1120, 44] on h2 "Código" at bounding box center [1008, 44] width 242 height 11
click at [1122, 49] on icon at bounding box center [1125, 49] width 7 height 9
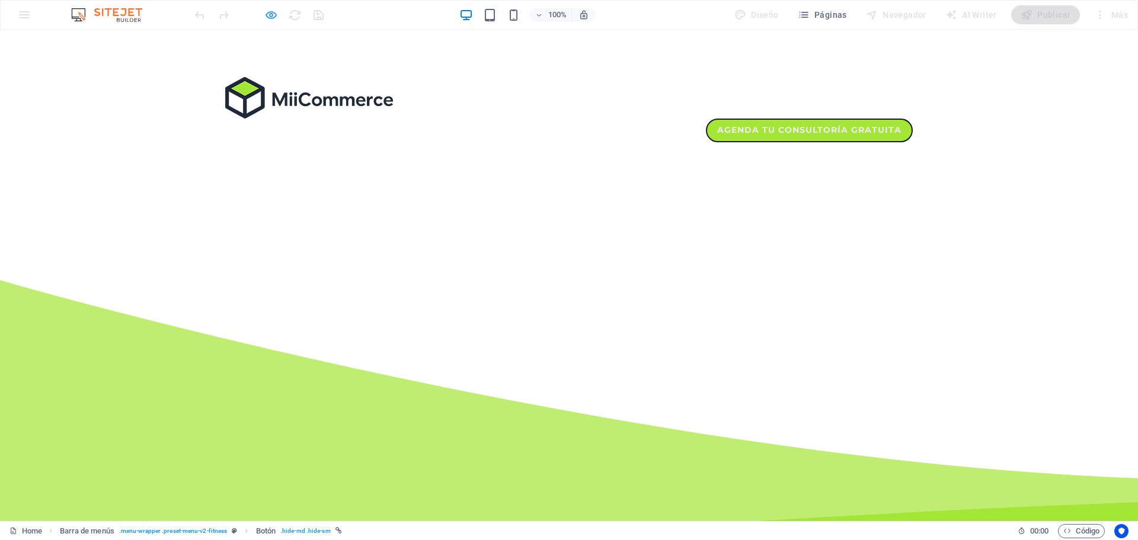
click at [275, 14] on icon "button" at bounding box center [271, 15] width 14 height 14
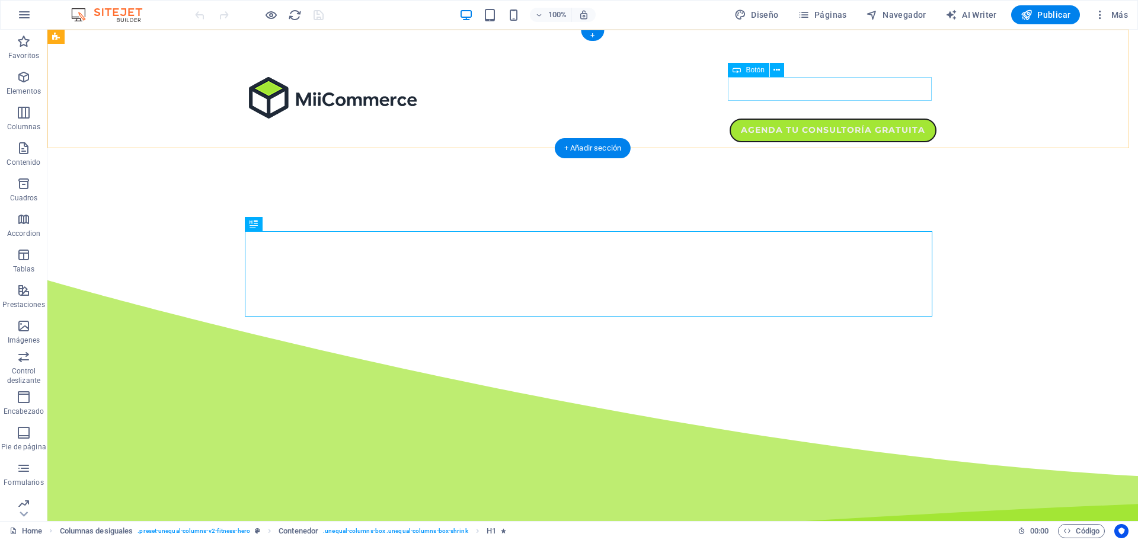
click at [838, 119] on div "Agenda tu consultoría gratuita" at bounding box center [593, 131] width 688 height 24
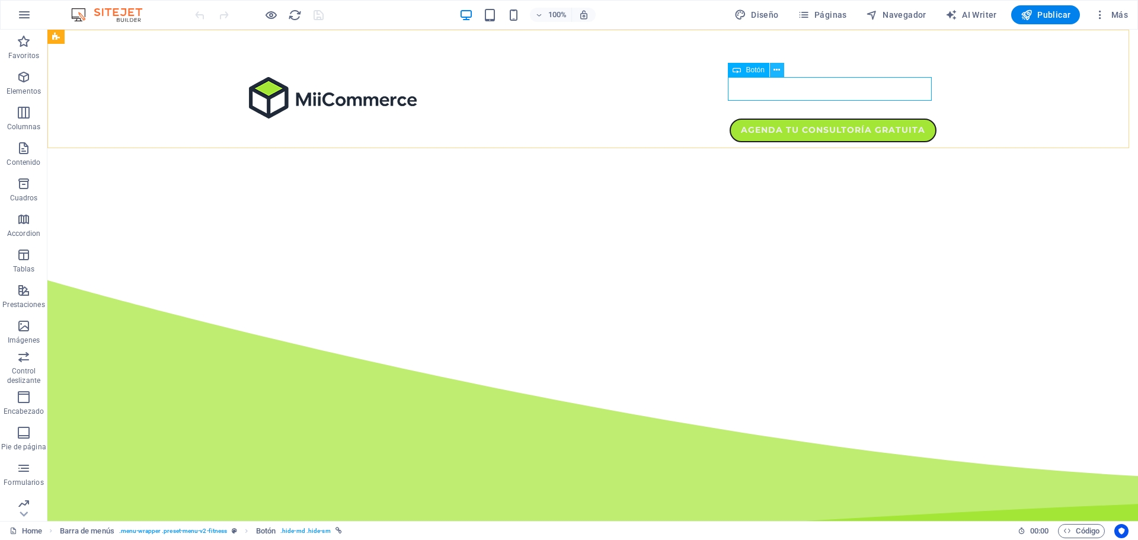
click at [775, 72] on icon at bounding box center [777, 70] width 7 height 12
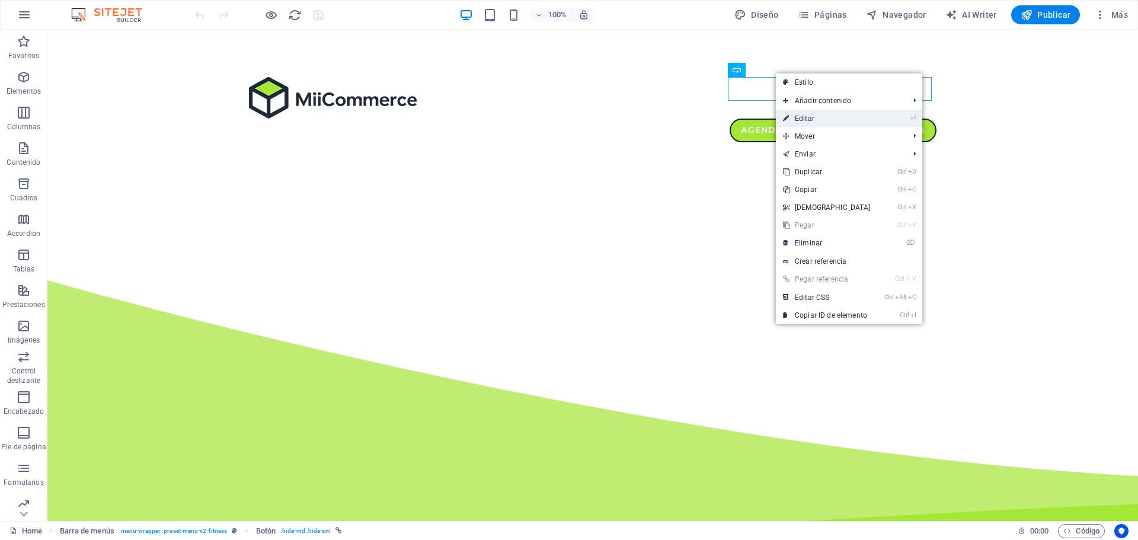
click at [838, 119] on link "⏎ Editar" at bounding box center [827, 119] width 102 height 18
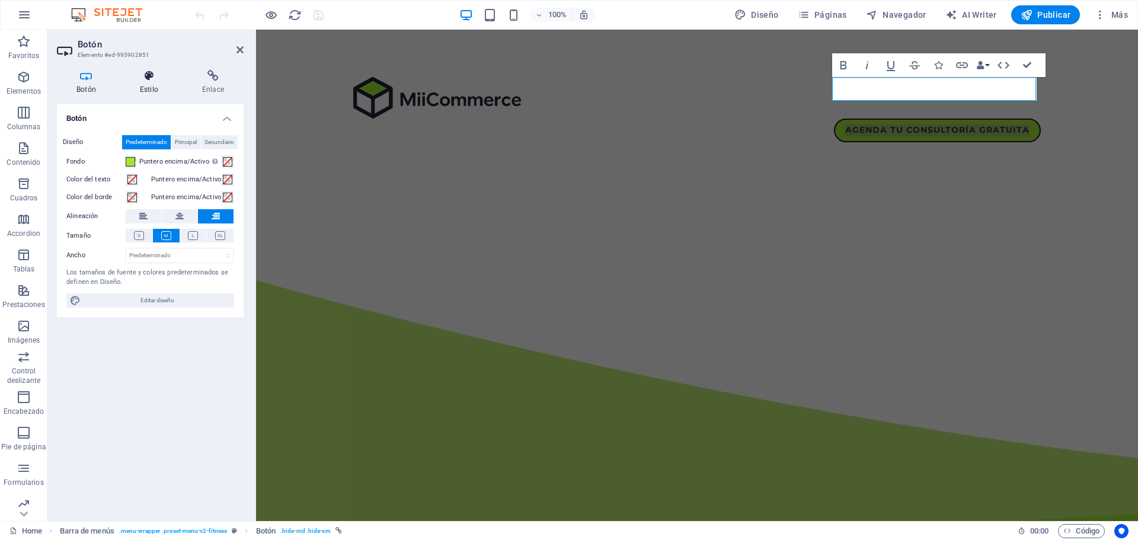
click at [155, 75] on icon at bounding box center [149, 76] width 58 height 12
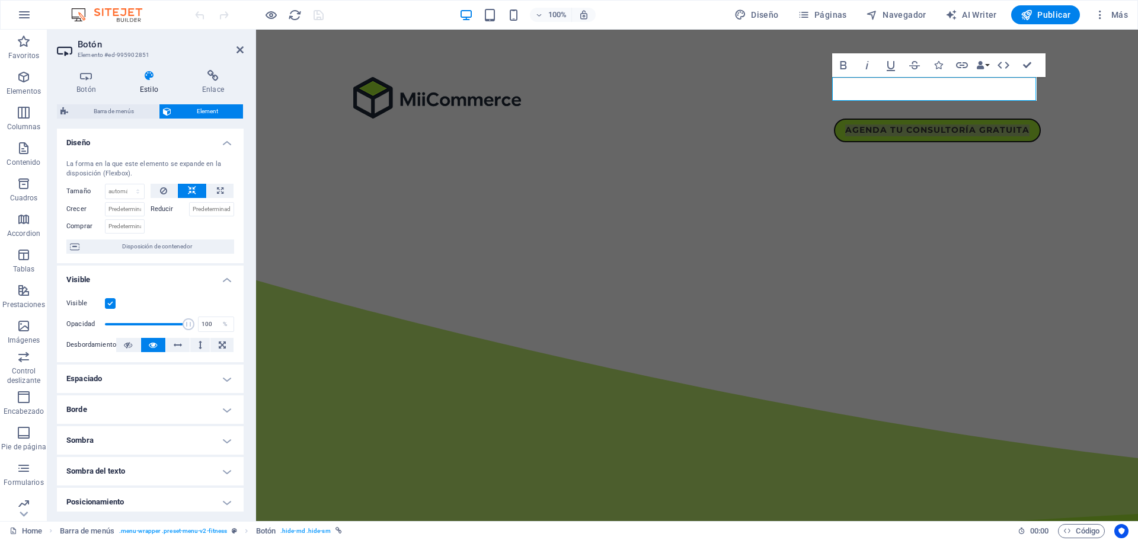
scroll to position [59, 0]
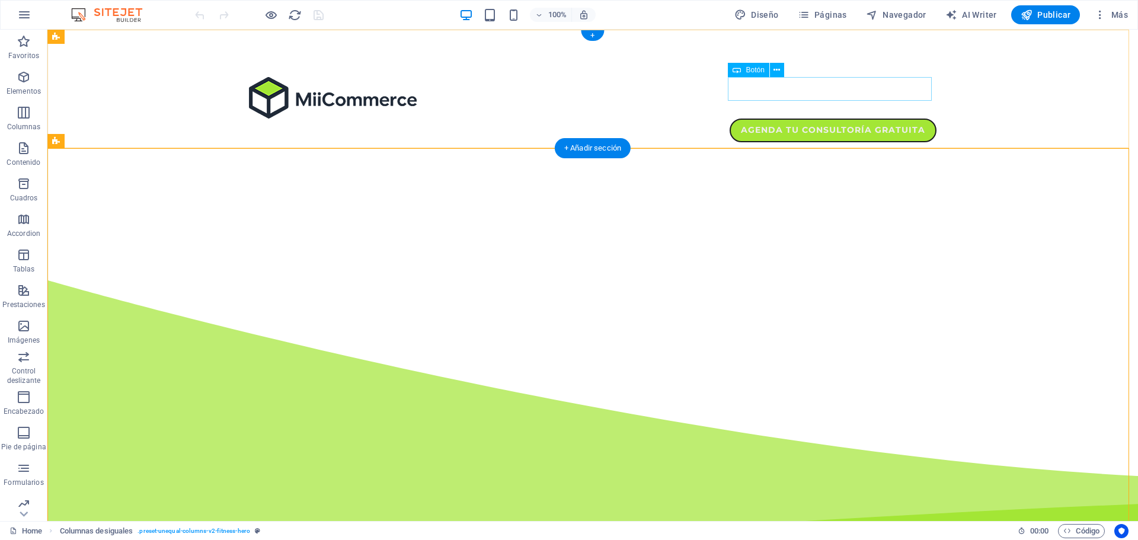
click at [880, 119] on div "Agenda tu consultoría gratuita" at bounding box center [593, 131] width 688 height 24
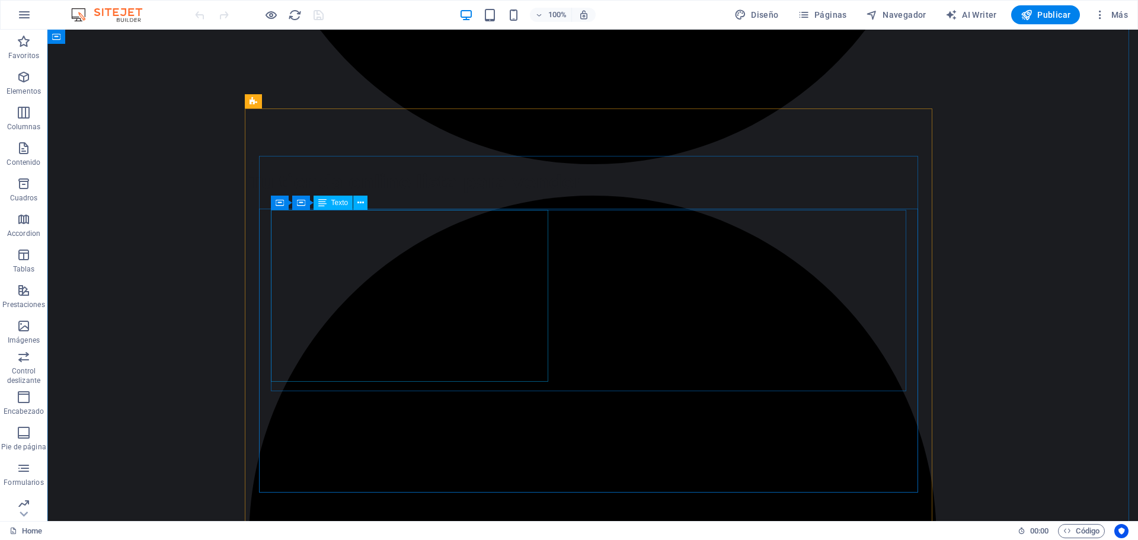
scroll to position [3083, 0]
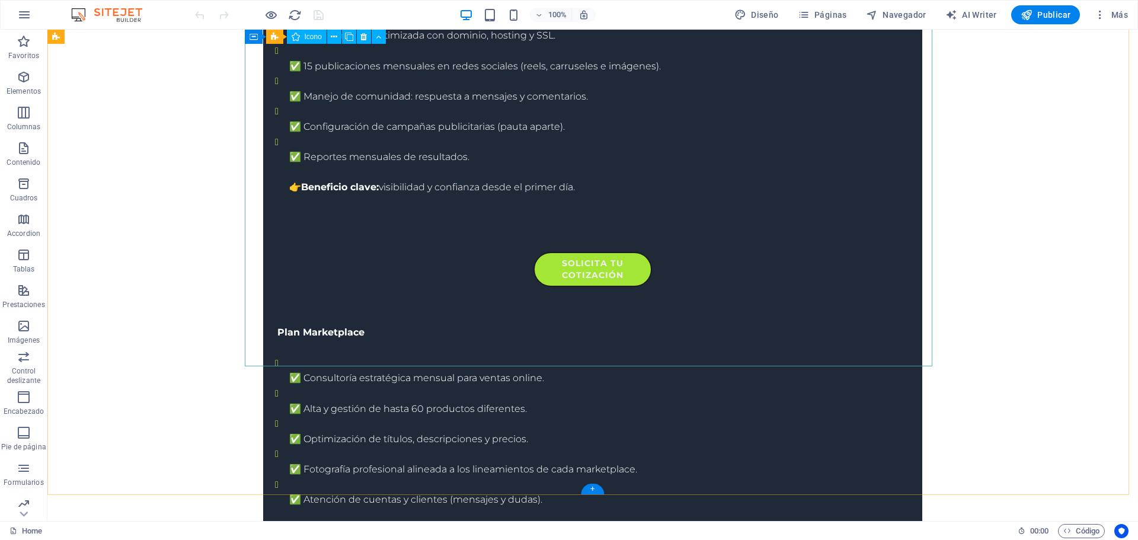
scroll to position [5813, 0]
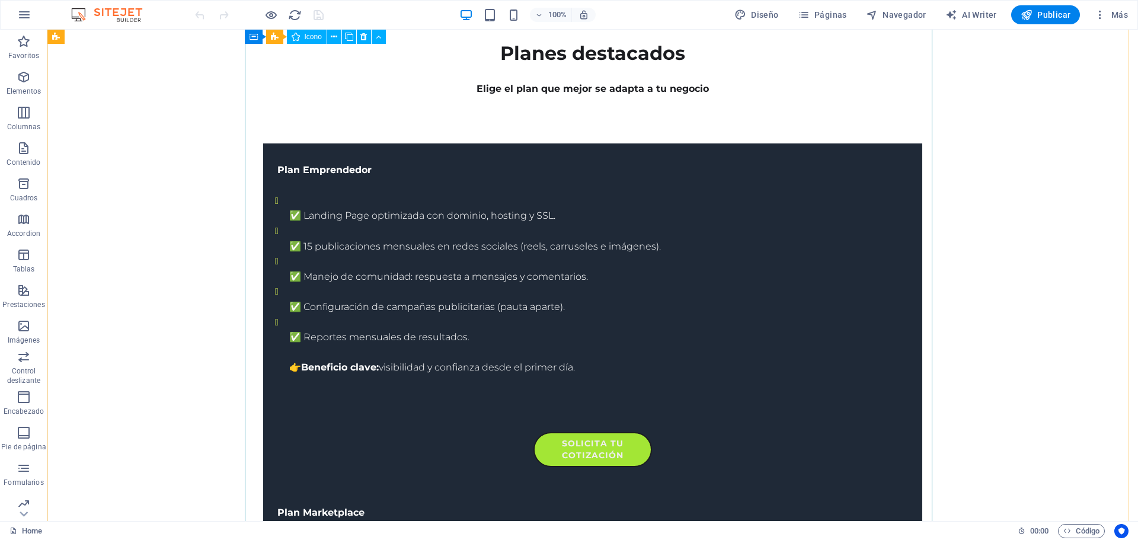
scroll to position [5813, 0]
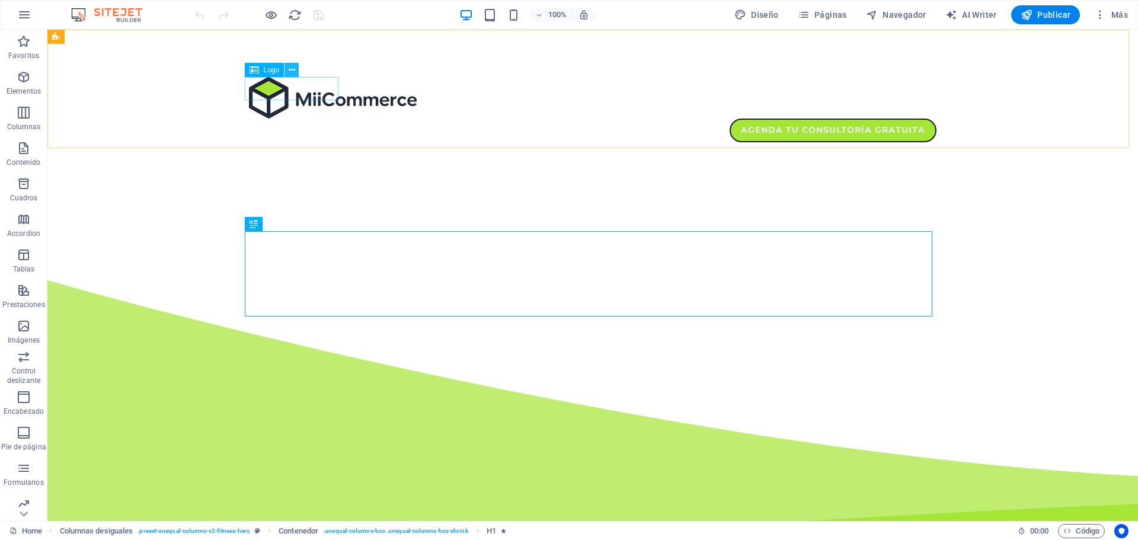
click at [292, 73] on icon at bounding box center [292, 70] width 7 height 12
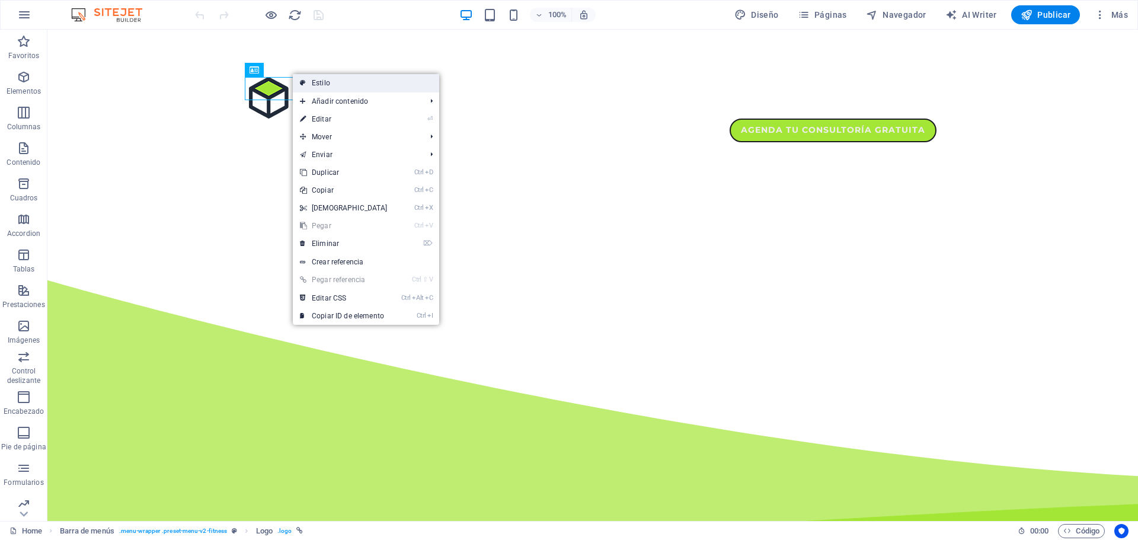
click at [327, 79] on link "Estilo" at bounding box center [366, 83] width 146 height 18
select select "rem"
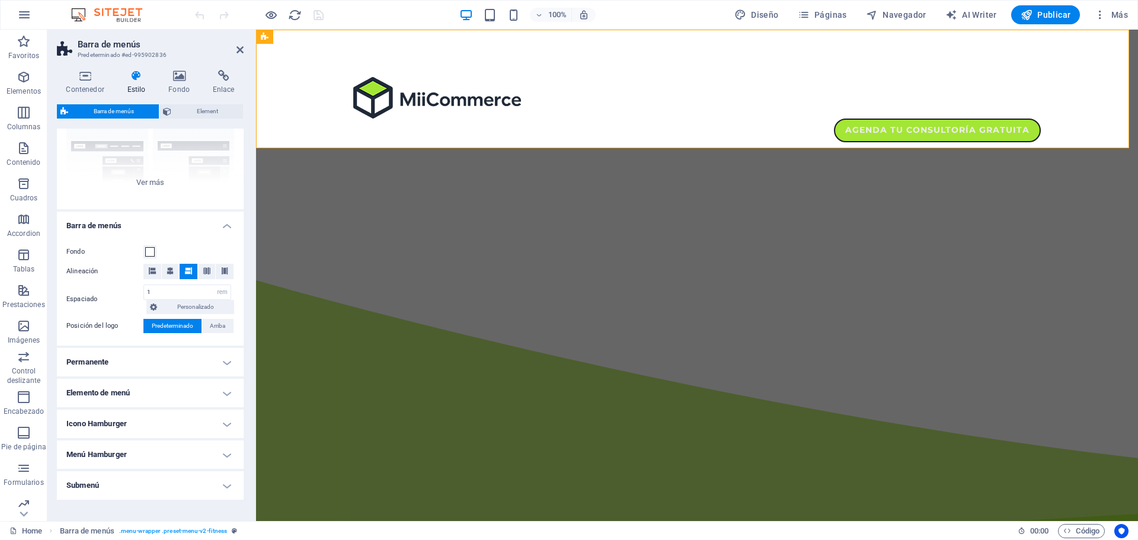
scroll to position [154, 0]
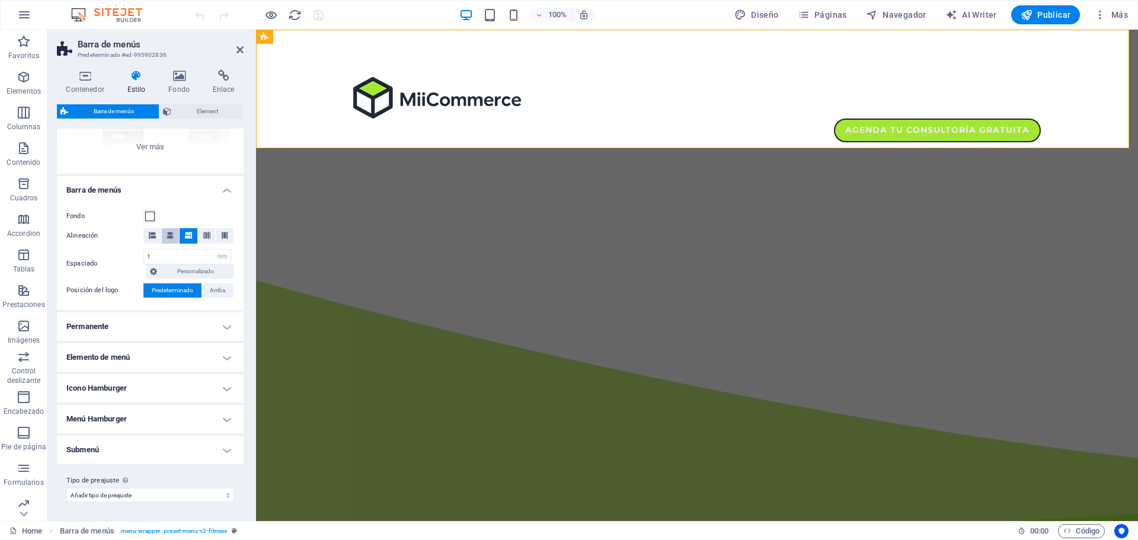
click at [175, 238] on button at bounding box center [171, 235] width 18 height 15
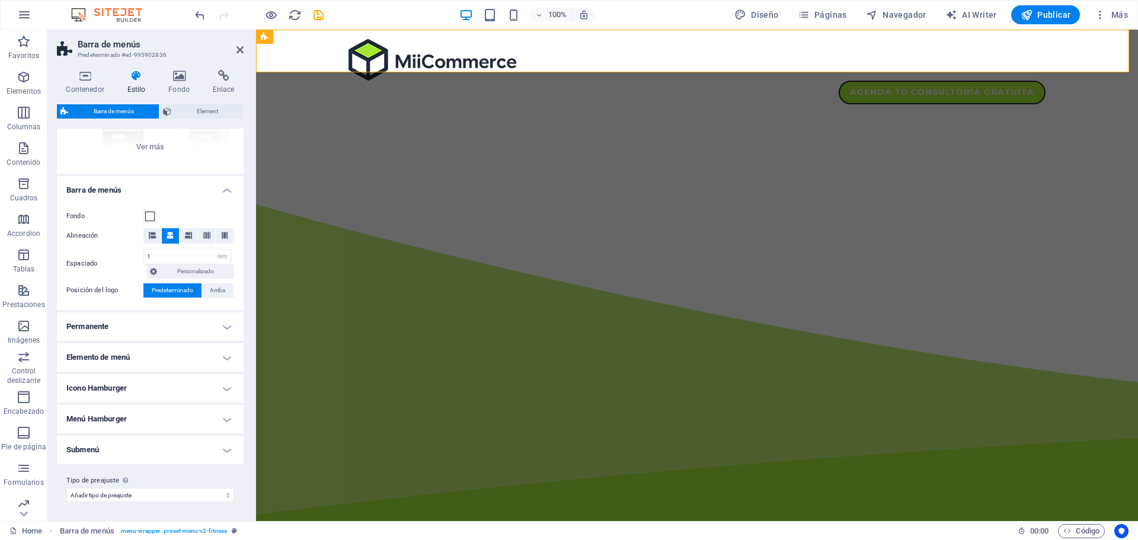
click at [143, 394] on h4 "Icono Hamburger" at bounding box center [150, 388] width 187 height 28
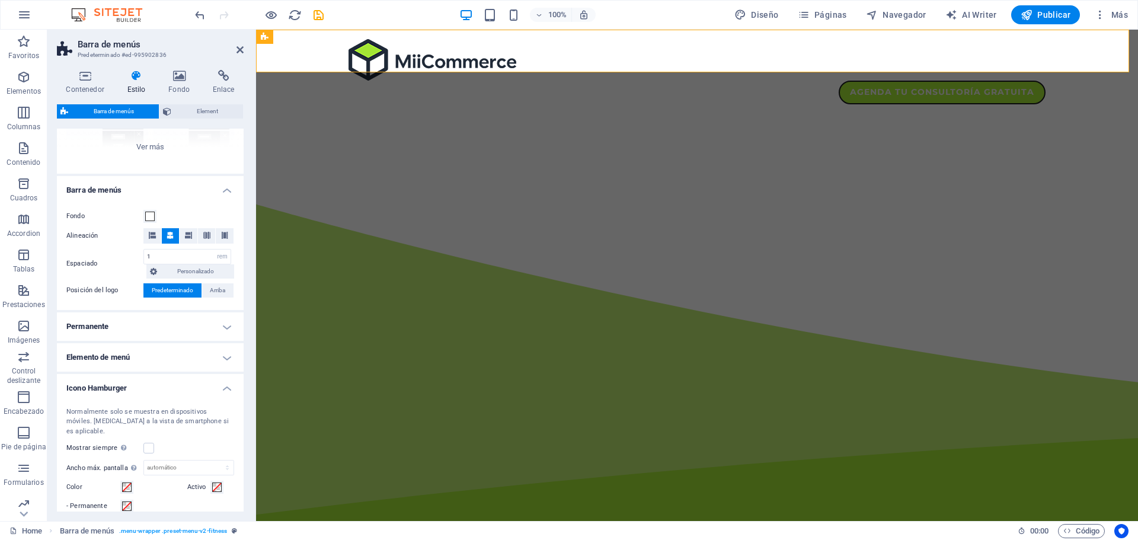
click at [145, 390] on h4 "Icono Hamburger" at bounding box center [150, 384] width 187 height 21
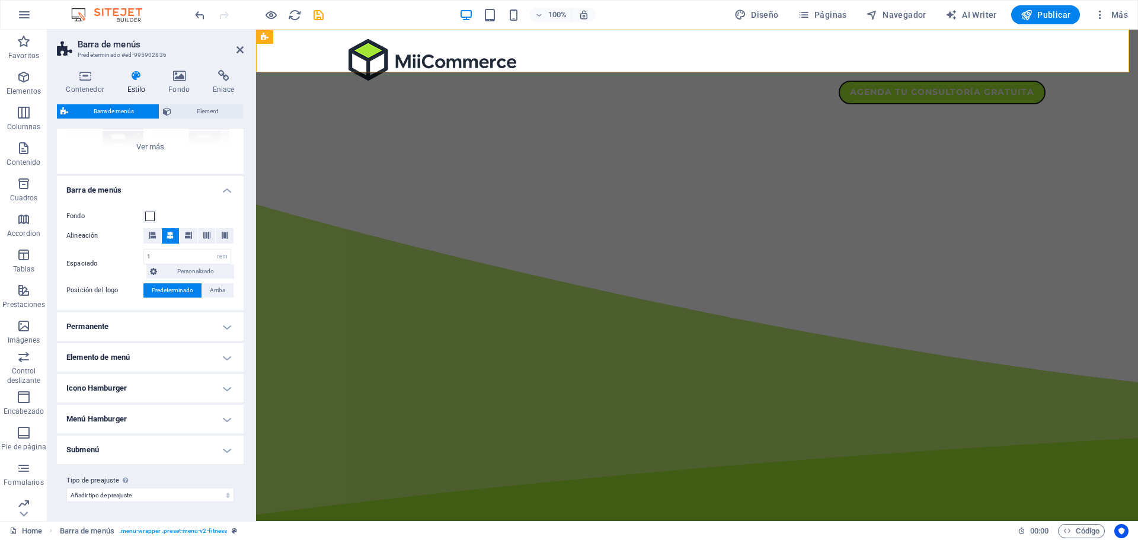
click at [148, 358] on h4 "Elemento de menú" at bounding box center [150, 357] width 187 height 28
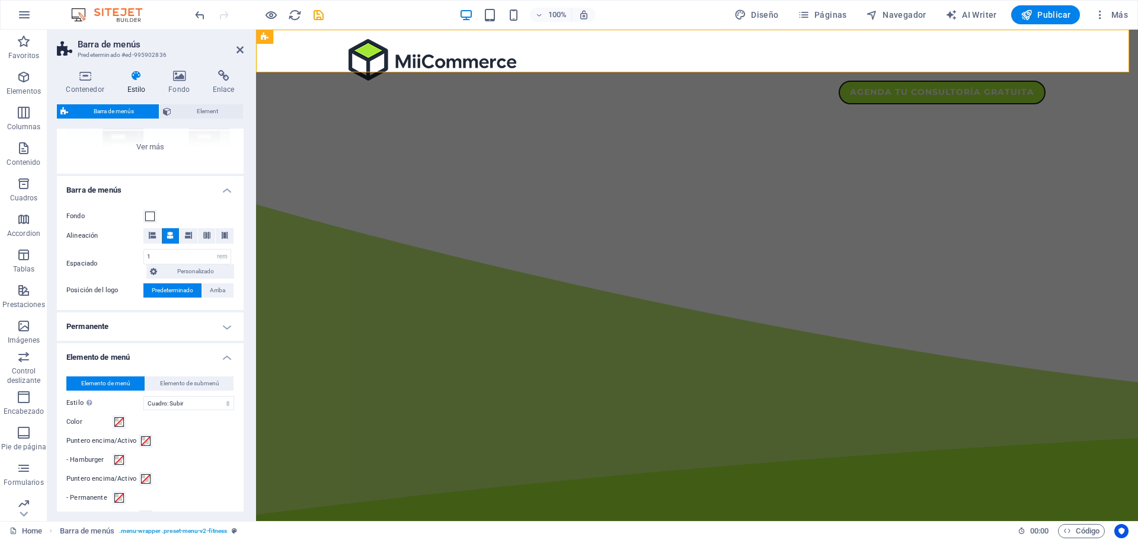
click at [148, 358] on h4 "Elemento de menú" at bounding box center [150, 353] width 187 height 21
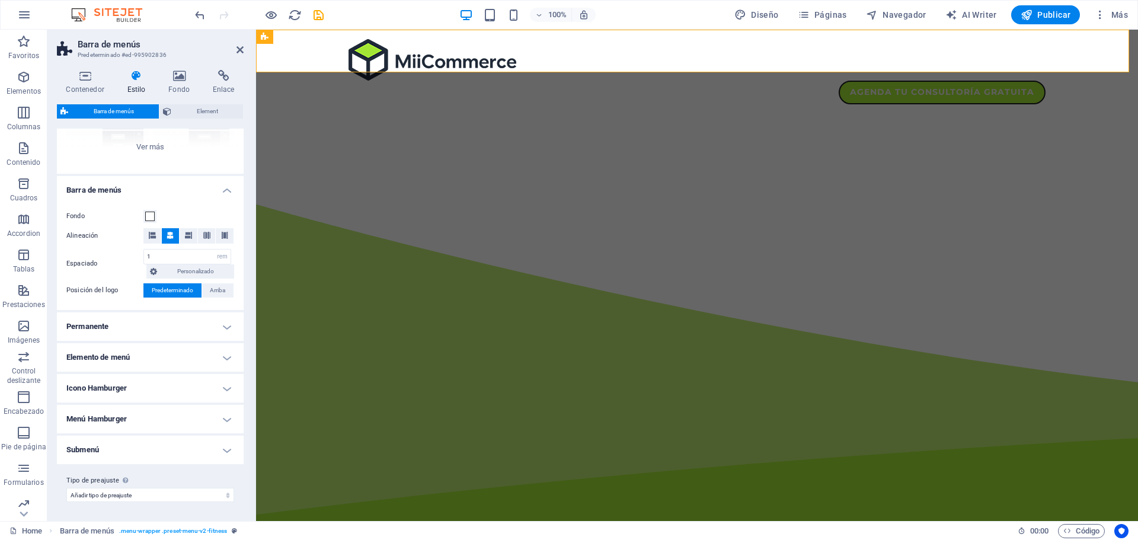
click at [141, 324] on h4 "Permanente" at bounding box center [150, 326] width 187 height 28
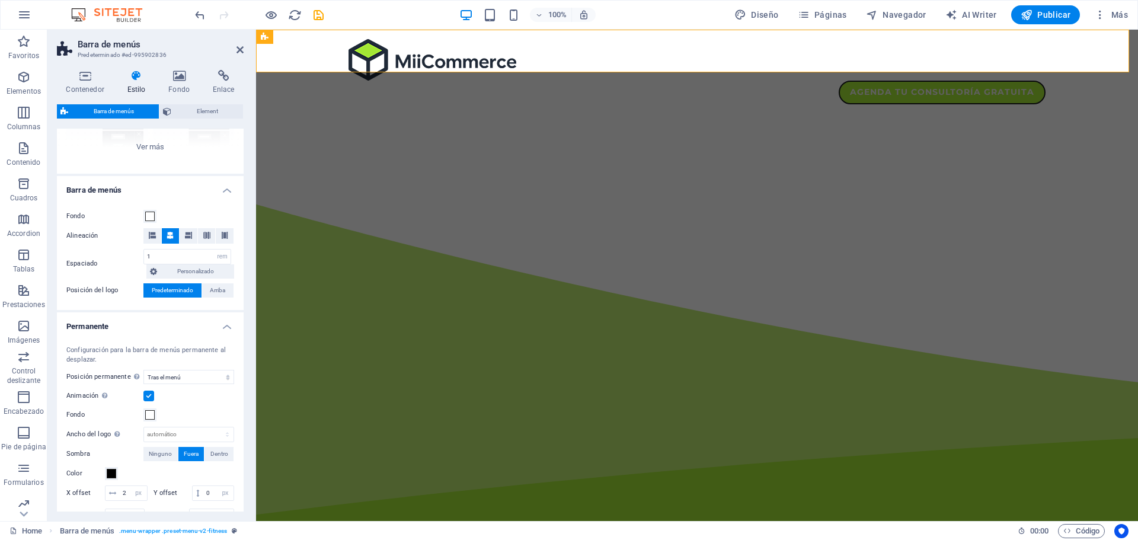
click at [141, 324] on h4 "Permanente" at bounding box center [150, 322] width 187 height 21
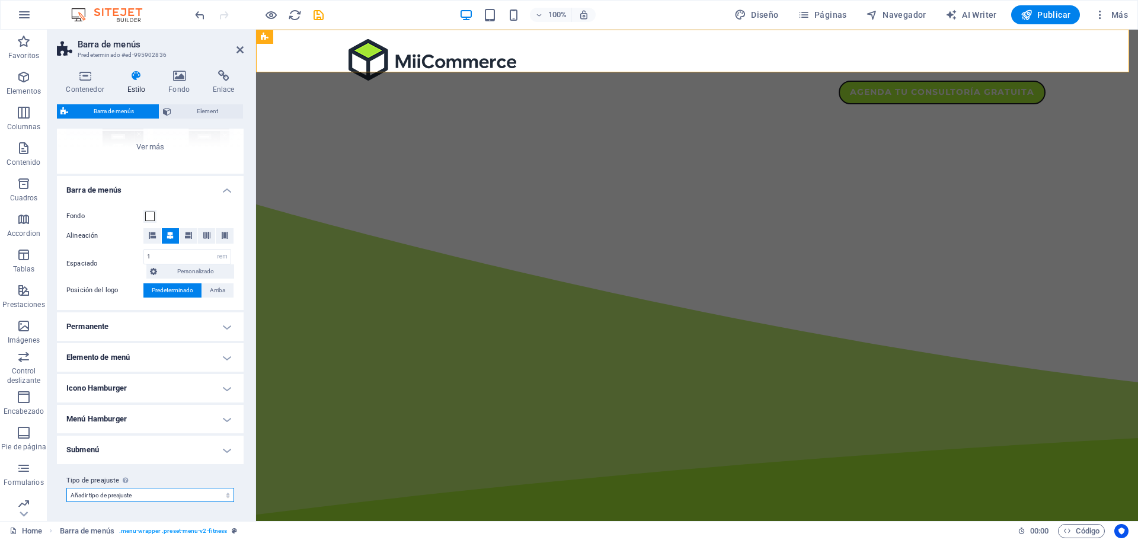
click at [160, 499] on select "Añadir tipo de preajuste" at bounding box center [150, 495] width 168 height 14
click at [169, 112] on icon at bounding box center [167, 111] width 8 height 14
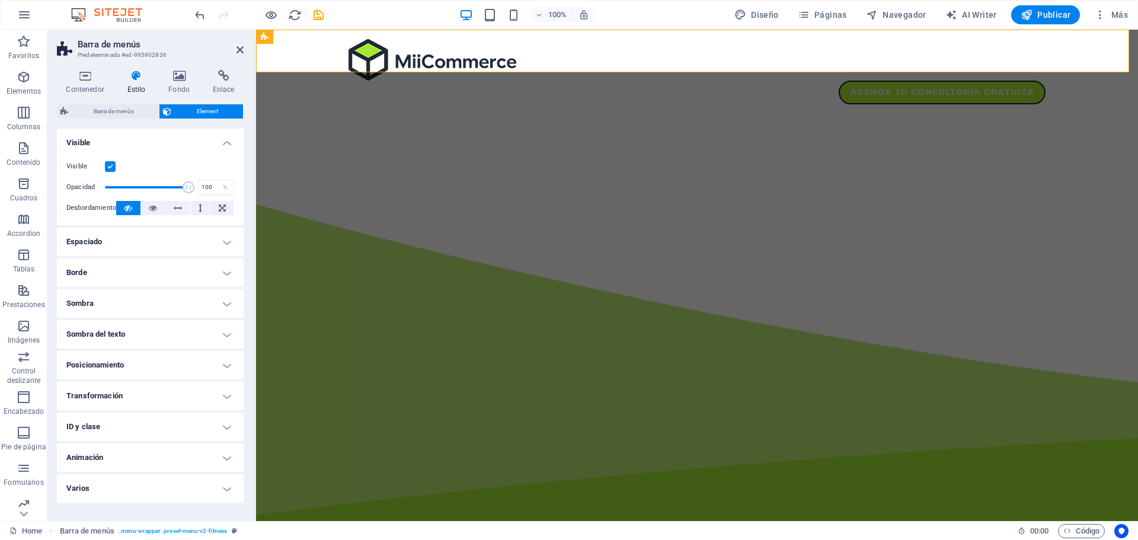
click at [130, 392] on h4 "Transformación" at bounding box center [150, 396] width 187 height 28
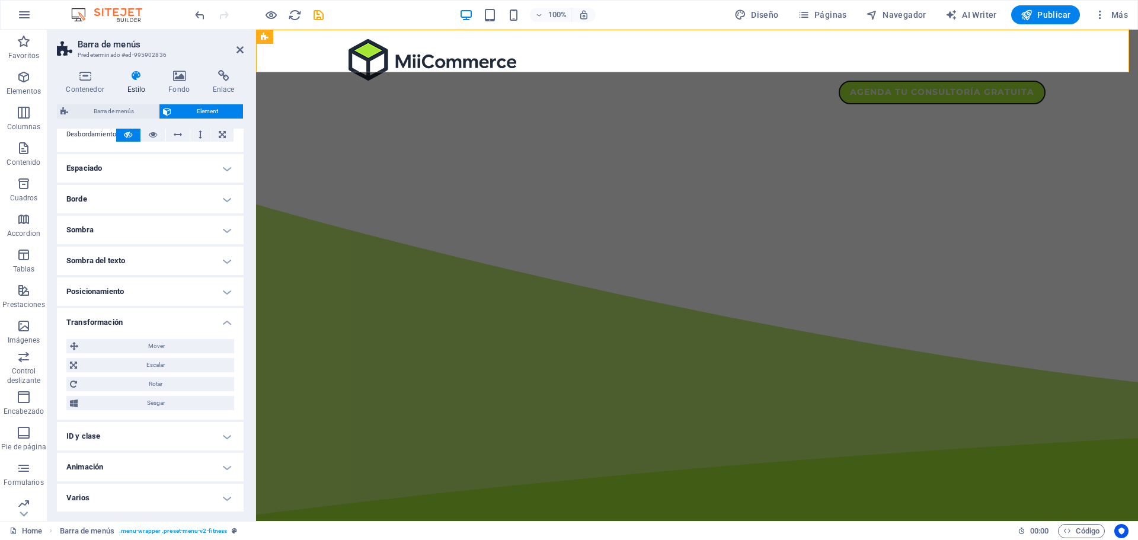
scroll to position [74, 0]
click at [186, 465] on h4 "Animación" at bounding box center [150, 466] width 187 height 28
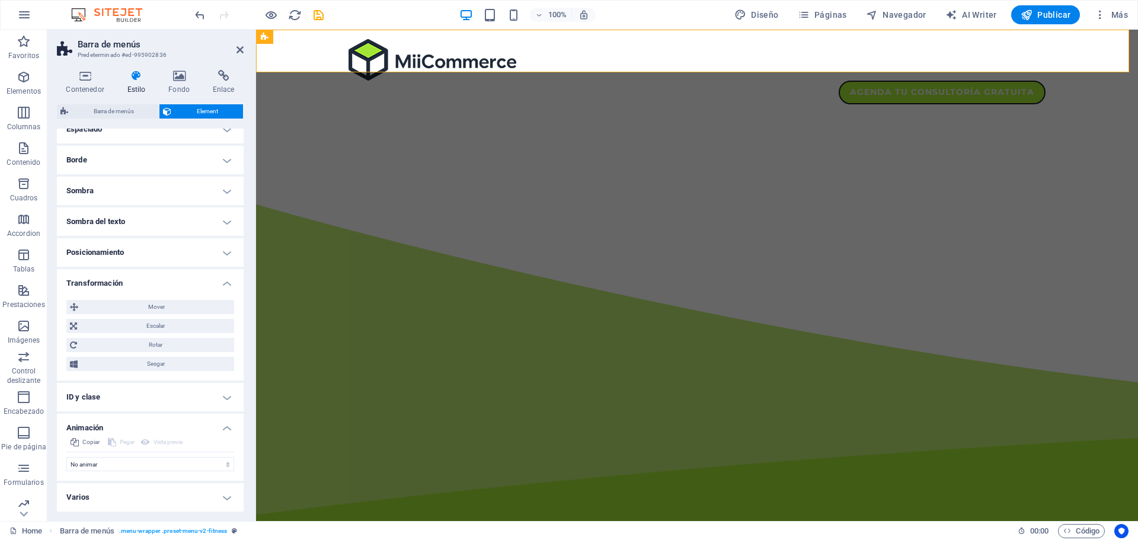
click at [180, 453] on div "No animar Mostrar / Ocultar Subir/bajar Acercar/alejar Deslizar de izquierda a …" at bounding box center [150, 461] width 168 height 19
click at [182, 458] on select "No animar Mostrar / Ocultar Subir/bajar Acercar/alejar Deslizar de izquierda a …" at bounding box center [150, 464] width 168 height 14
select select "slide"
click at [66, 457] on select "No animar Mostrar / Ocultar Subir/bajar Acercar/alejar Deslizar de izquierda a …" at bounding box center [150, 464] width 168 height 14
select select "scroll"
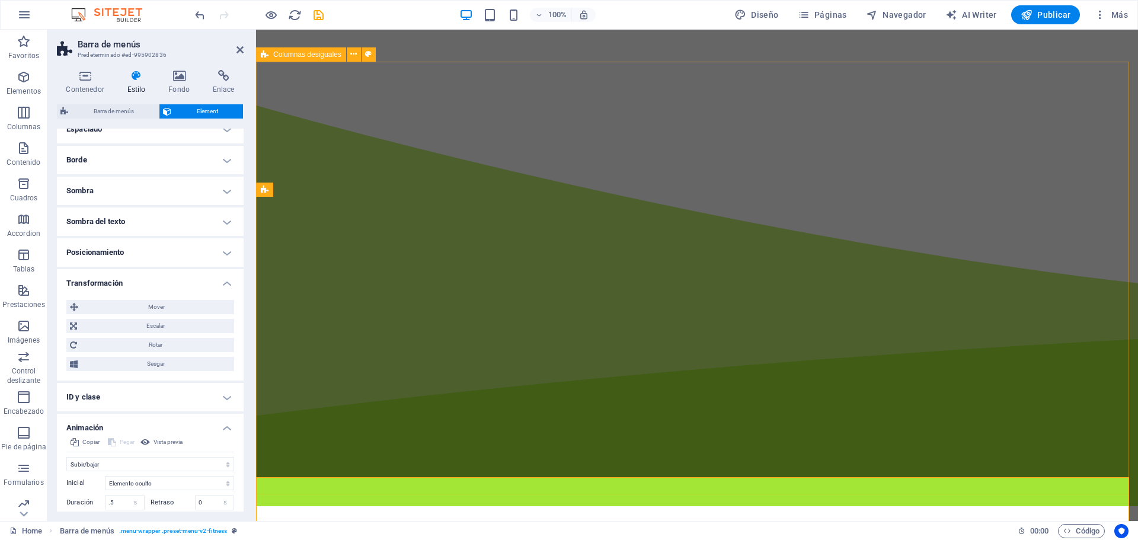
scroll to position [0, 0]
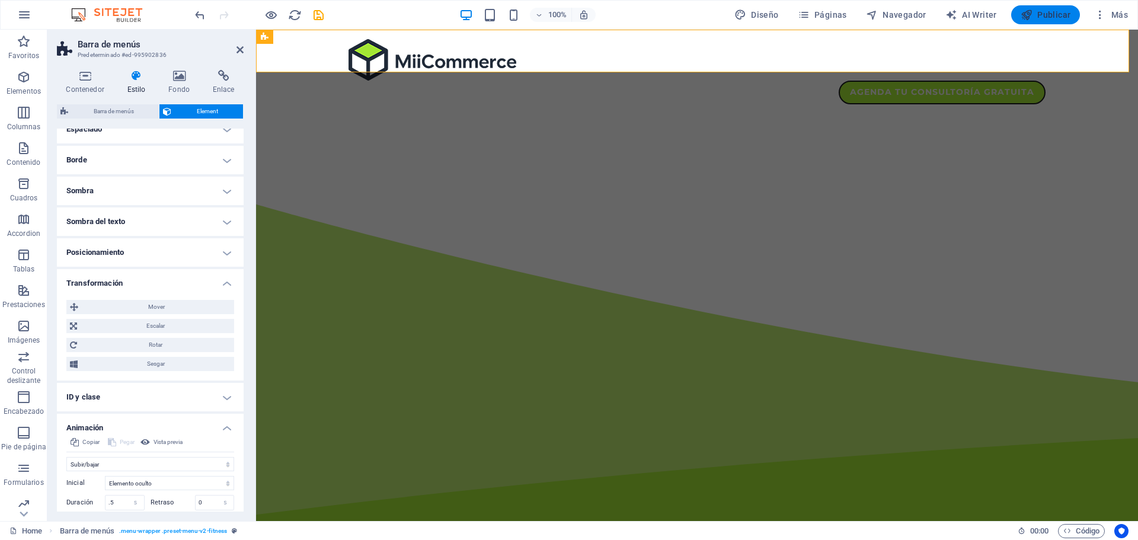
click at [1055, 14] on span "Publicar" at bounding box center [1046, 15] width 50 height 12
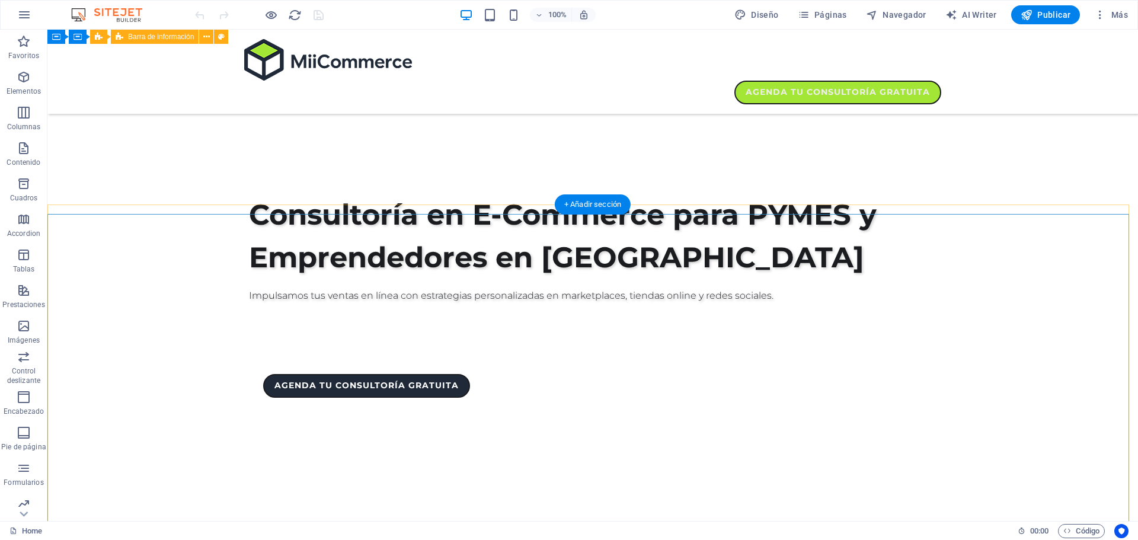
scroll to position [296, 0]
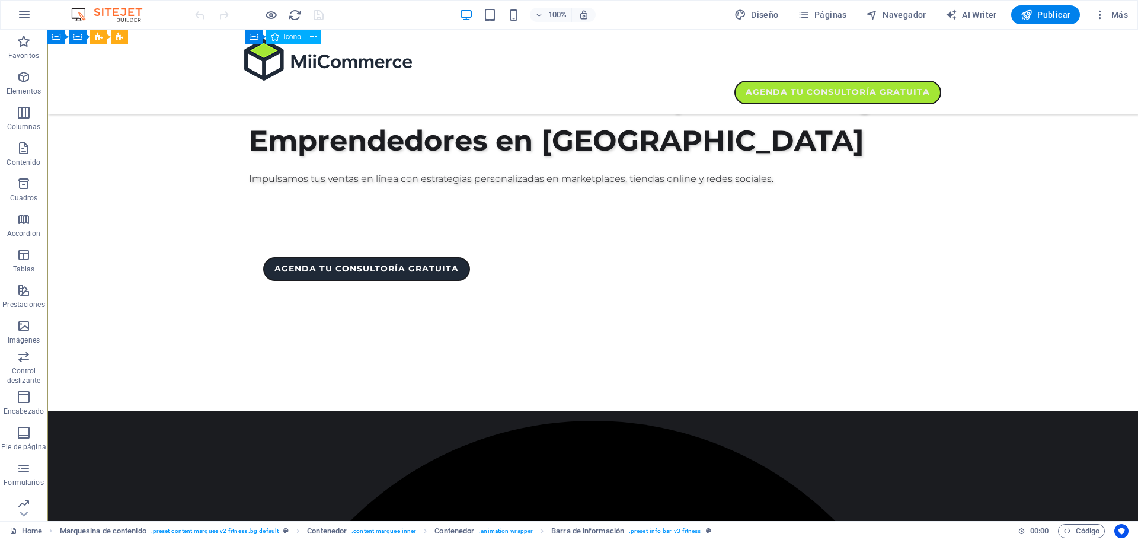
scroll to position [1067, 0]
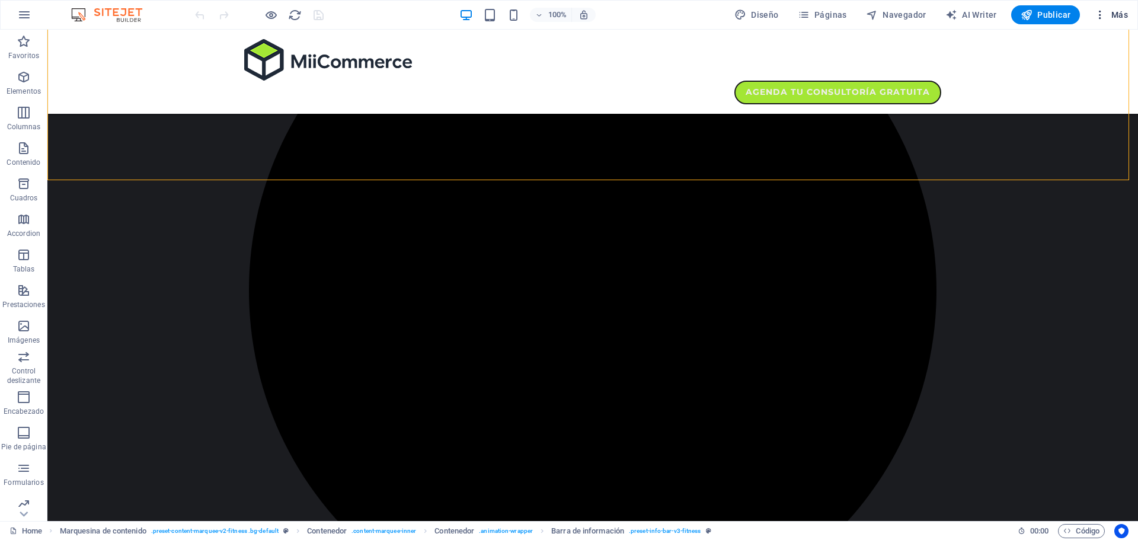
click at [1091, 14] on button "Más" at bounding box center [1111, 14] width 43 height 19
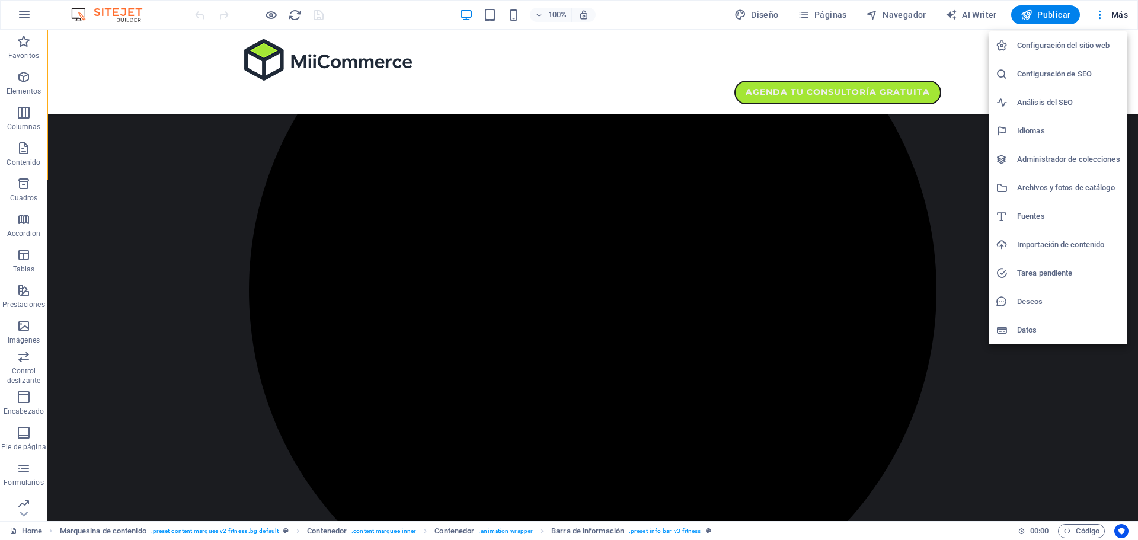
click at [21, 12] on div at bounding box center [569, 270] width 1138 height 540
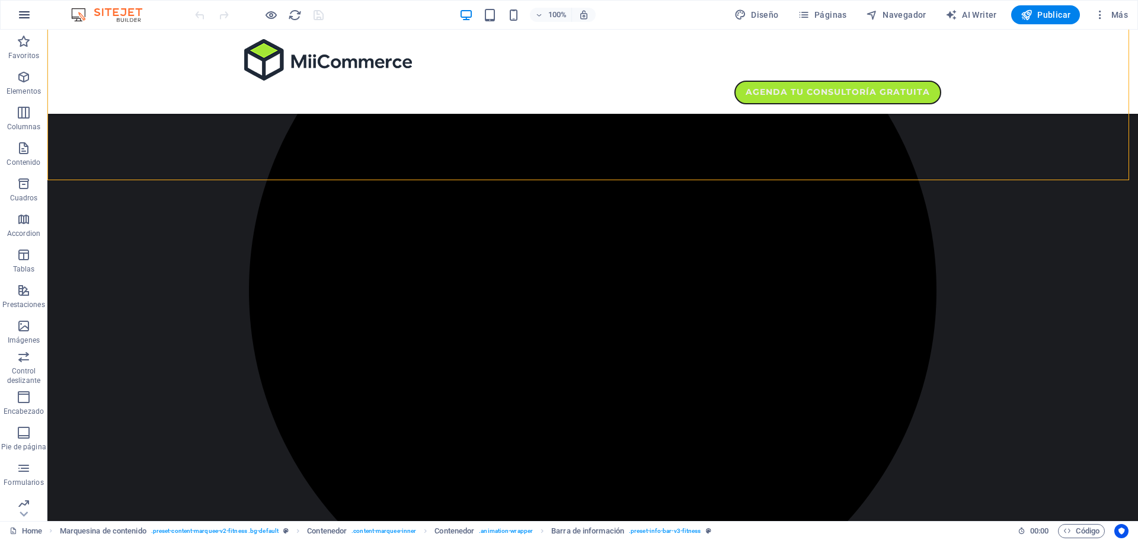
click at [28, 12] on icon "button" at bounding box center [24, 15] width 14 height 14
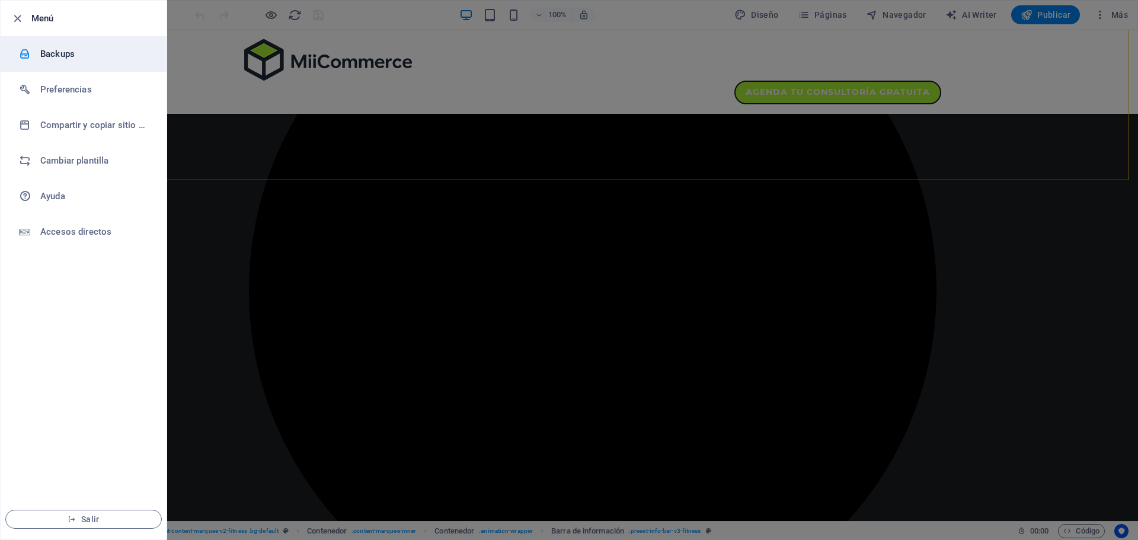
click at [87, 55] on h6 "Backups" at bounding box center [95, 54] width 110 height 14
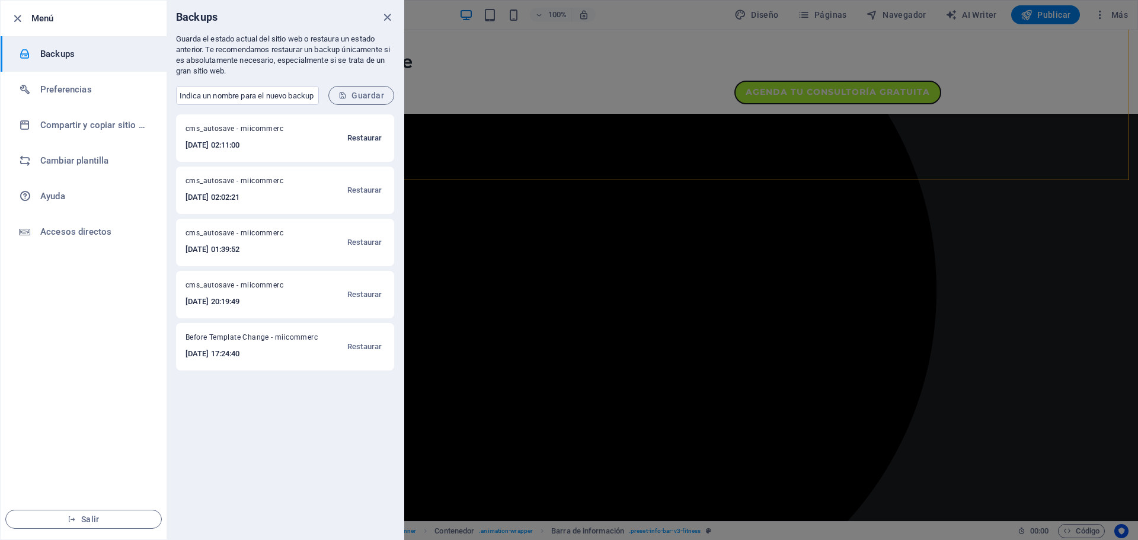
click at [355, 140] on span "Restaurar" at bounding box center [364, 138] width 34 height 14
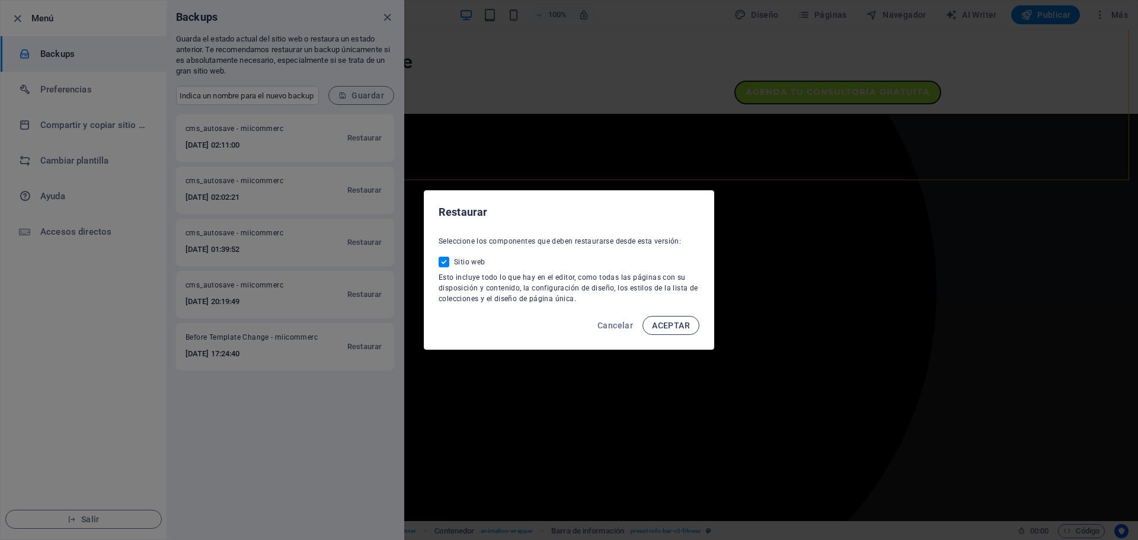
click at [672, 320] on button "ACEPTAR" at bounding box center [671, 325] width 57 height 19
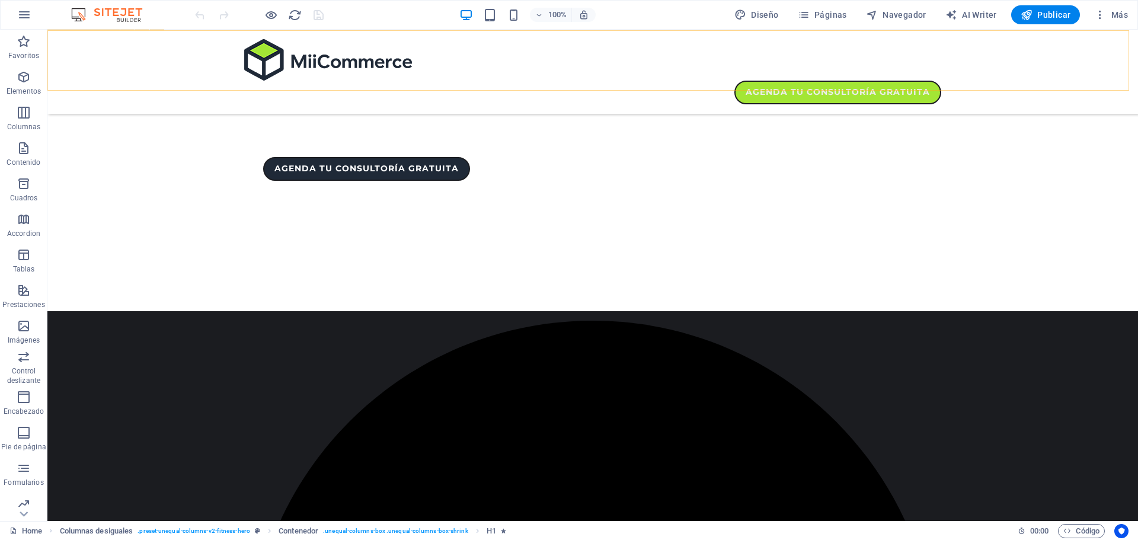
scroll to position [593, 0]
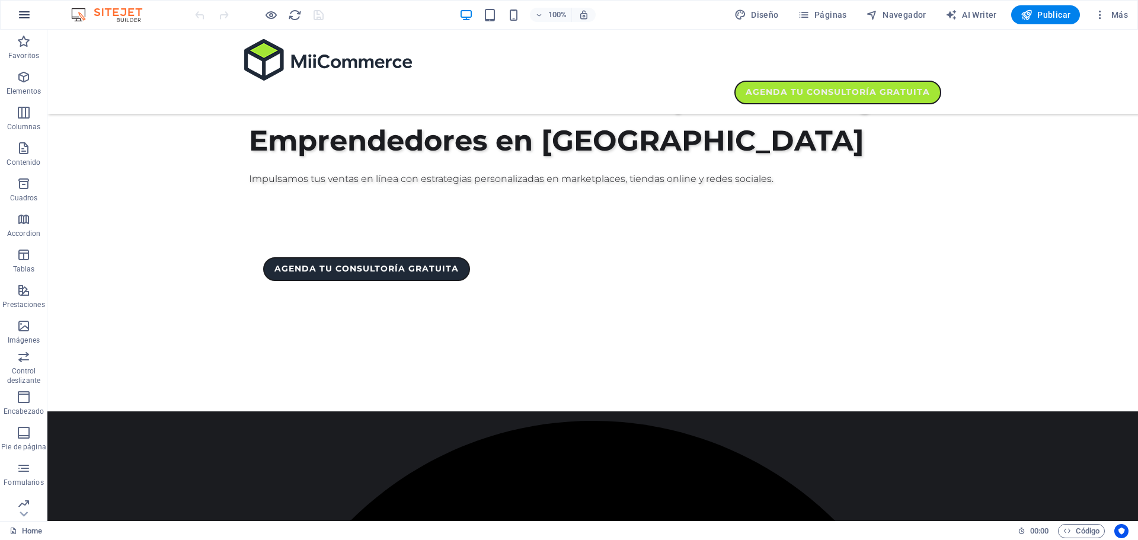
click at [18, 13] on icon "button" at bounding box center [24, 15] width 14 height 14
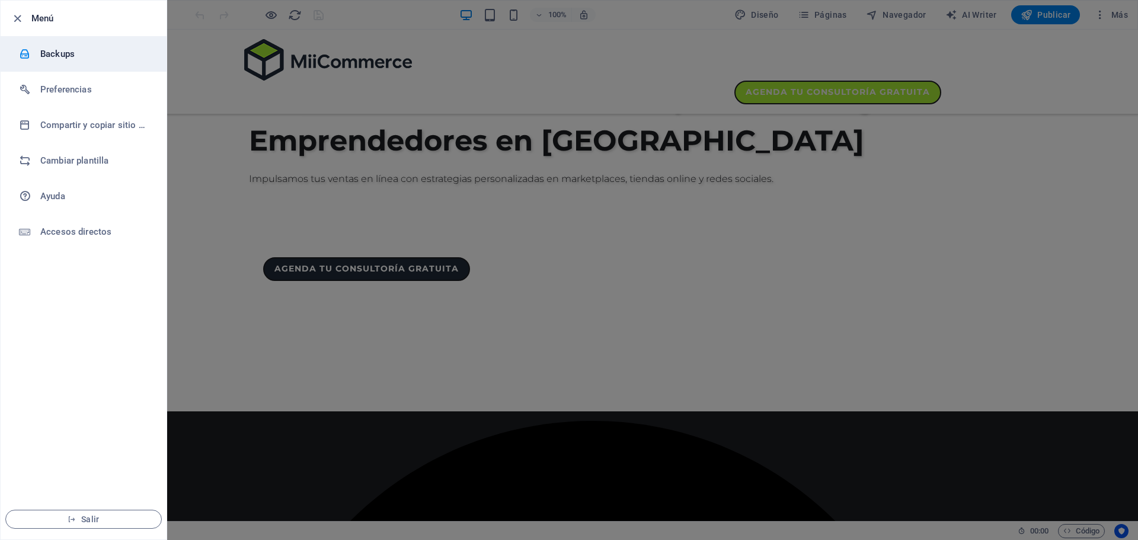
click at [66, 55] on h6 "Backups" at bounding box center [95, 54] width 110 height 14
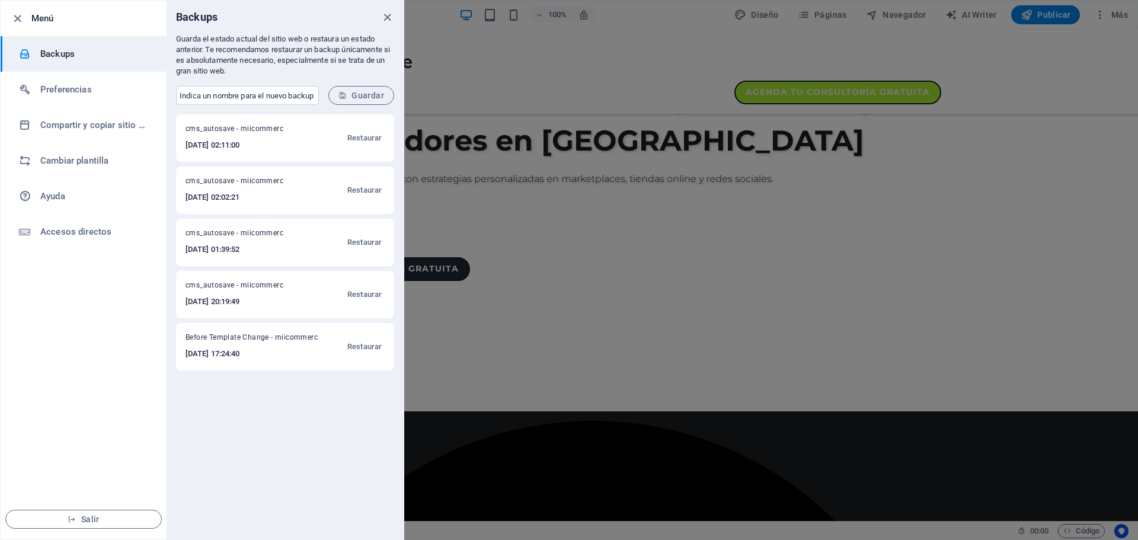
drag, startPoint x: 375, startPoint y: 246, endPoint x: 371, endPoint y: 267, distance: 21.6
click at [371, 267] on div "cms_autosave - miicommerc 2025-10-07 02:11:00 Restaurar cms_autosave - miicomme…" at bounding box center [285, 326] width 237 height 425
click at [369, 250] on button "Restaurar" at bounding box center [364, 242] width 40 height 28
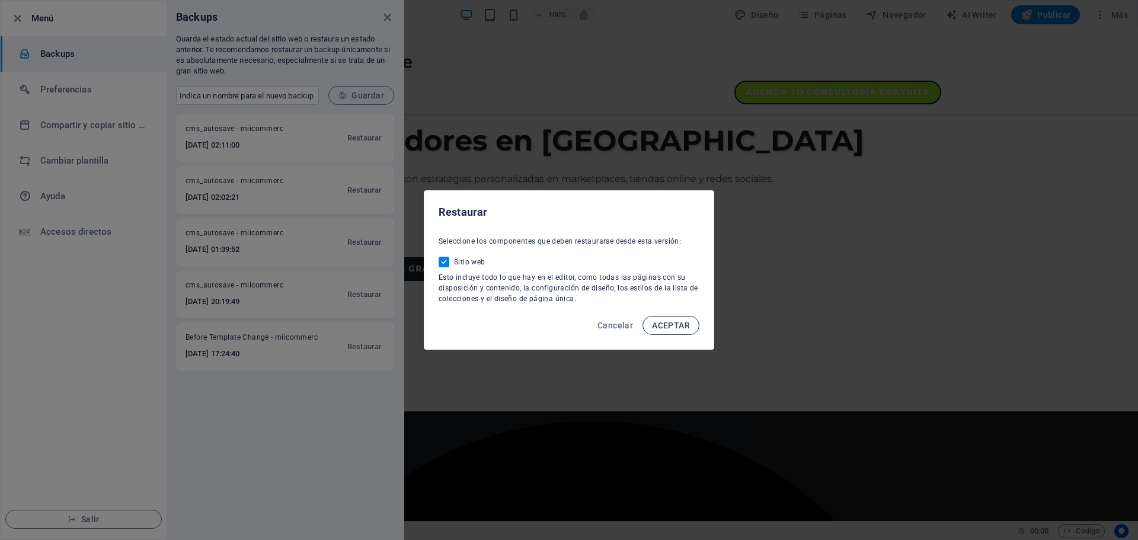
click at [690, 323] on span "ACEPTAR" at bounding box center [671, 325] width 38 height 9
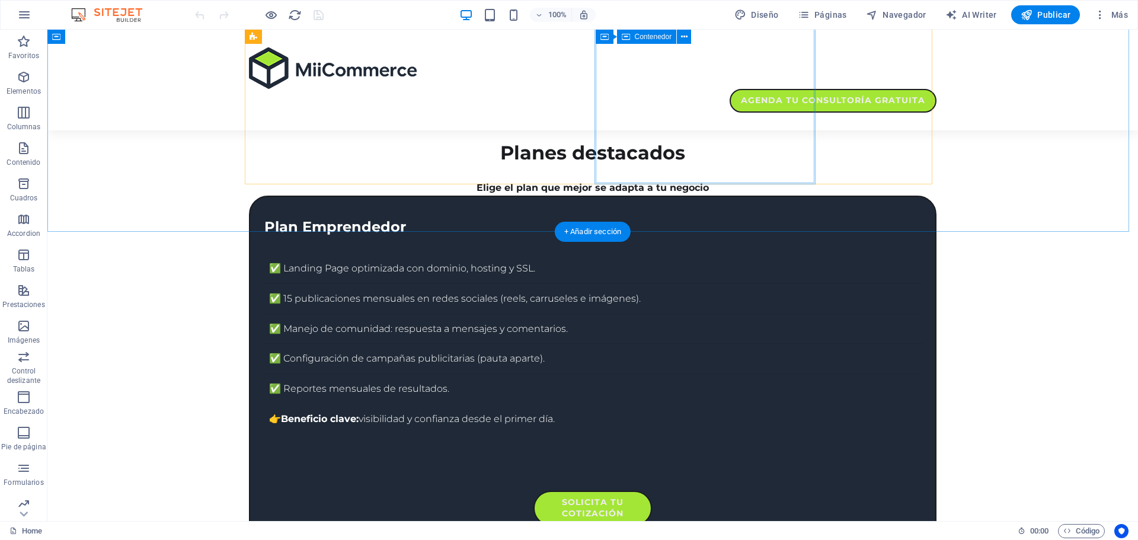
scroll to position [2146, 0]
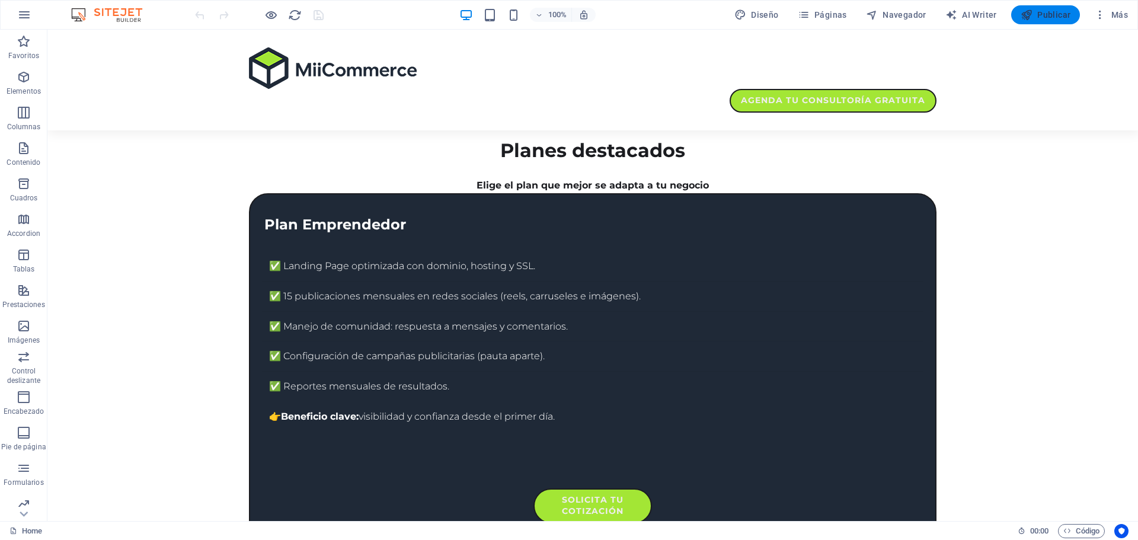
click at [1053, 14] on span "Publicar" at bounding box center [1046, 15] width 50 height 12
